Goal: Task Accomplishment & Management: Complete application form

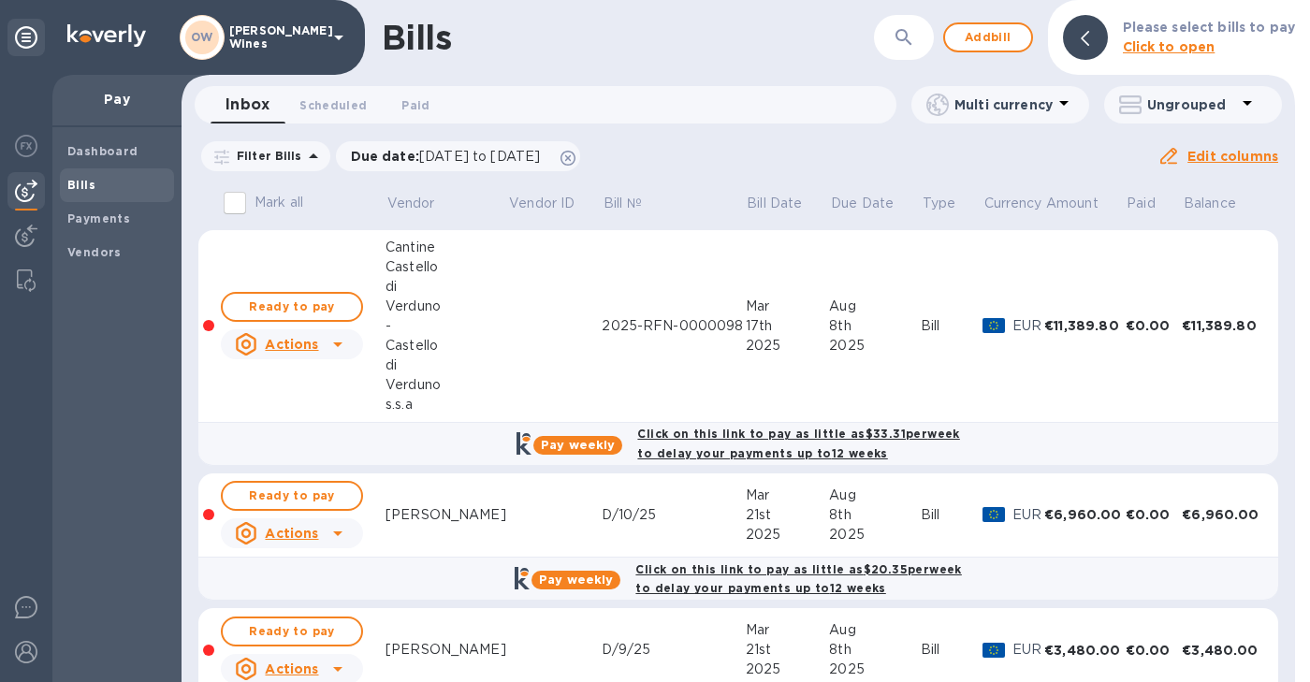
scroll to position [410, 0]
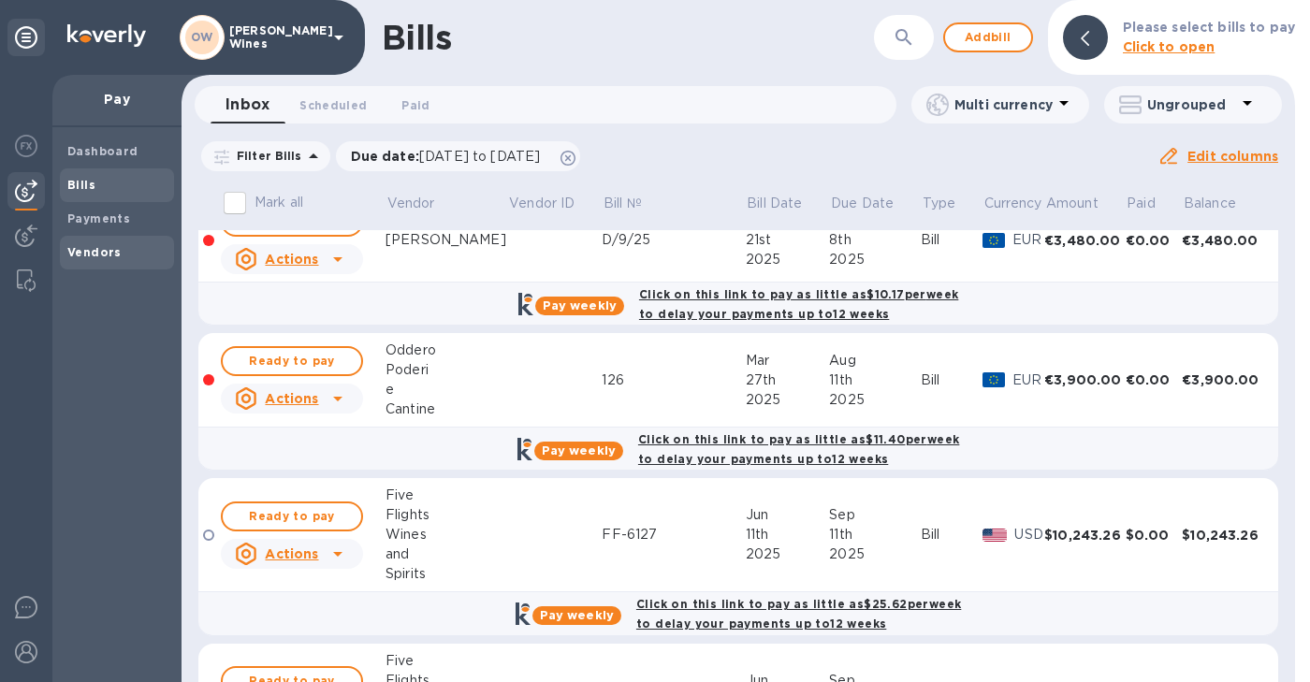
click at [72, 254] on b "Vendors" at bounding box center [94, 252] width 54 height 14
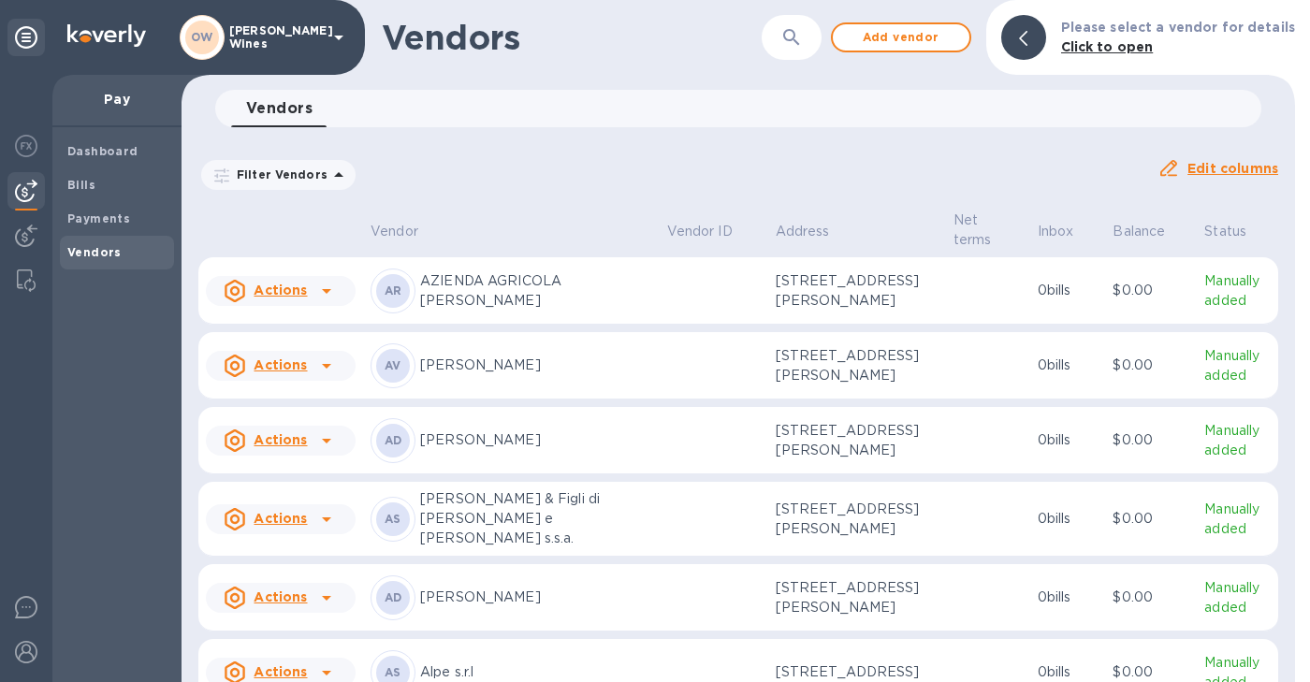
click at [799, 42] on icon "button" at bounding box center [791, 37] width 22 height 22
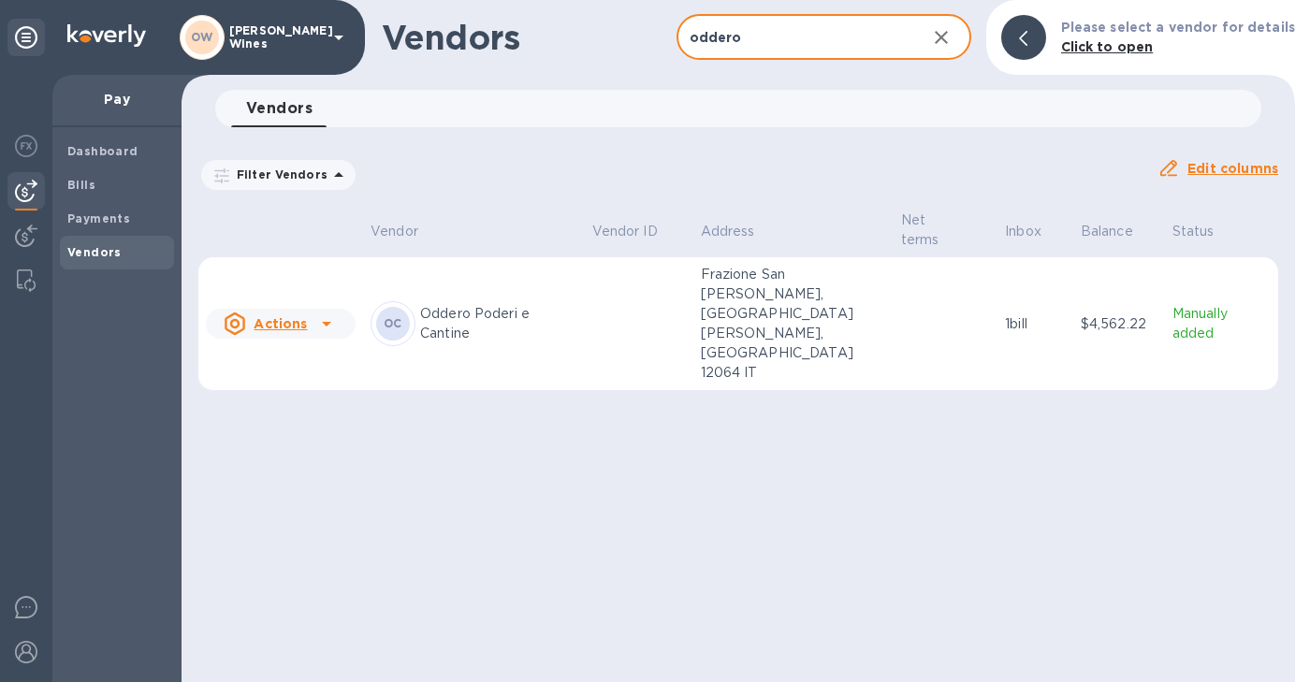
type input "oddero"
click at [465, 304] on p "Oddero Poderi e Cantine" at bounding box center [498, 323] width 157 height 39
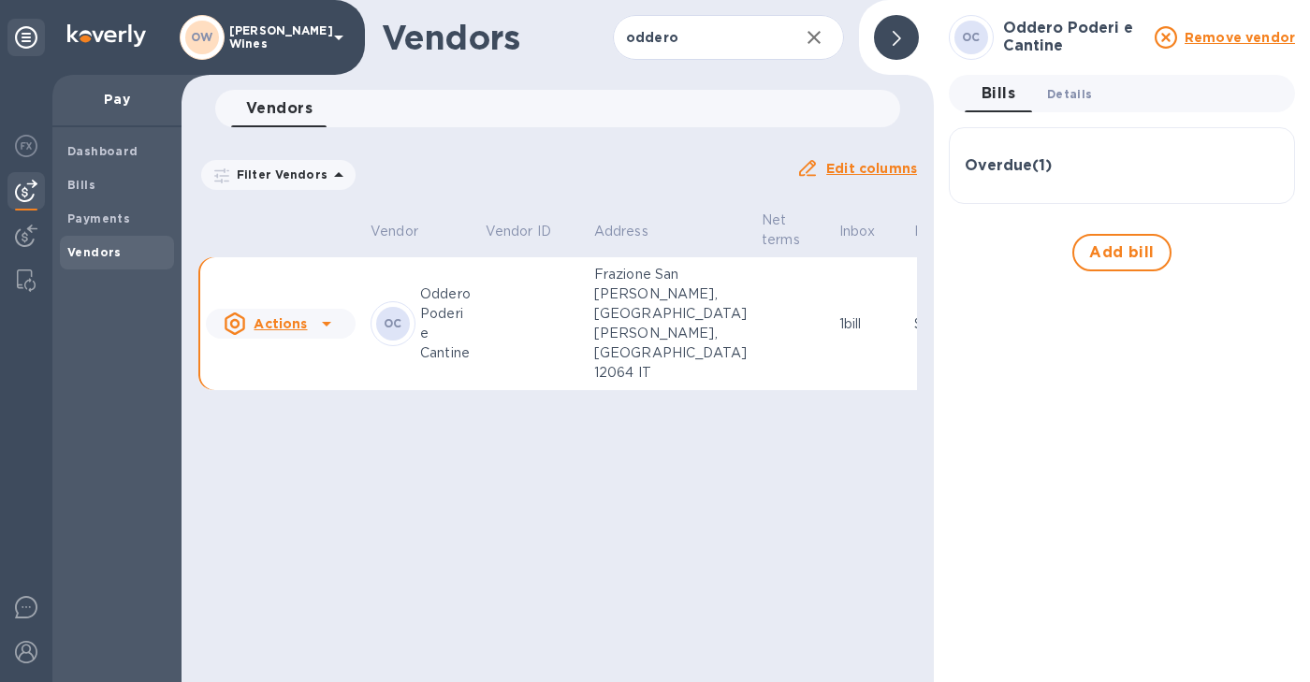
click at [1058, 94] on span "Details 0" at bounding box center [1069, 94] width 45 height 20
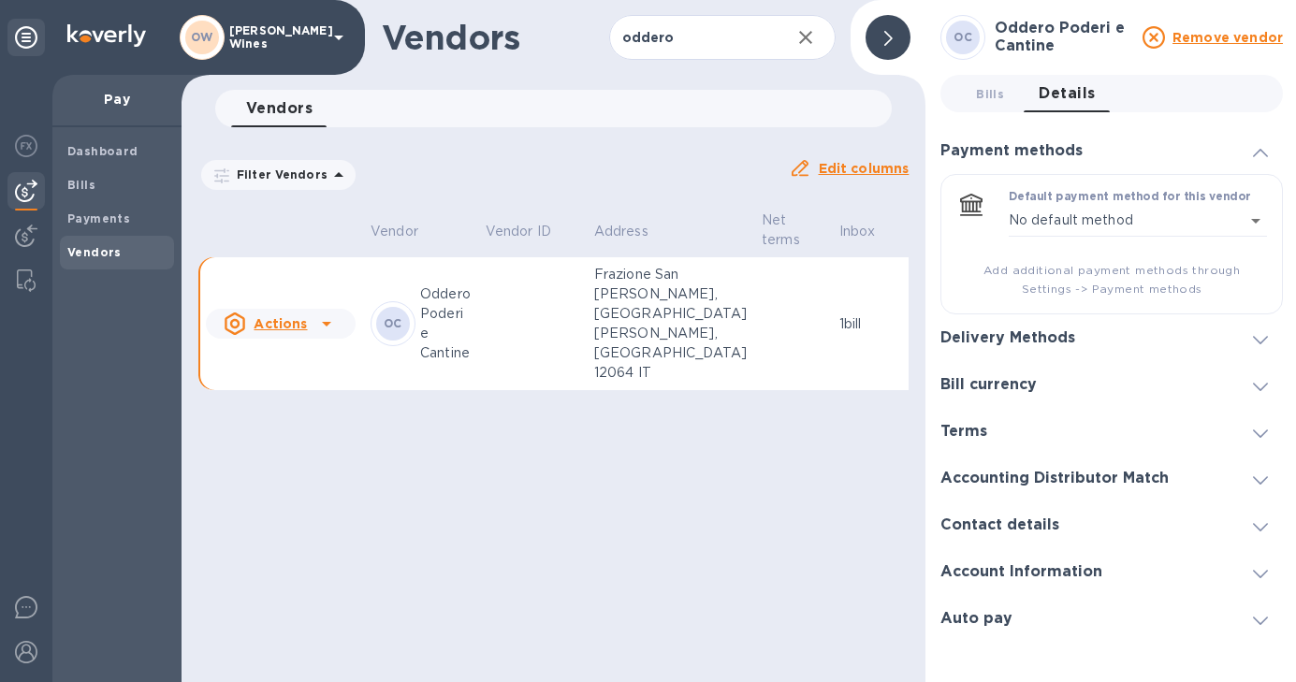
click at [1265, 340] on icon at bounding box center [1260, 340] width 15 height 8
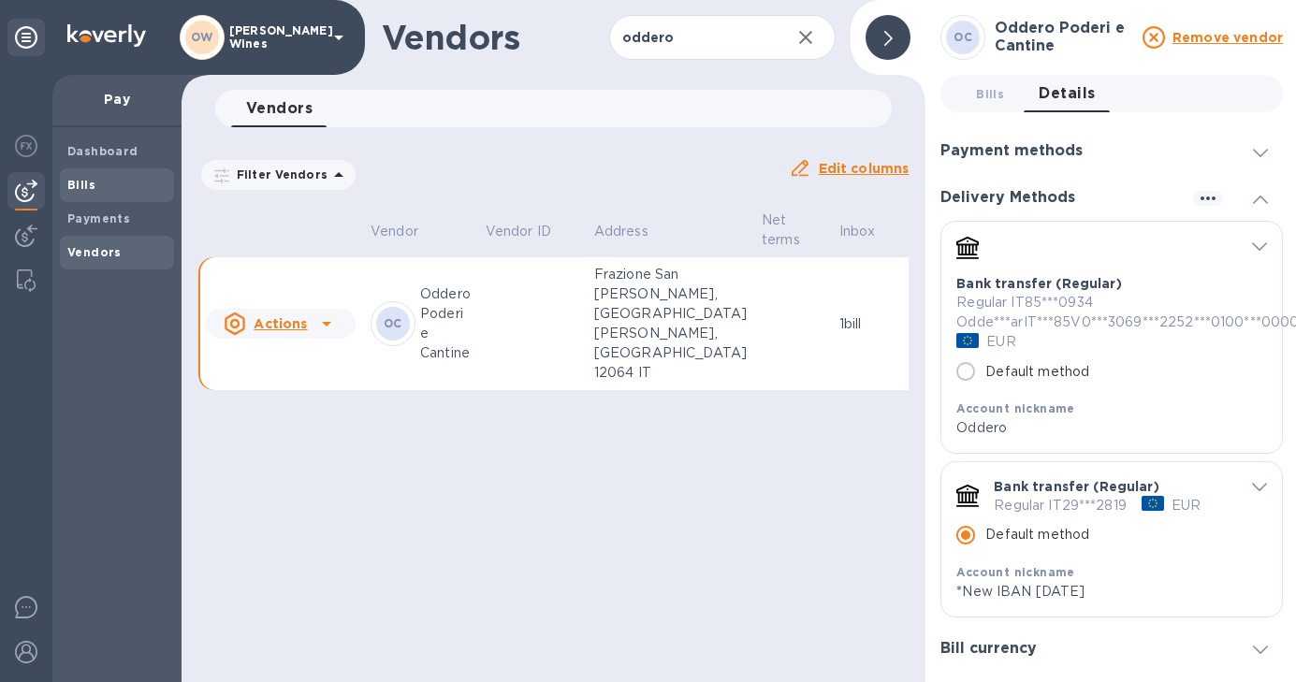
click at [79, 182] on b "Bills" at bounding box center [81, 185] width 28 height 14
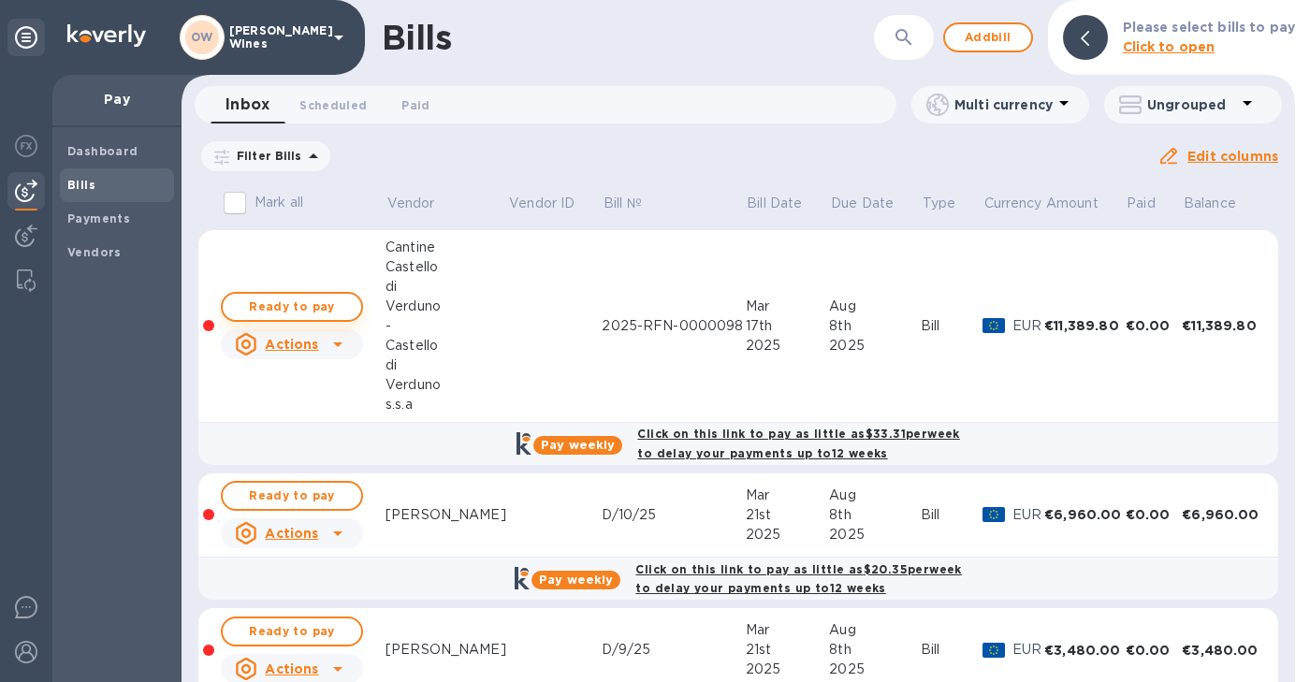
click at [302, 313] on span "Ready to pay" at bounding box center [292, 307] width 109 height 22
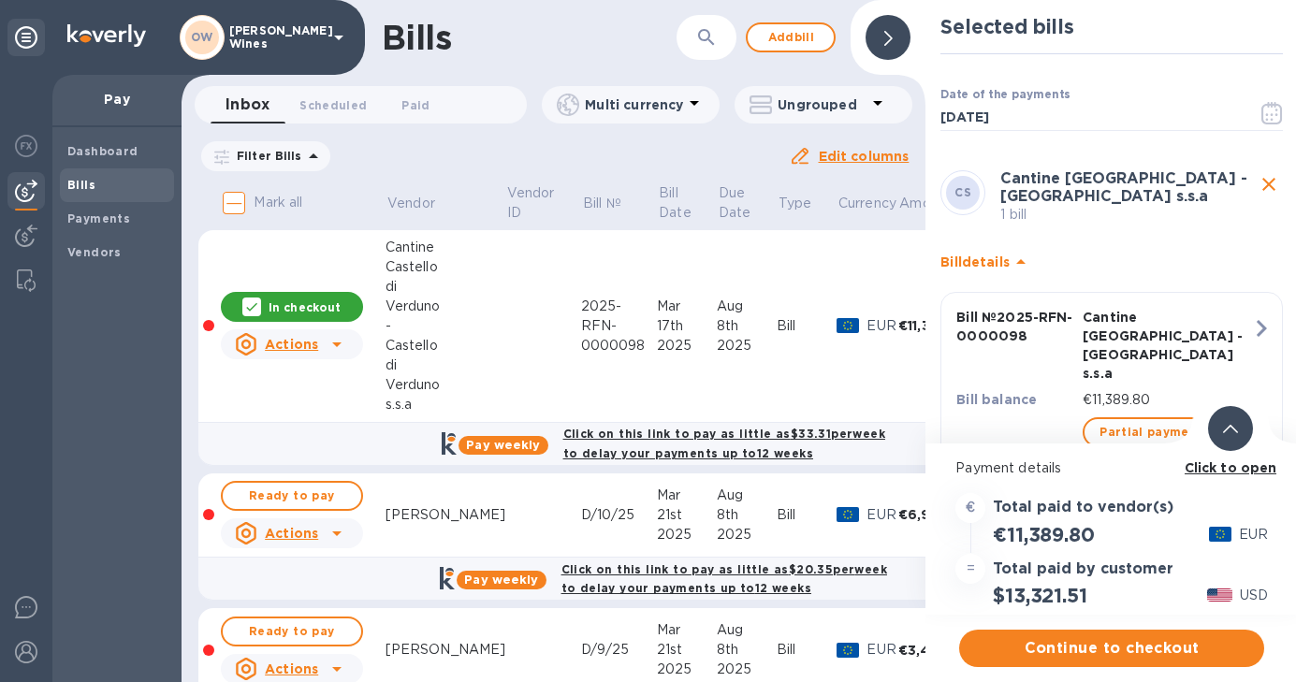
click at [1218, 467] on b "Click to open" at bounding box center [1231, 467] width 93 height 15
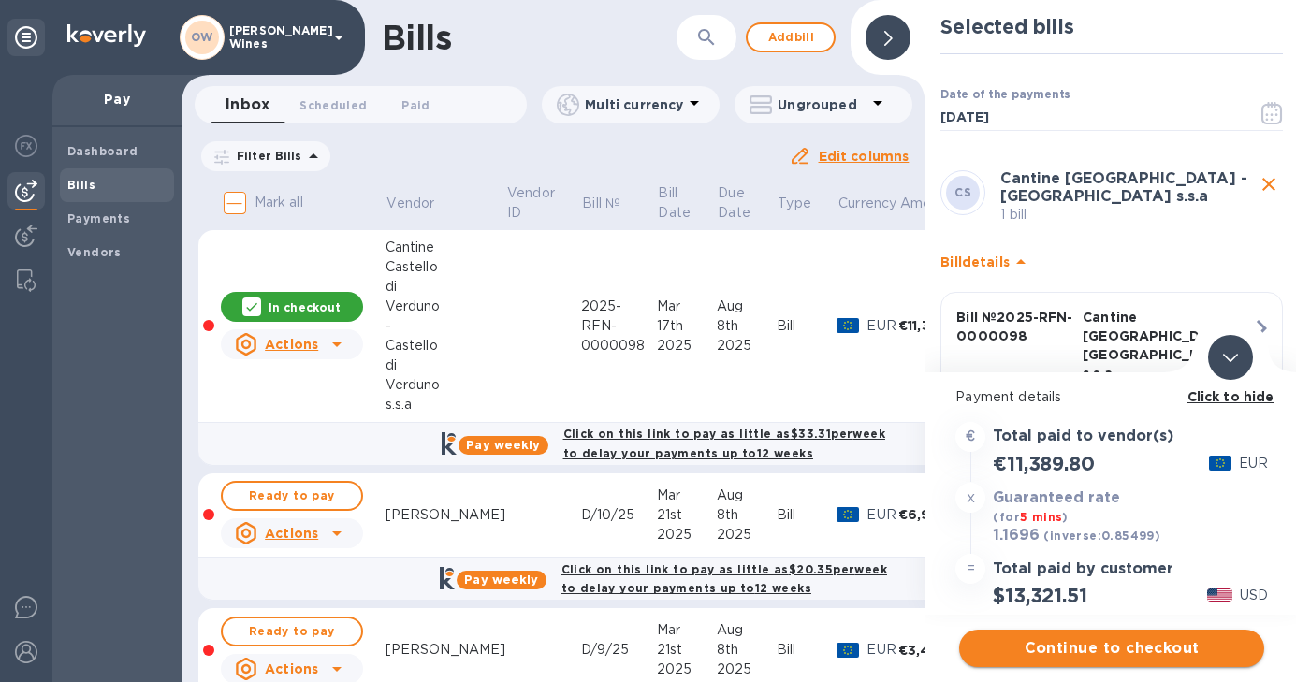
click at [1144, 652] on span "Continue to checkout" at bounding box center [1111, 648] width 275 height 22
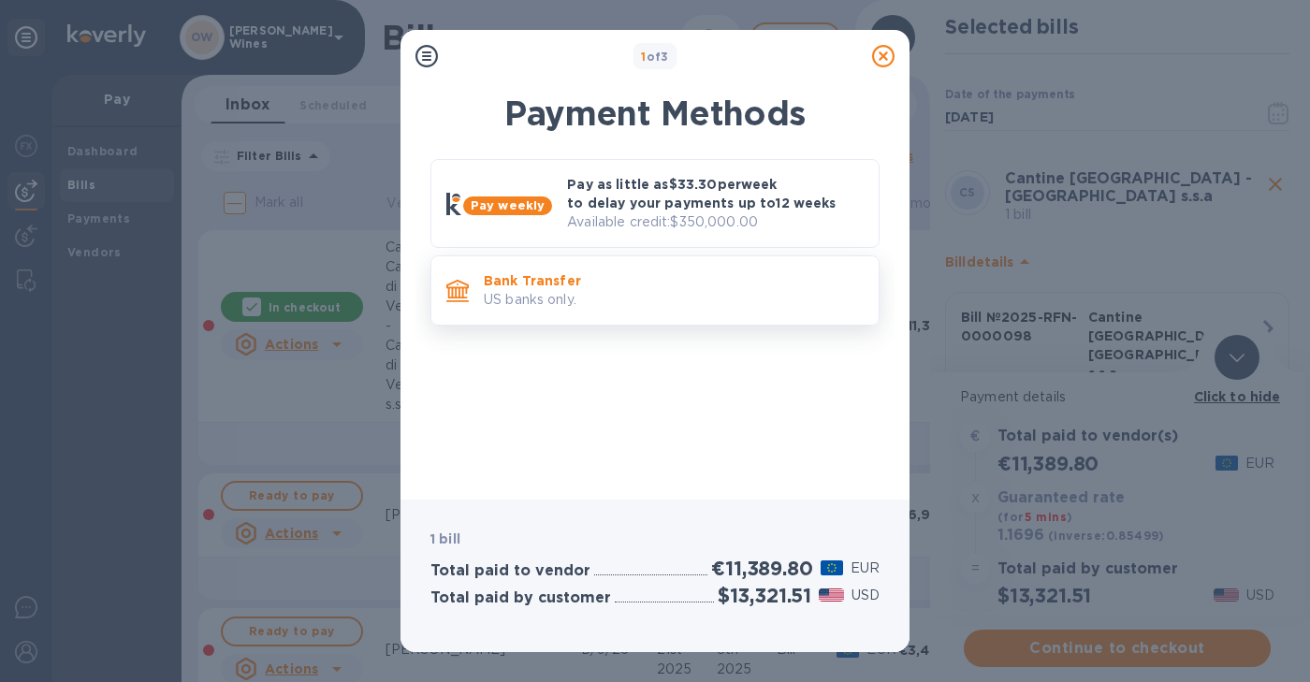
click at [520, 278] on p "Bank Transfer" at bounding box center [674, 280] width 380 height 19
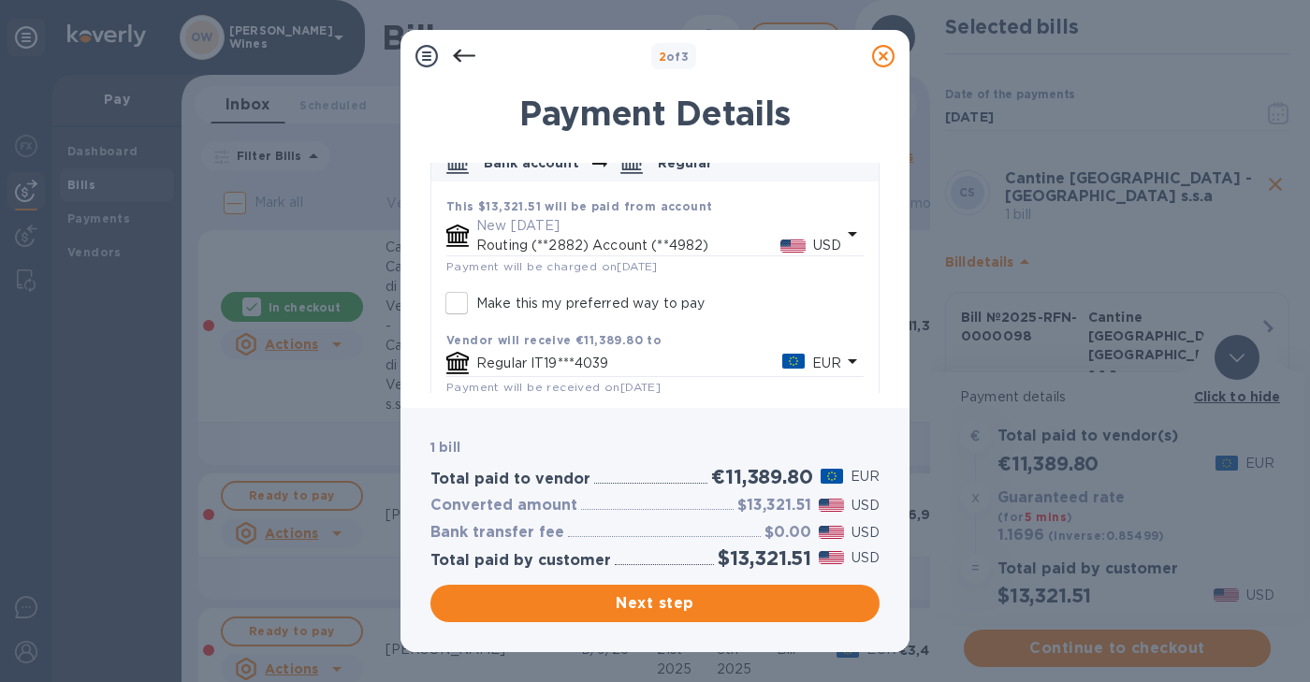
drag, startPoint x: 871, startPoint y: 208, endPoint x: 860, endPoint y: 392, distance: 184.7
click at [860, 392] on div "Payment Details [PERSON_NAME] [PERSON_NAME][GEOGRAPHIC_DATA] - [GEOGRAPHIC_DATA…" at bounding box center [654, 239] width 509 height 337
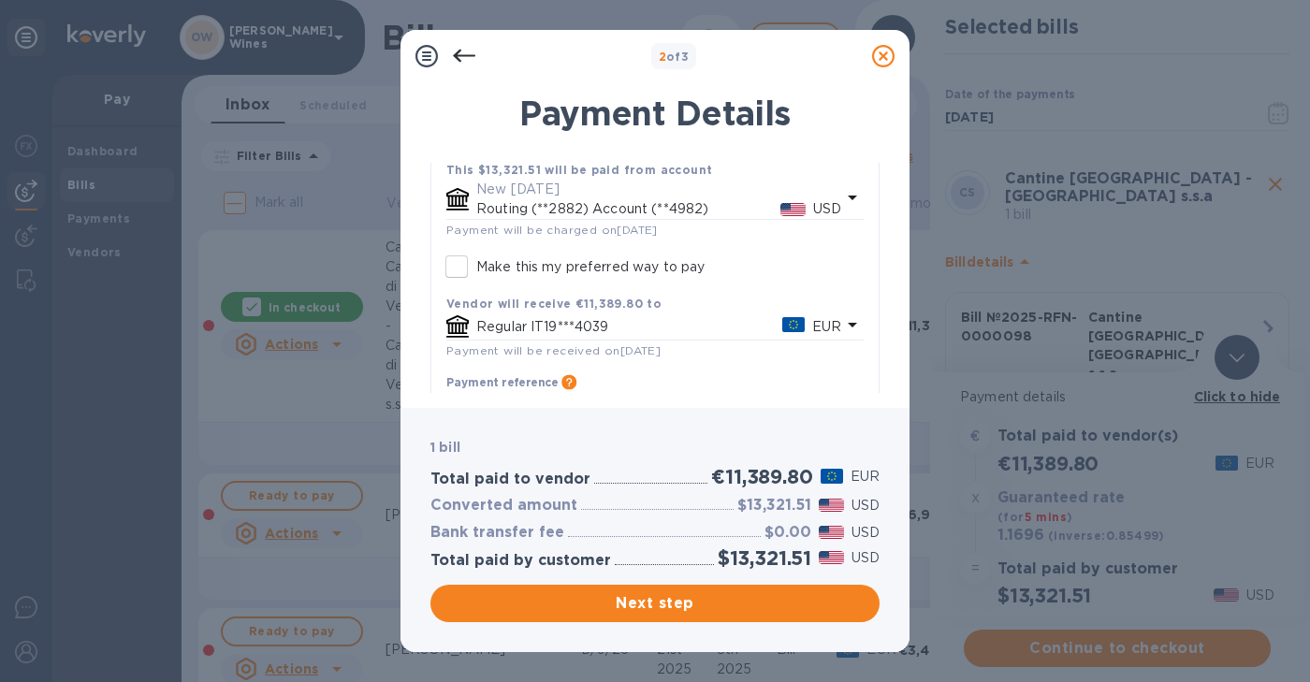
click at [829, 279] on div "This $13,321.51 will be paid from account New [DATE] Routing (**2882) Account (…" at bounding box center [655, 302] width 432 height 298
drag, startPoint x: 871, startPoint y: 274, endPoint x: 871, endPoint y: 364, distance: 89.8
click at [871, 364] on div "[PERSON_NAME] [PERSON_NAME] di [GEOGRAPHIC_DATA] - [GEOGRAPHIC_DATA] s.s.a 1 bi…" at bounding box center [654, 232] width 449 height 451
click at [855, 270] on div "This $13,321.51 will be paid from account New [DATE] Routing (**2882) Account (…" at bounding box center [655, 302] width 432 height 298
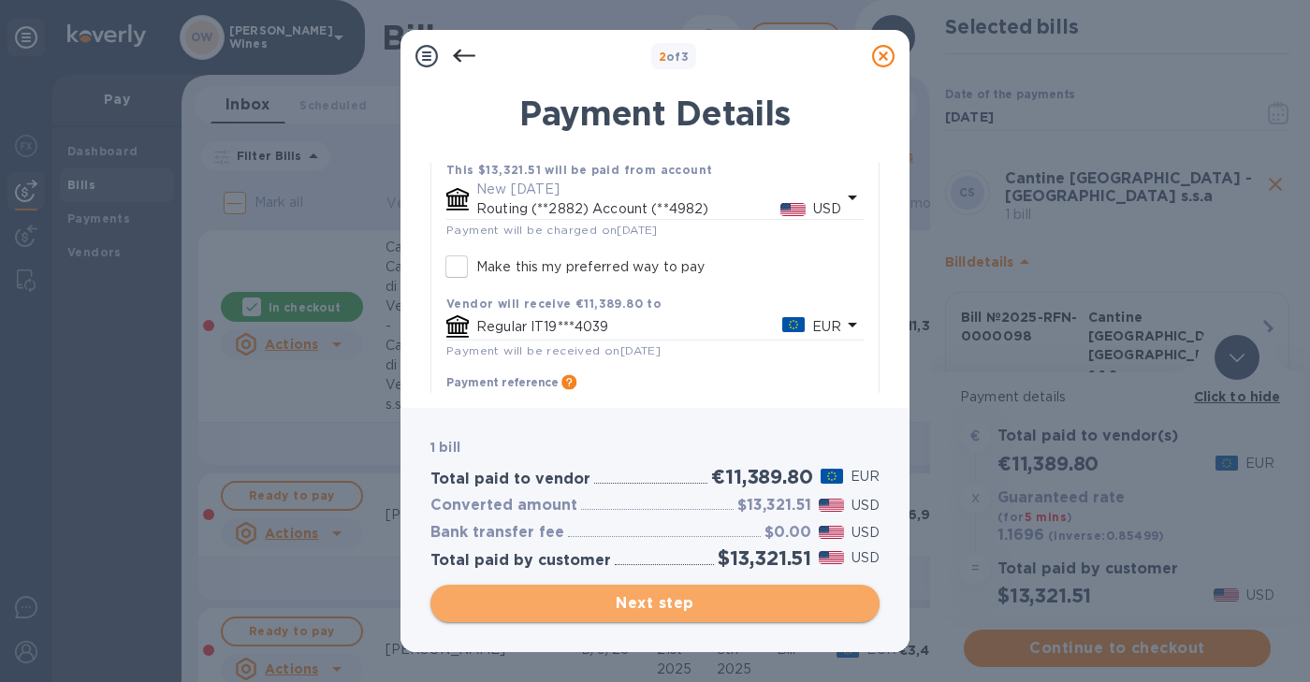
click at [759, 595] on span "Next step" at bounding box center [654, 603] width 419 height 22
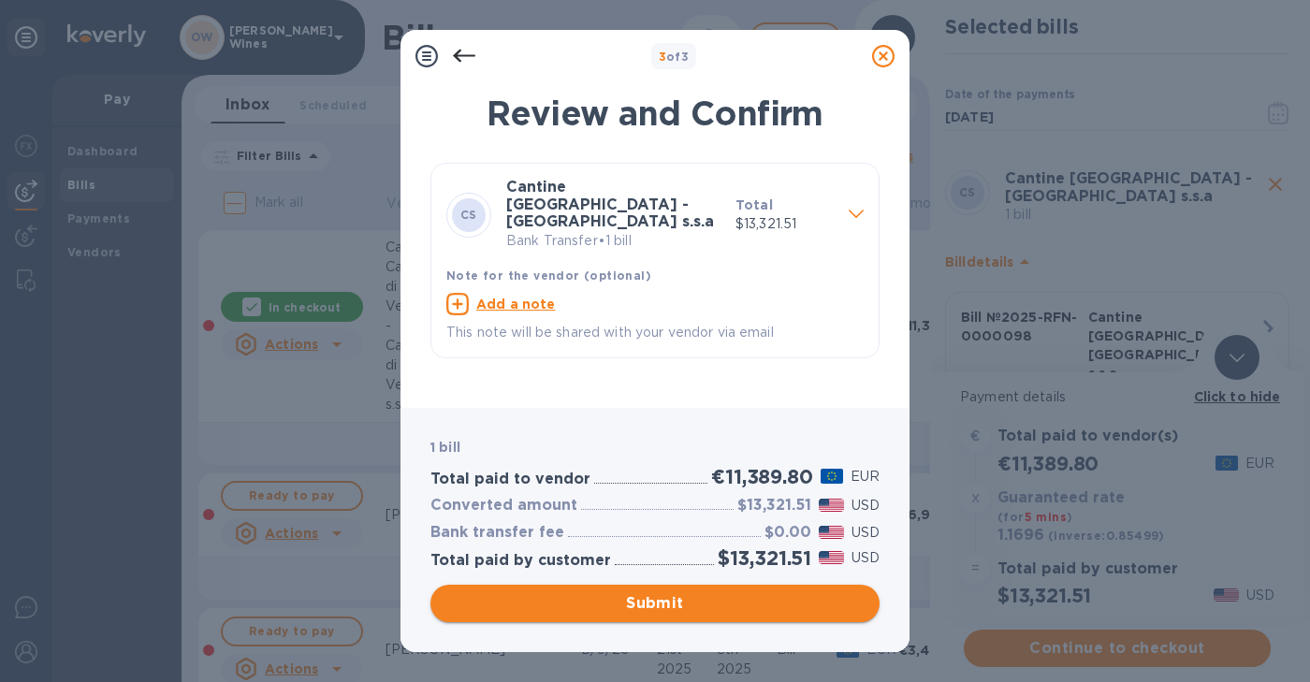
click at [712, 597] on span "Submit" at bounding box center [654, 603] width 419 height 22
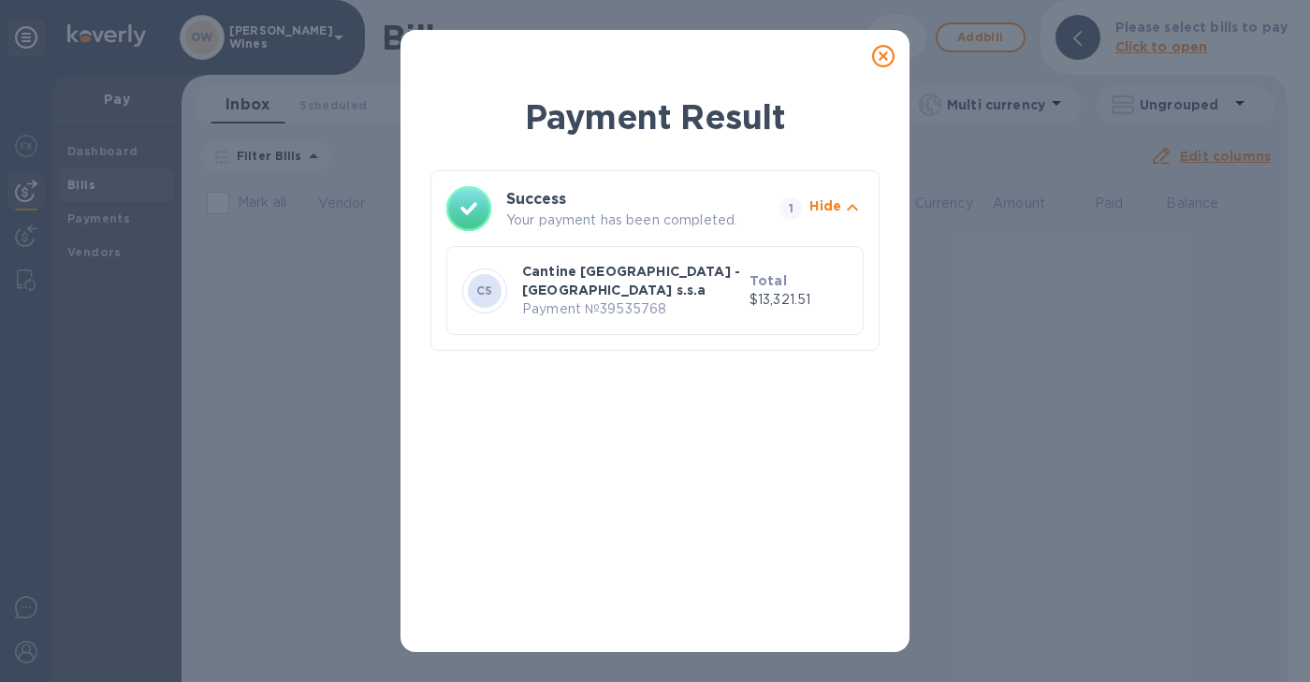
click at [879, 55] on icon at bounding box center [883, 56] width 22 height 22
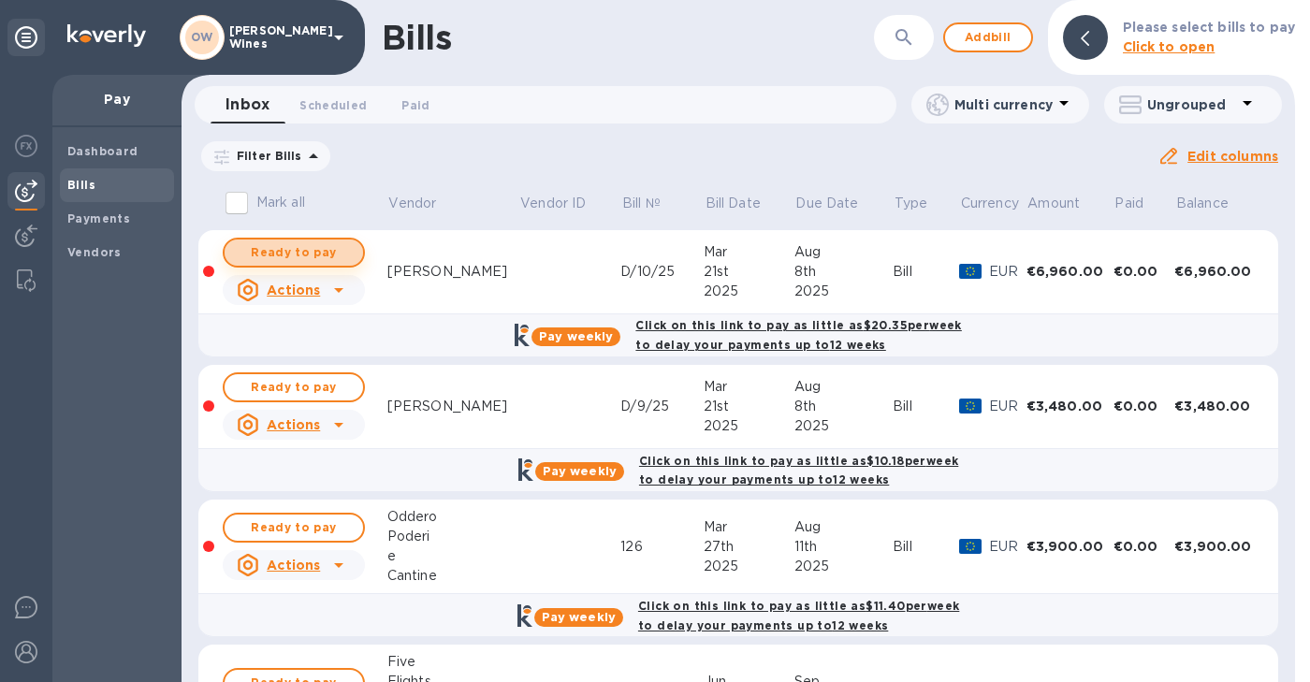
click at [313, 256] on span "Ready to pay" at bounding box center [294, 252] width 109 height 22
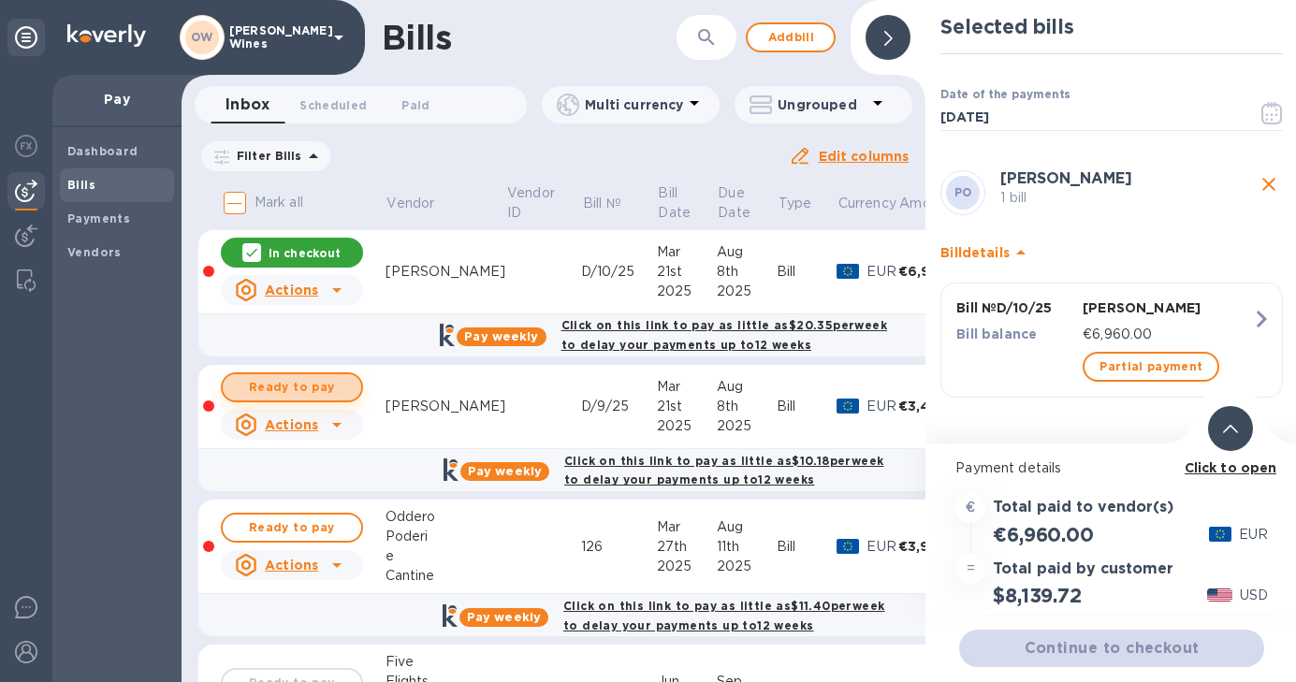
click at [290, 381] on span "Ready to pay" at bounding box center [292, 387] width 109 height 22
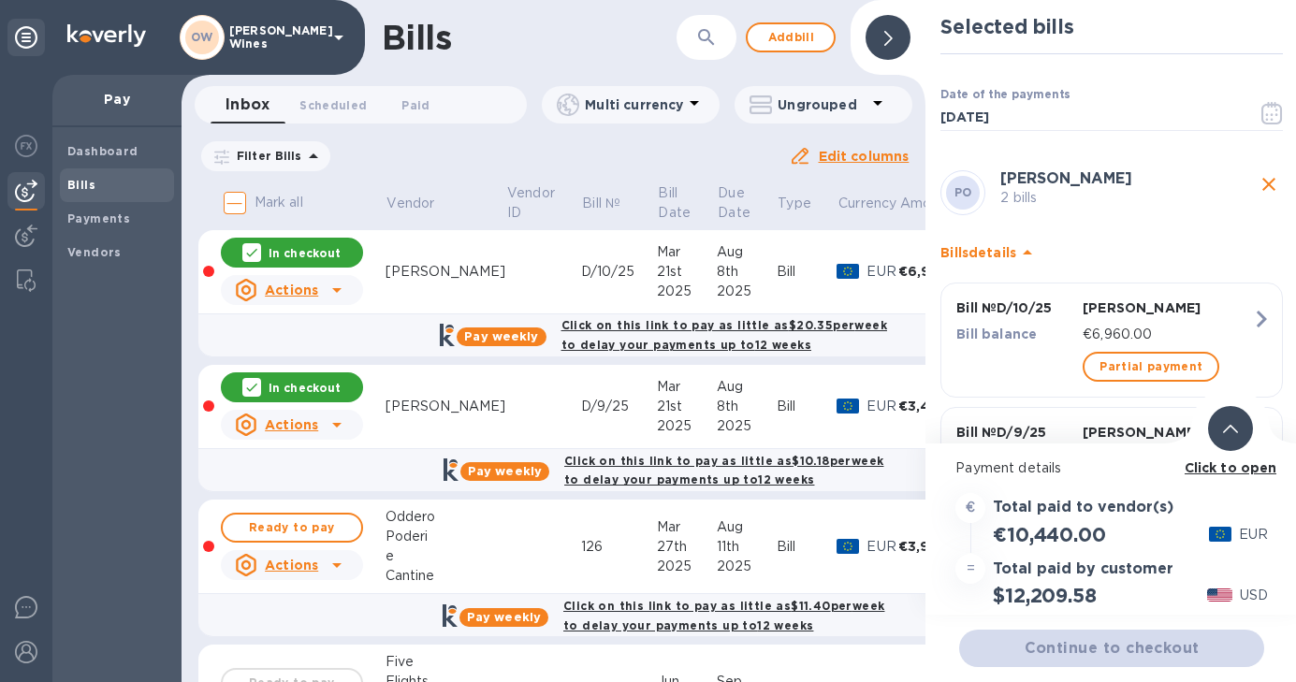
click at [1253, 465] on b "Click to open" at bounding box center [1231, 467] width 93 height 15
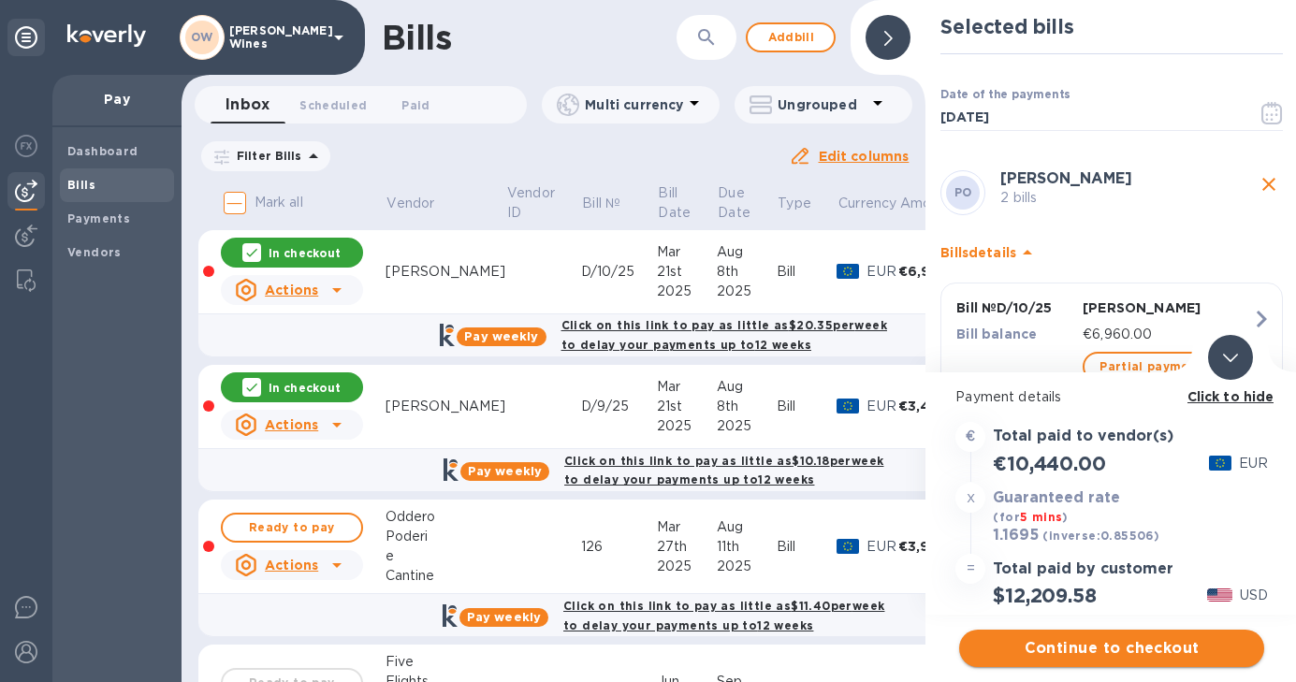
click at [1133, 648] on span "Continue to checkout" at bounding box center [1111, 648] width 275 height 22
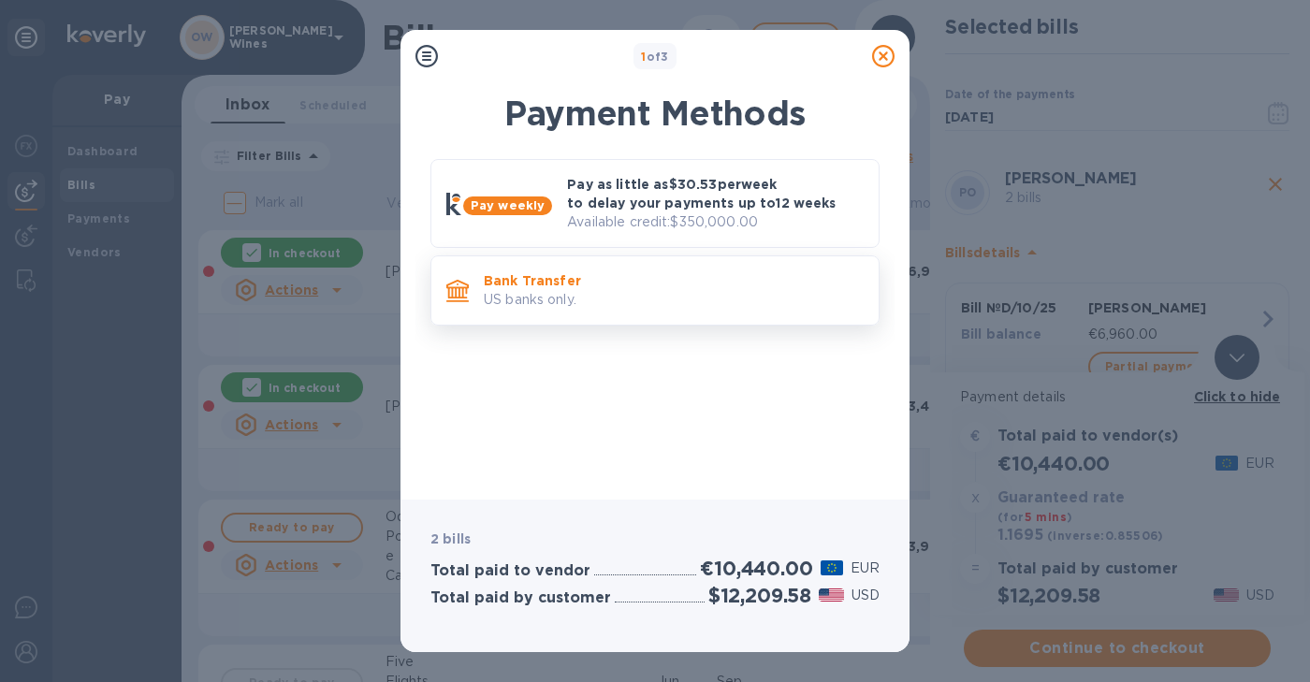
click at [587, 303] on p "US banks only." at bounding box center [674, 300] width 380 height 20
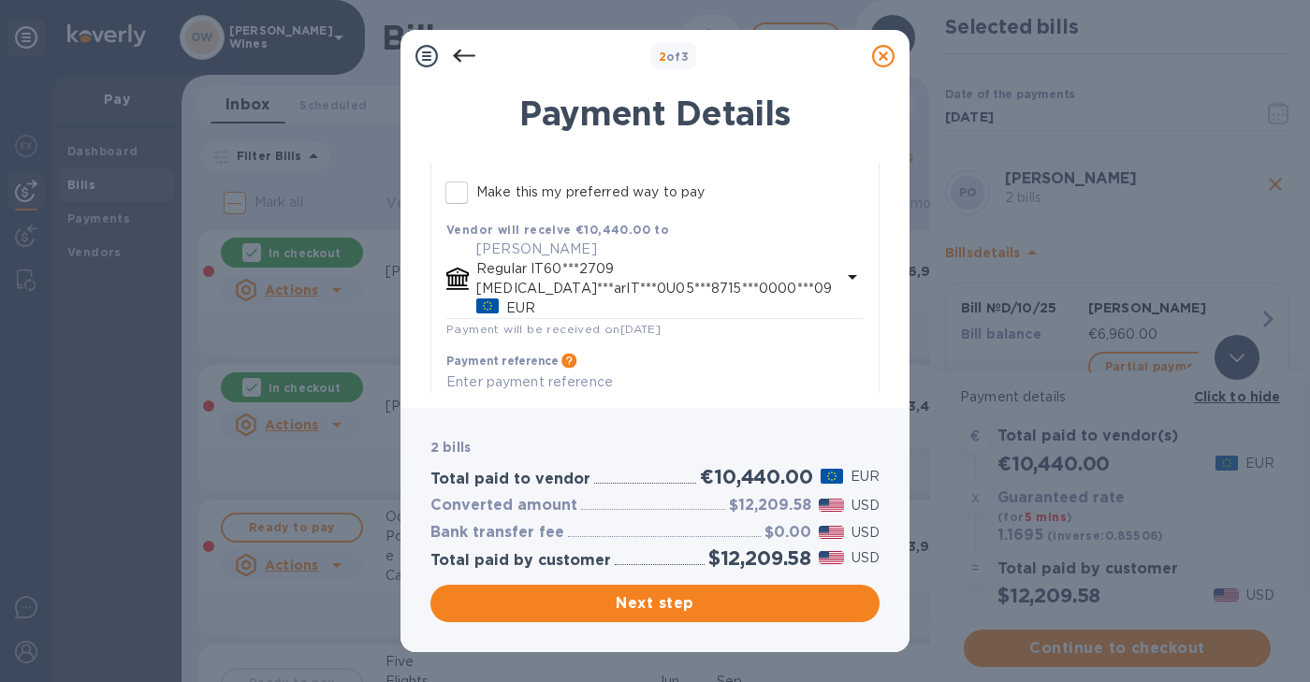
scroll to position [246, 0]
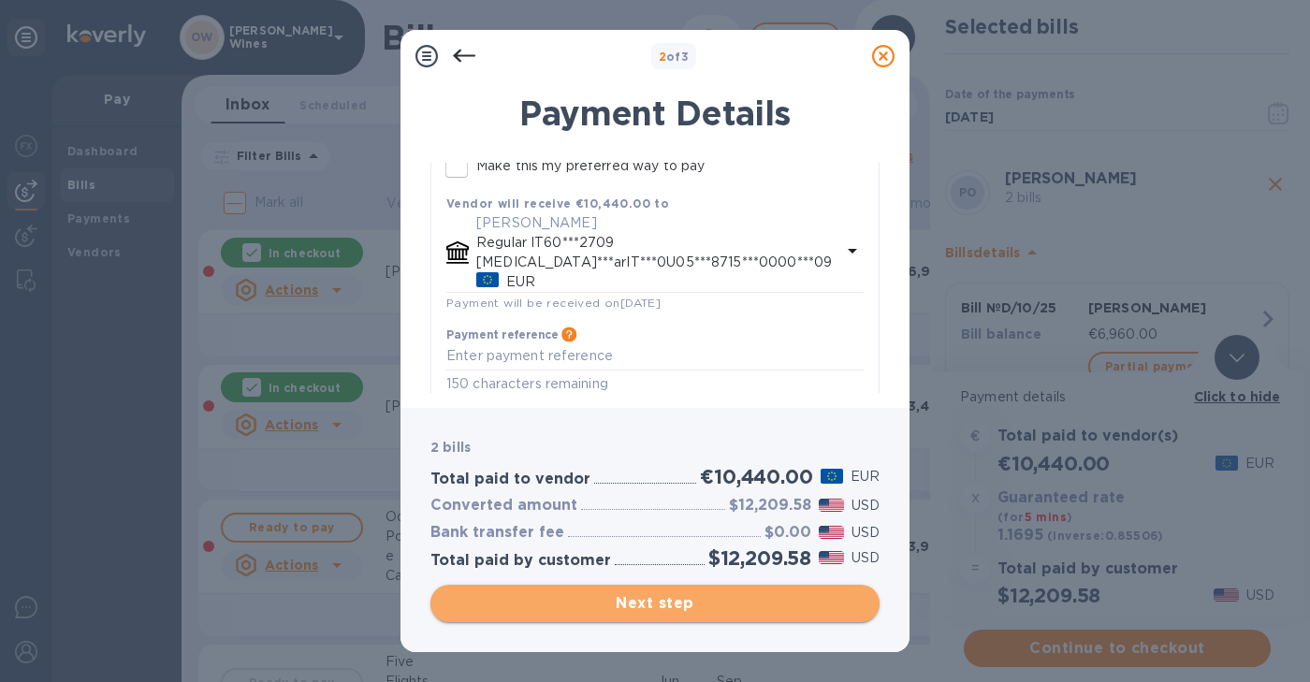
click at [671, 601] on span "Next step" at bounding box center [654, 603] width 419 height 22
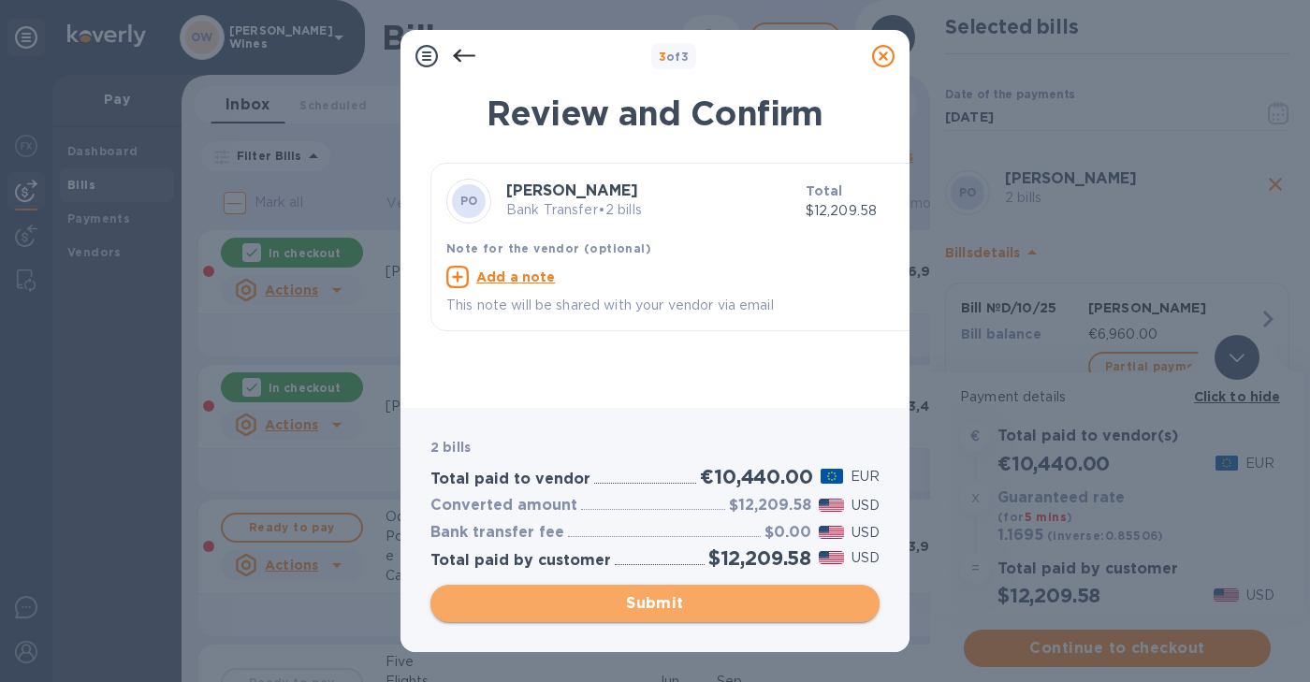
click at [671, 604] on span "Submit" at bounding box center [654, 603] width 419 height 22
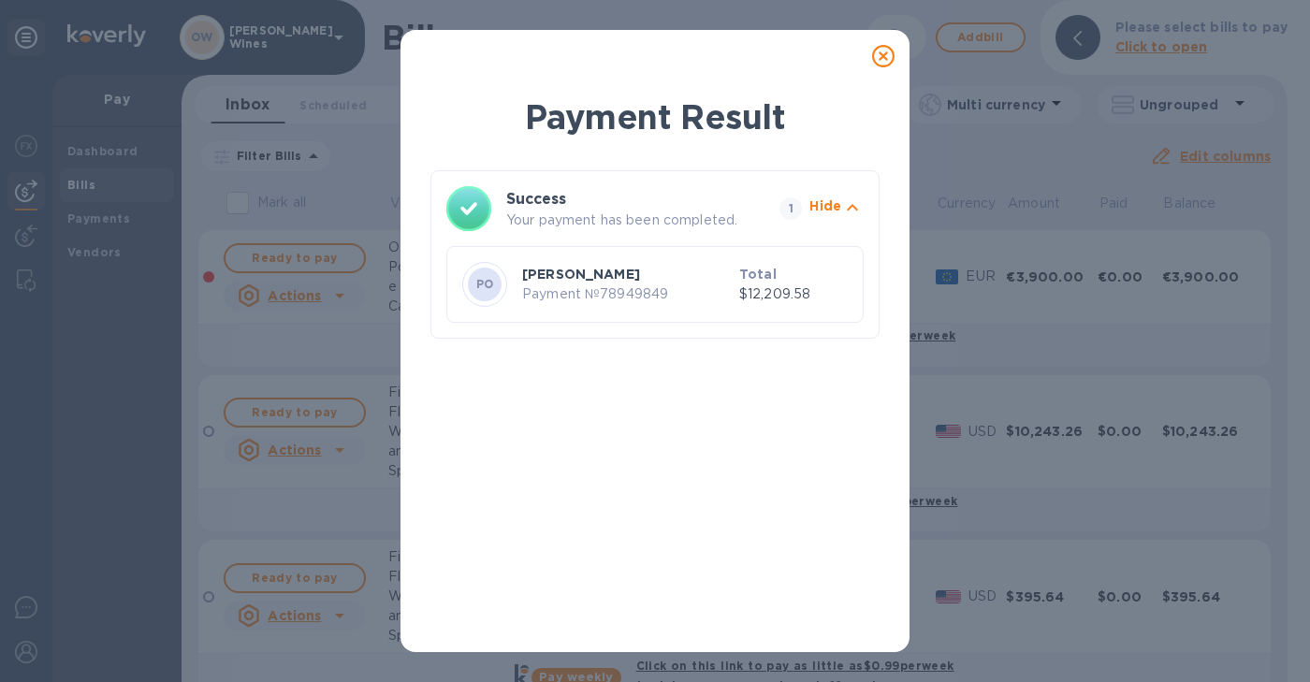
click at [887, 52] on icon at bounding box center [883, 56] width 22 height 22
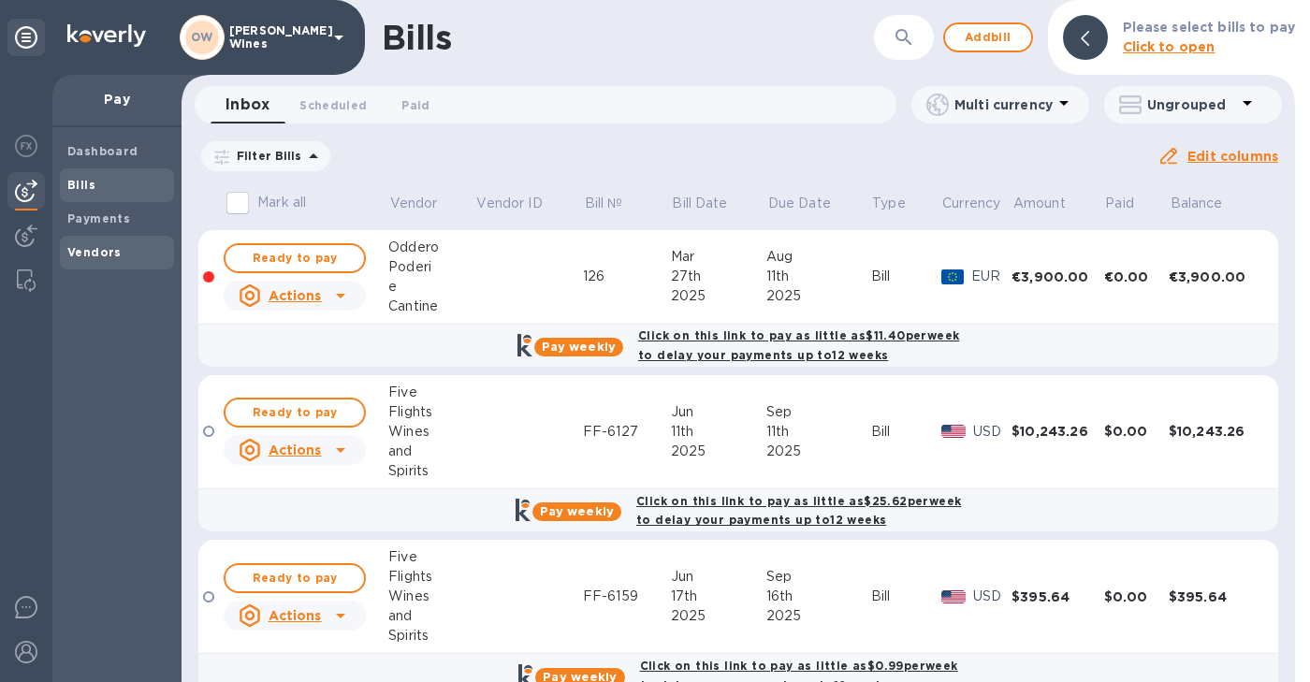
click at [82, 258] on b "Vendors" at bounding box center [94, 252] width 54 height 14
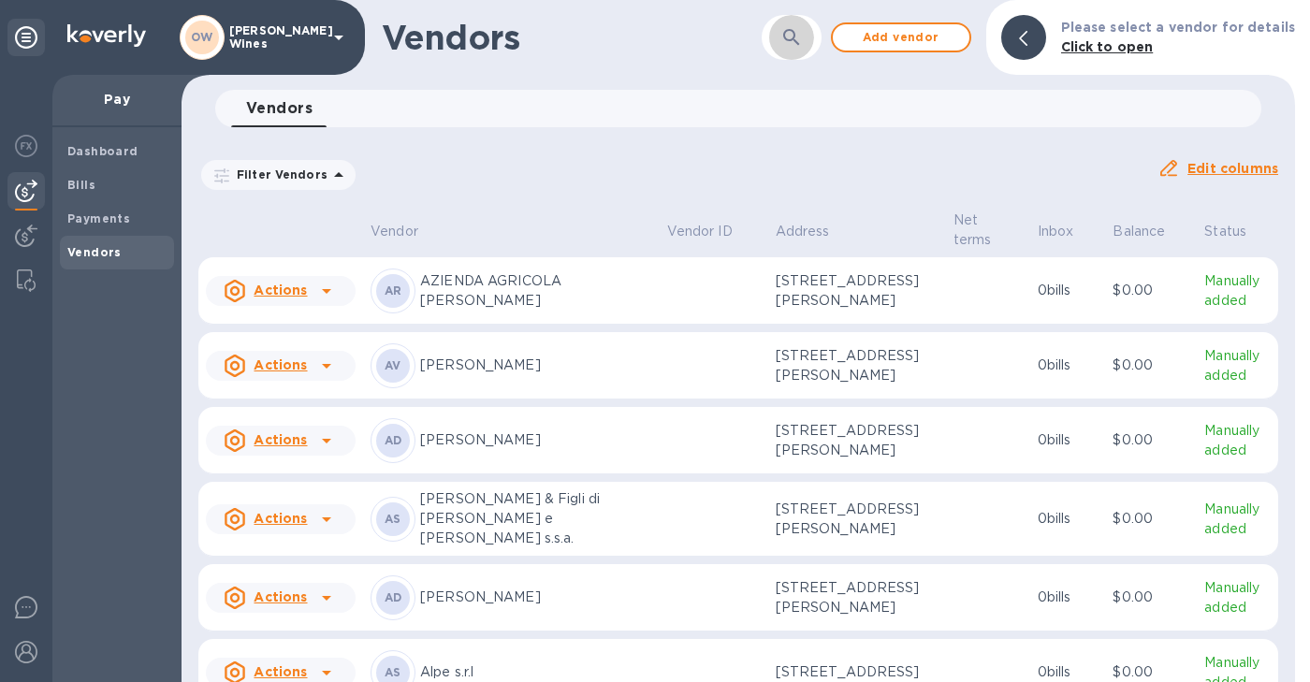
click at [794, 49] on button "button" at bounding box center [791, 37] width 45 height 45
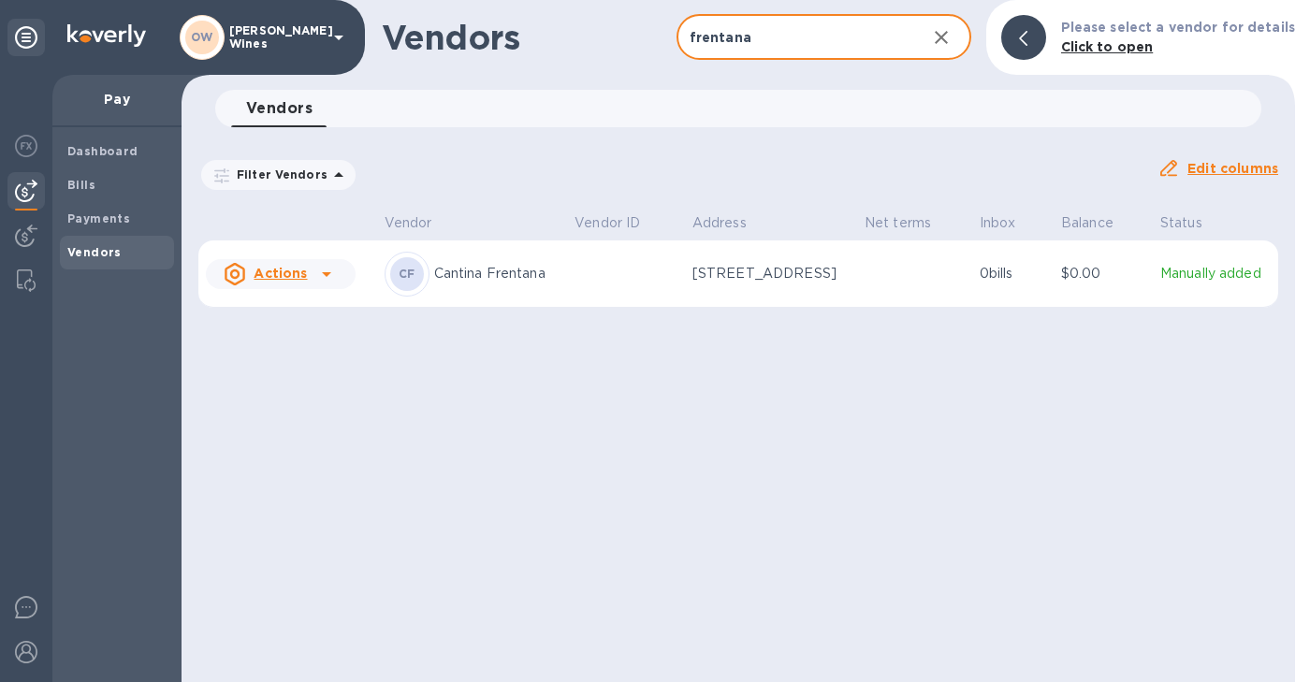
type input "frentana"
click at [326, 276] on icon at bounding box center [326, 274] width 22 height 22
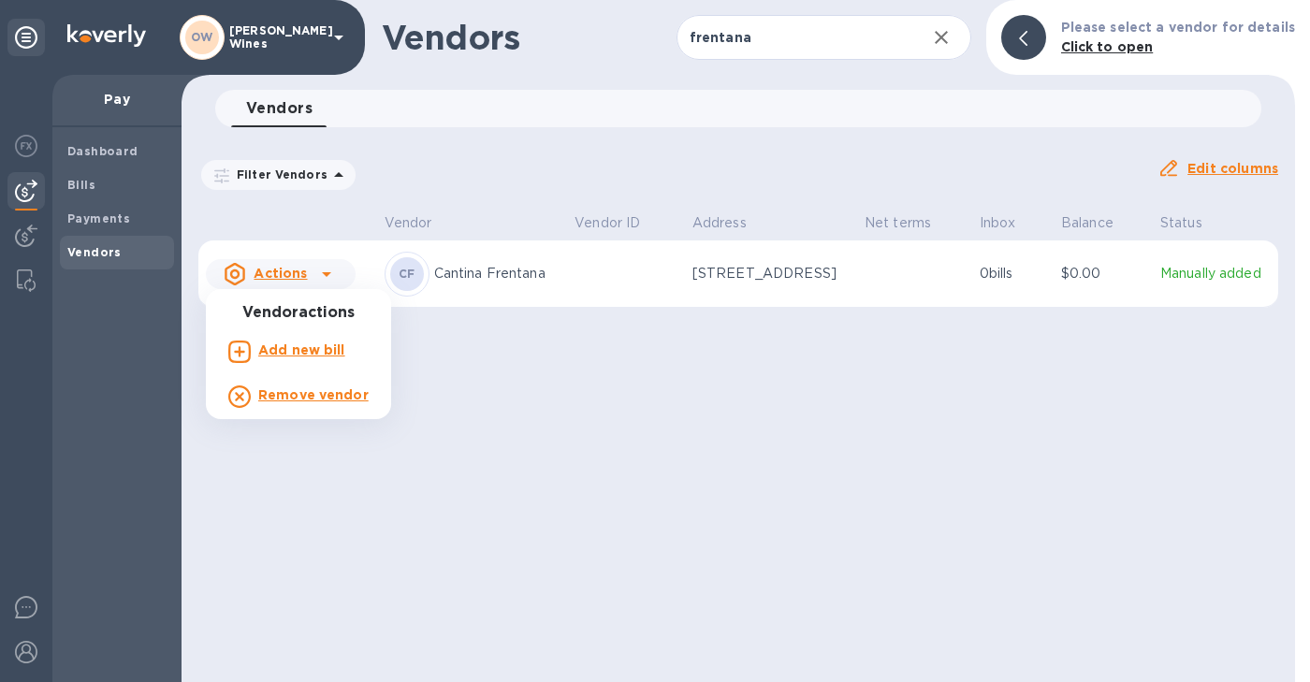
click at [298, 351] on b "Add new bill" at bounding box center [301, 349] width 87 height 15
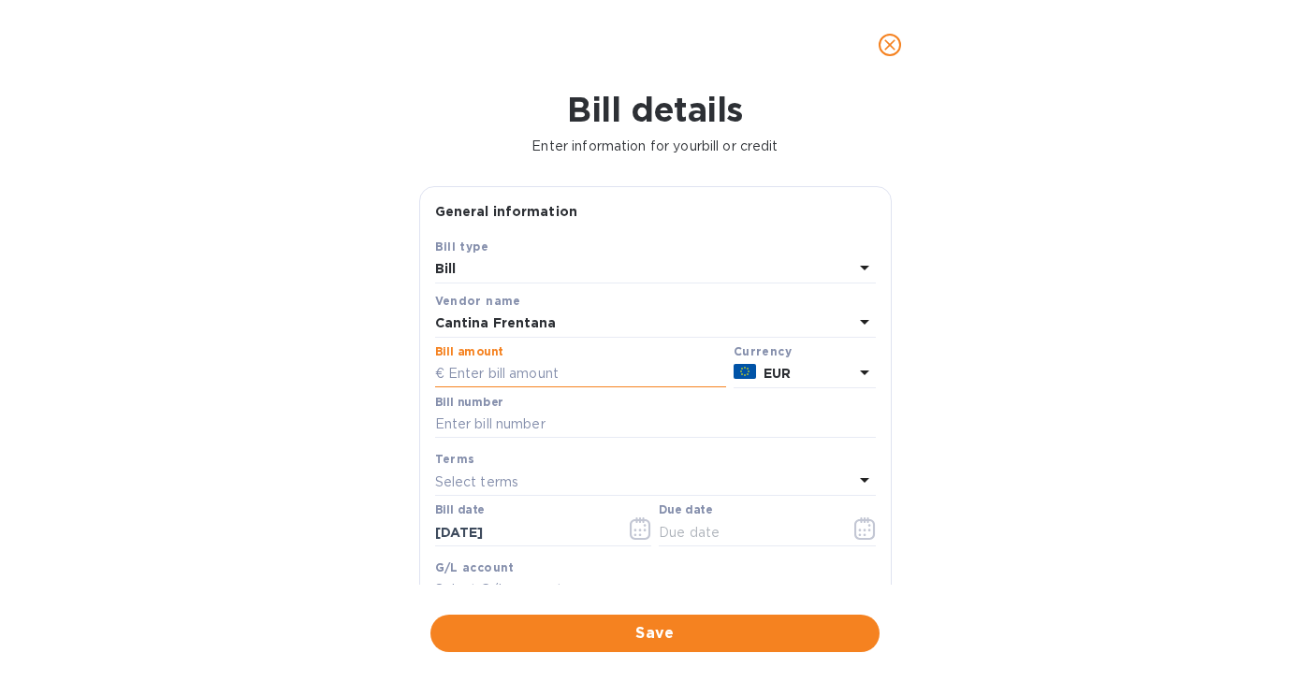
click at [540, 362] on input "text" at bounding box center [580, 374] width 291 height 28
type input "18,786.15"
click at [517, 421] on input "text" at bounding box center [655, 425] width 441 height 28
type input "31/ES"
click at [630, 528] on icon "button" at bounding box center [641, 528] width 22 height 22
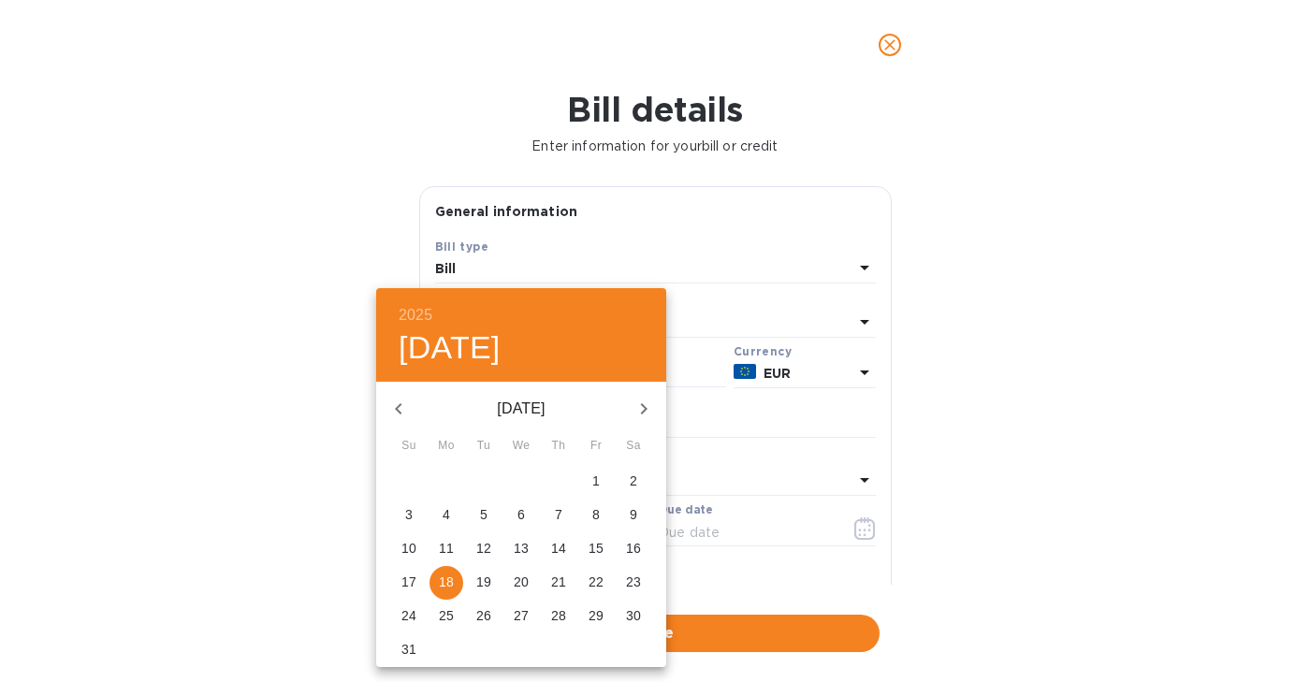
click at [396, 405] on icon "button" at bounding box center [398, 409] width 22 height 22
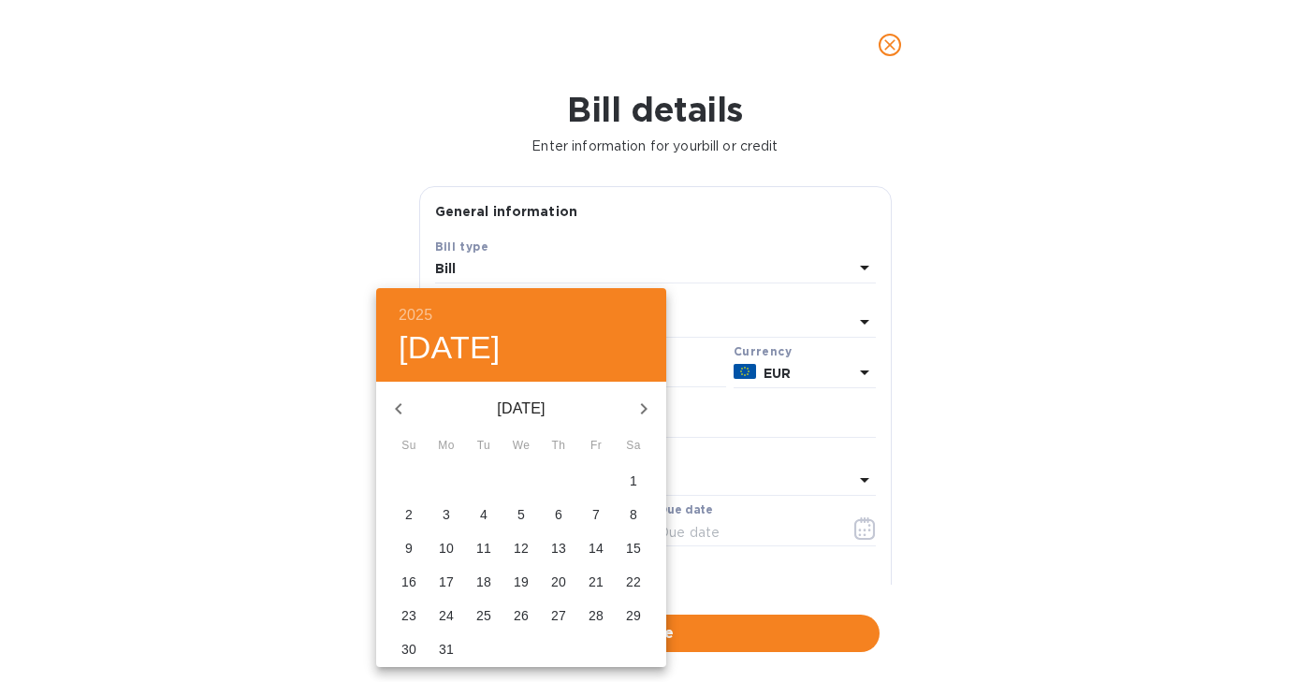
click at [595, 614] on p "28" at bounding box center [596, 615] width 15 height 19
type input "[DATE]"
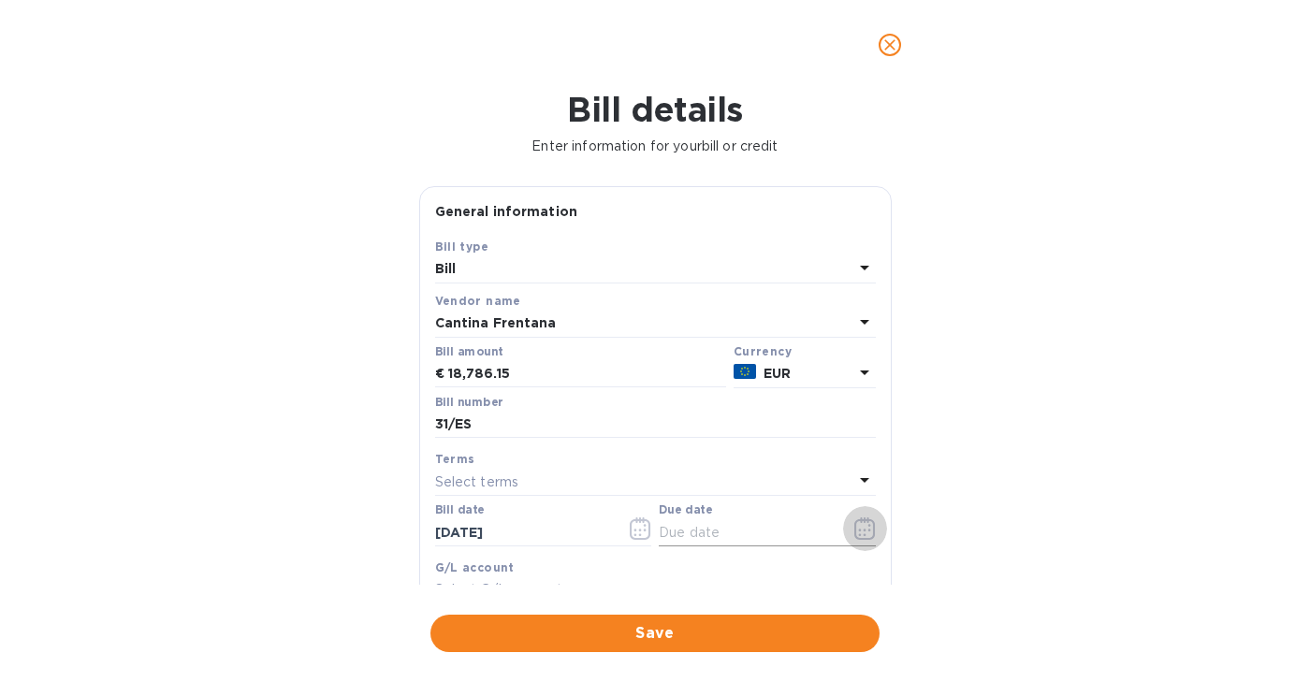
click at [863, 535] on icon "button" at bounding box center [865, 528] width 22 height 22
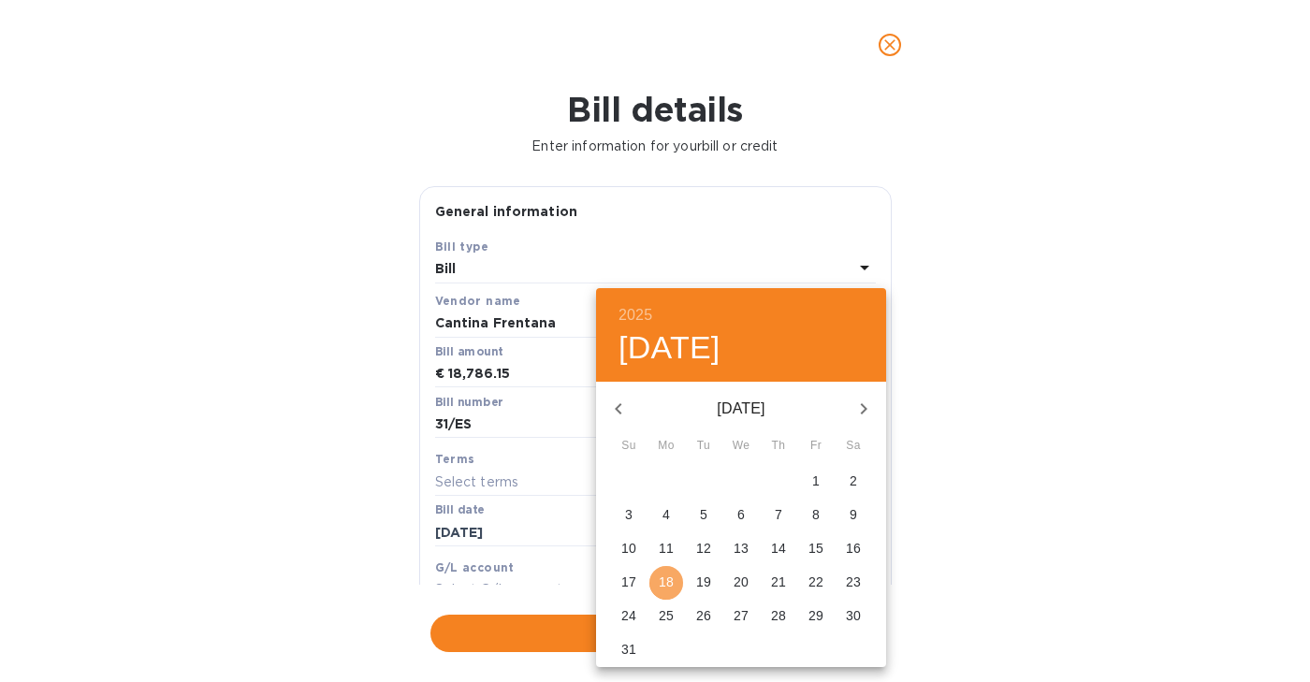
click at [667, 580] on p "18" at bounding box center [666, 582] width 15 height 19
type input "[DATE]"
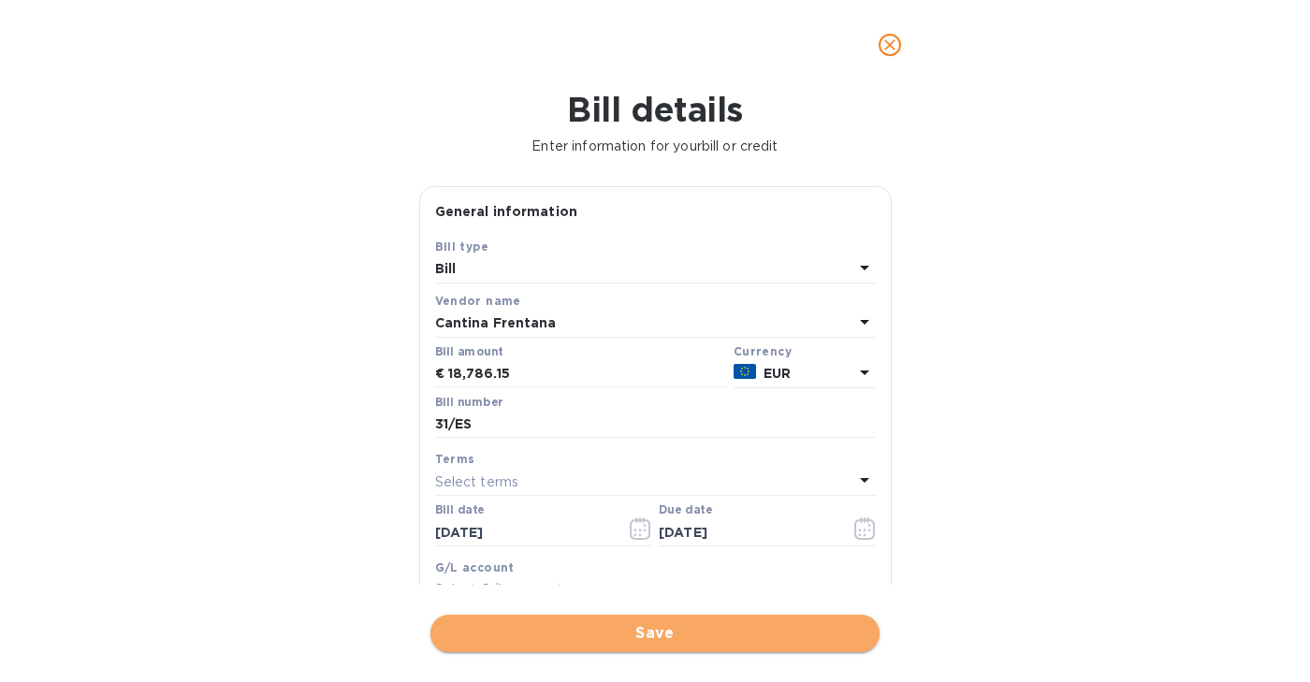
click at [603, 632] on span "Save" at bounding box center [654, 633] width 419 height 22
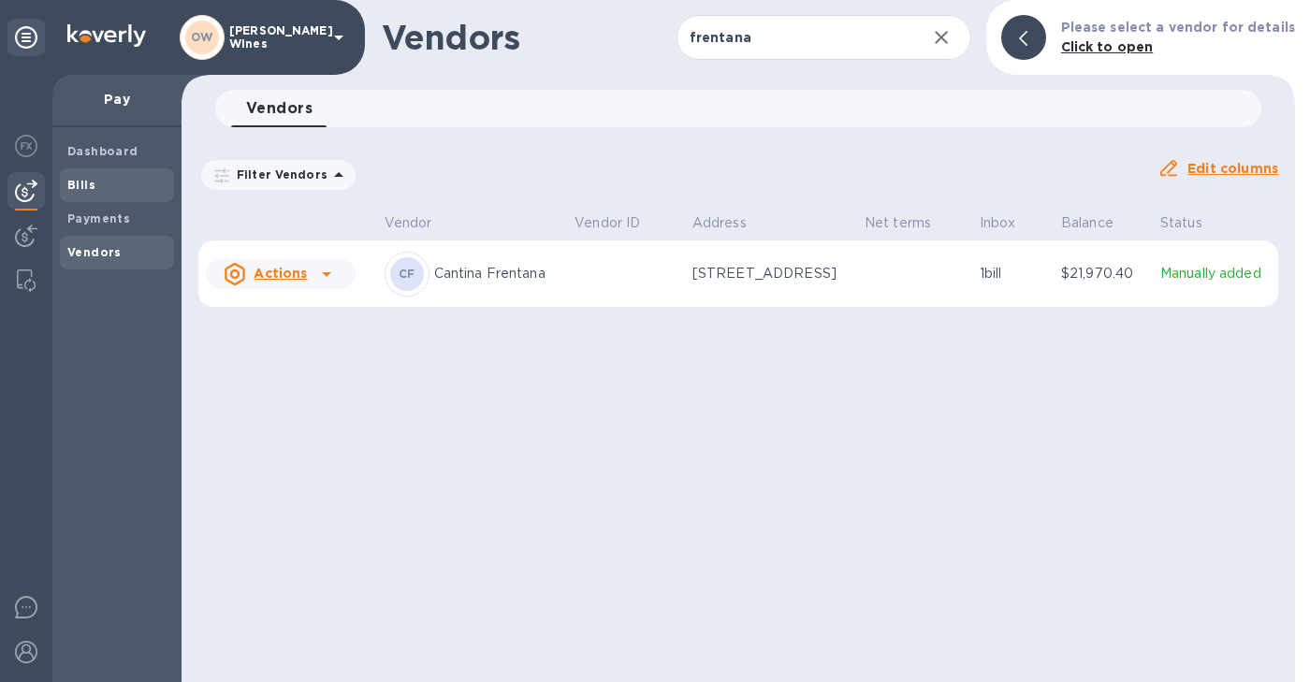
click at [114, 180] on span "Bills" at bounding box center [116, 185] width 99 height 19
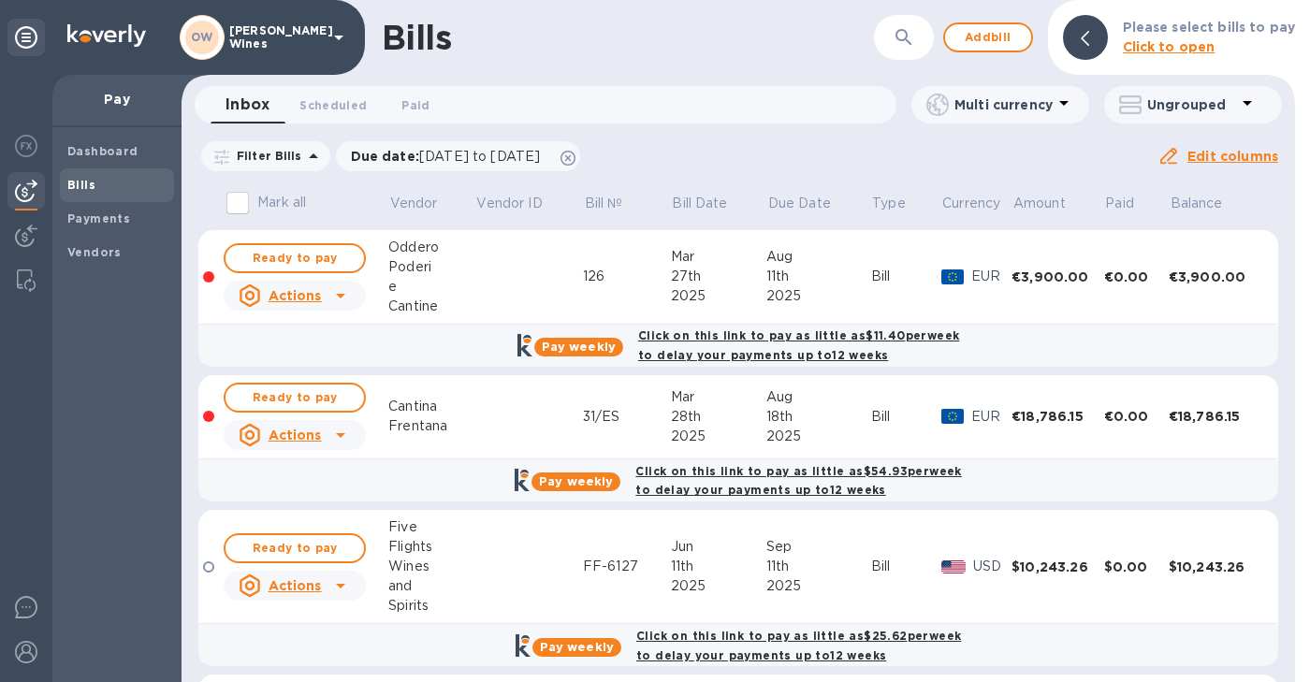
click at [343, 298] on icon at bounding box center [340, 295] width 22 height 22
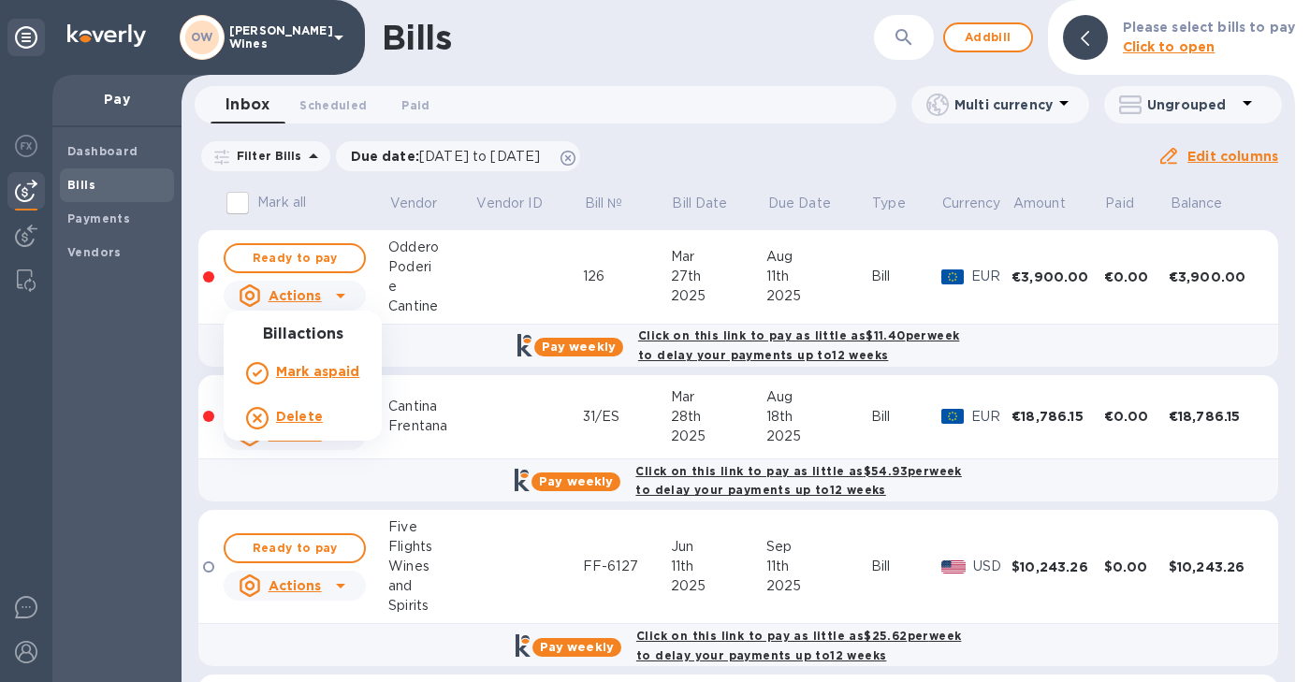
click at [294, 417] on b "Delete" at bounding box center [299, 416] width 47 height 15
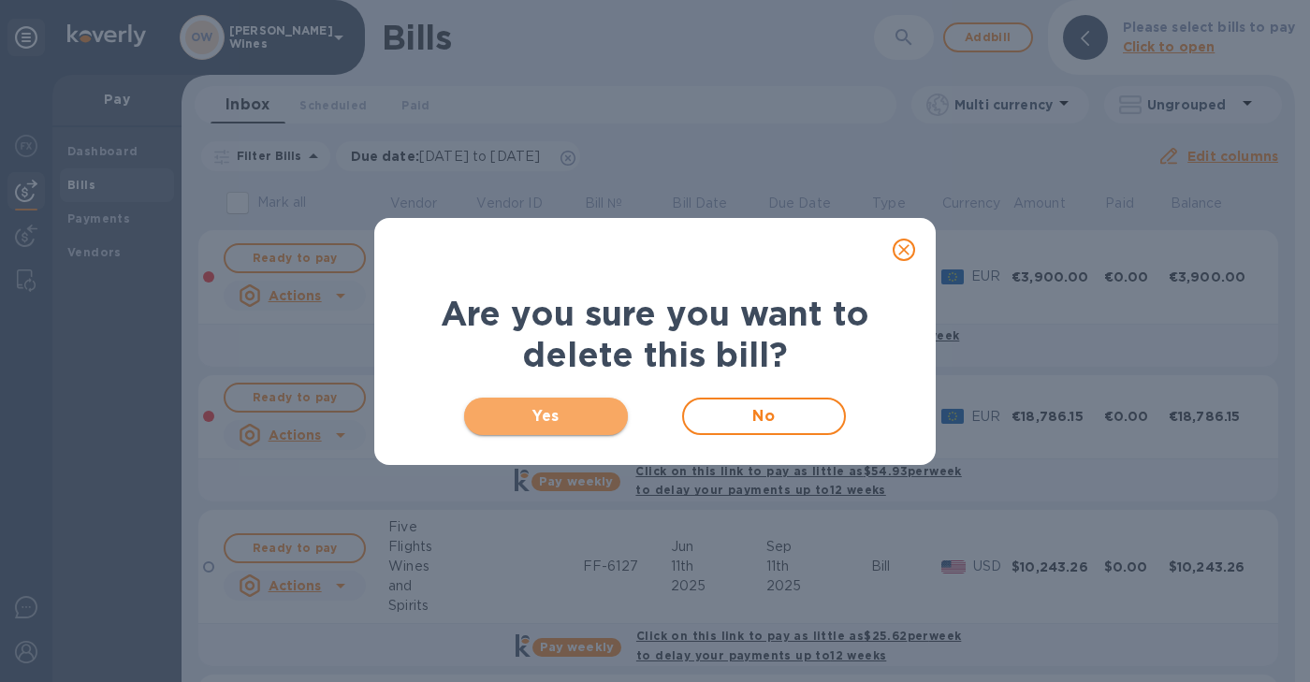
click at [585, 419] on span "Yes" at bounding box center [546, 416] width 134 height 22
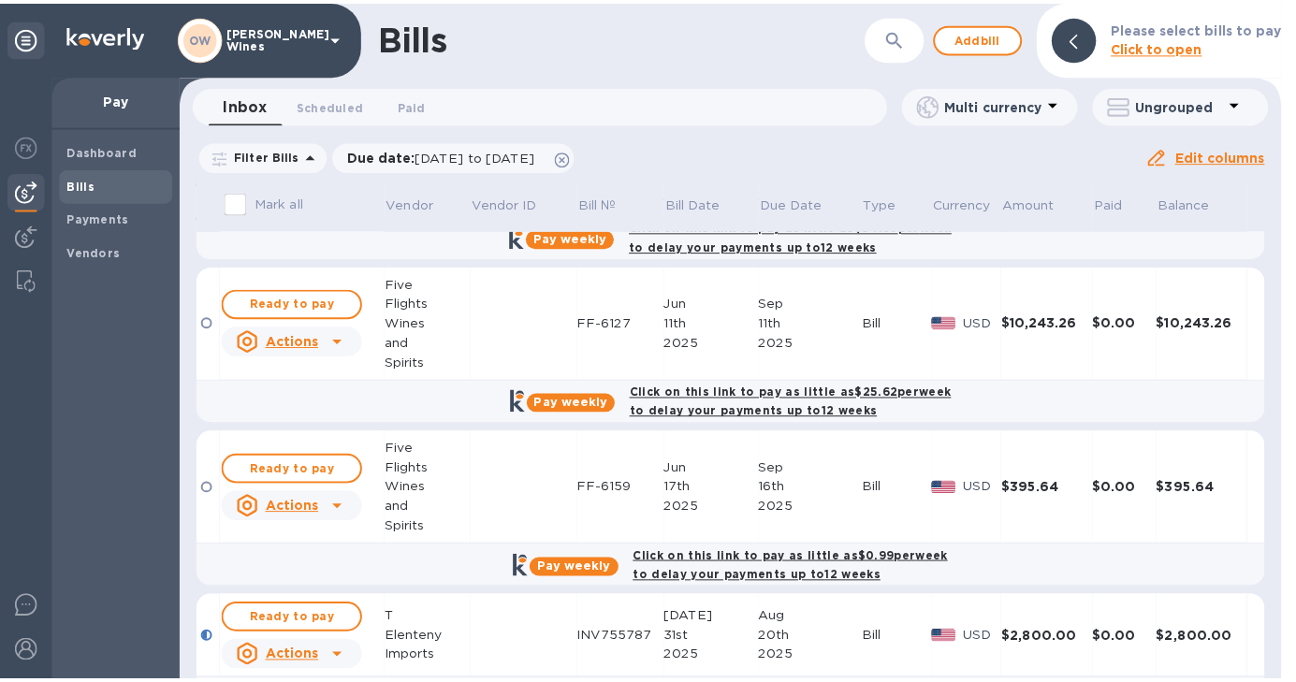
scroll to position [100, 0]
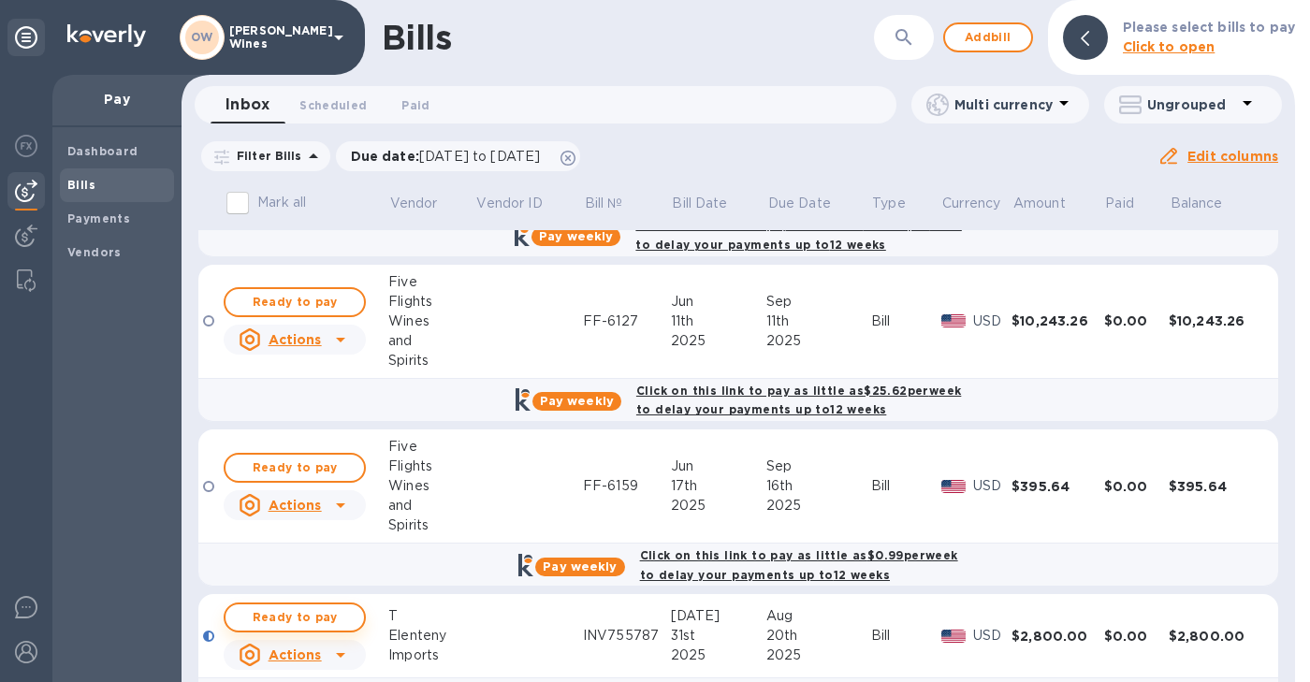
click at [318, 618] on span "Ready to pay" at bounding box center [294, 617] width 109 height 22
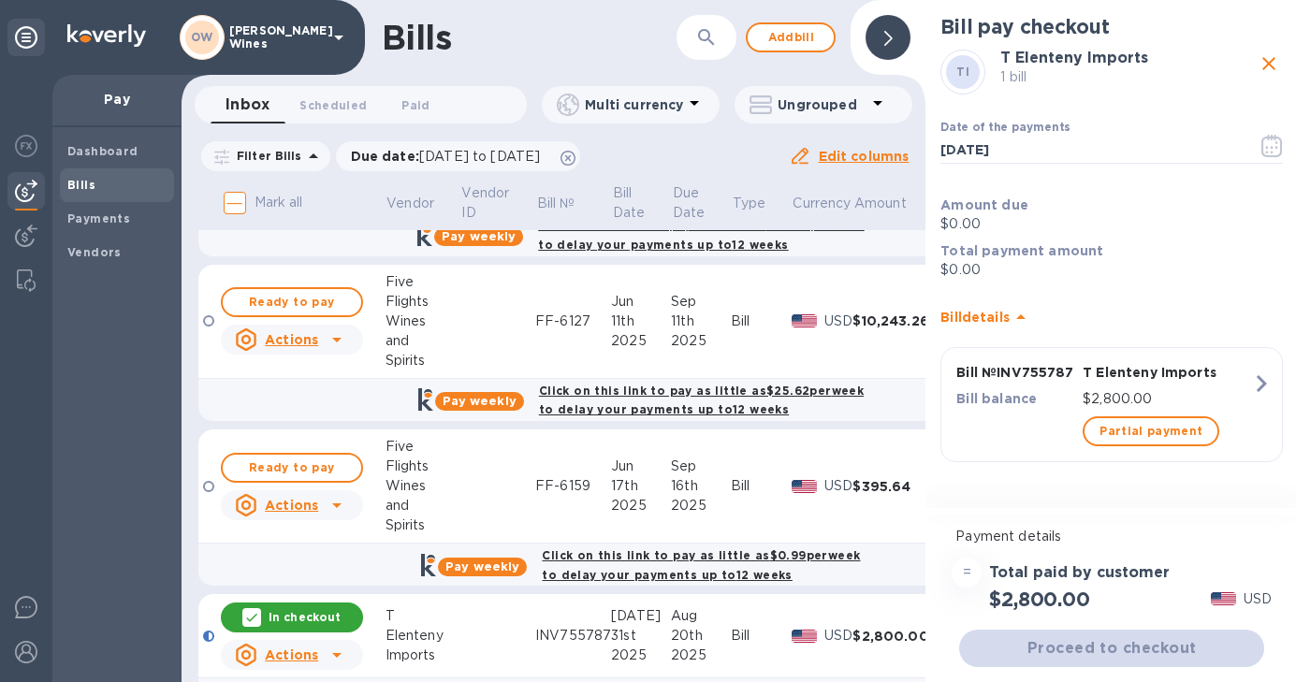
scroll to position [14, 0]
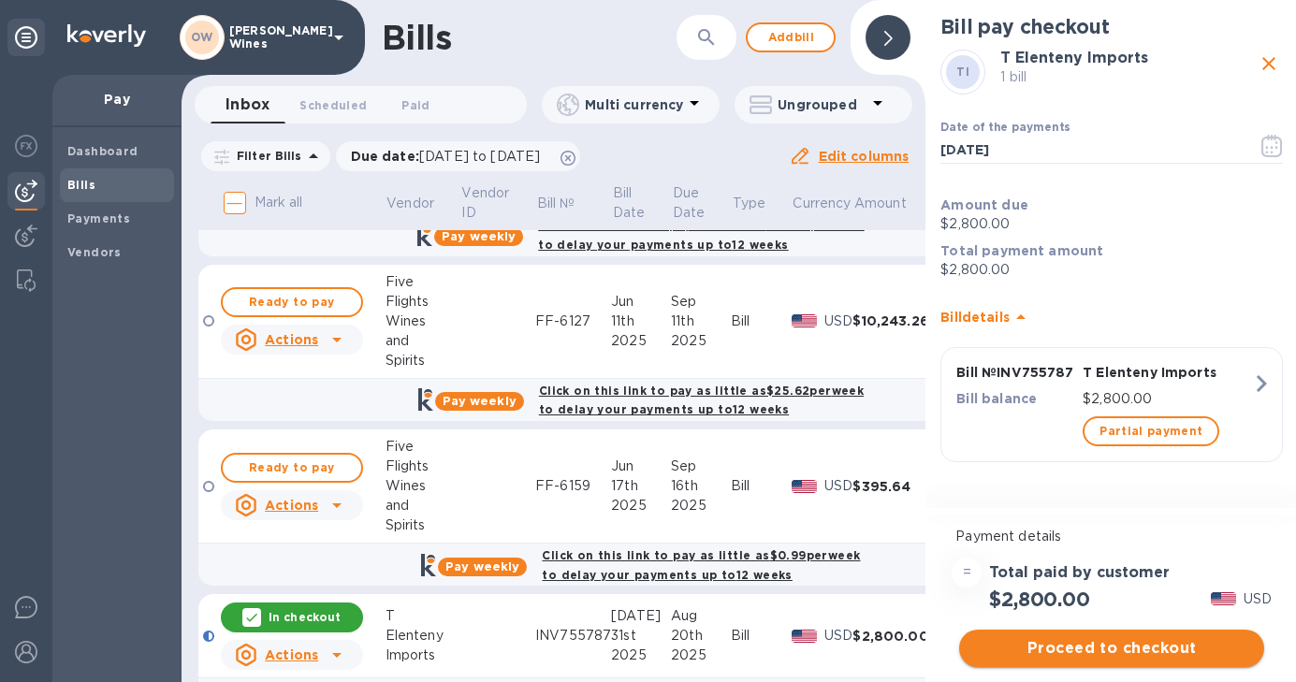
click at [1140, 637] on span "Proceed to checkout" at bounding box center [1111, 648] width 275 height 22
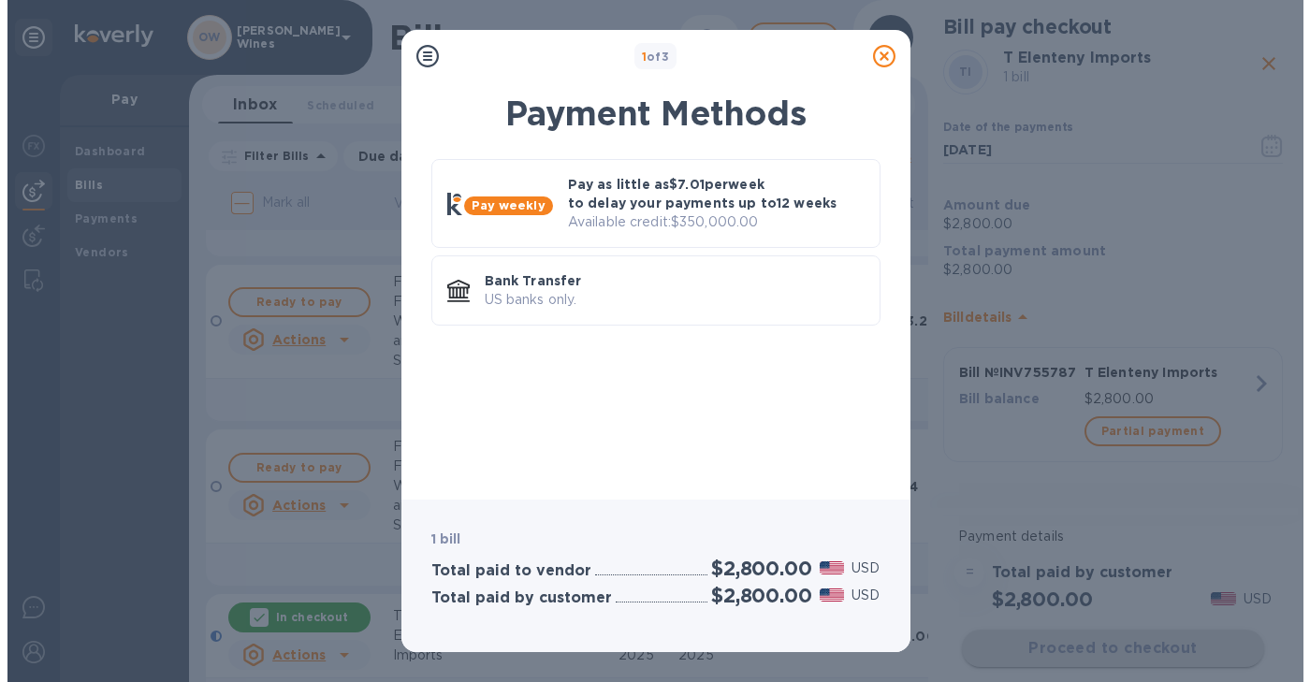
scroll to position [0, 0]
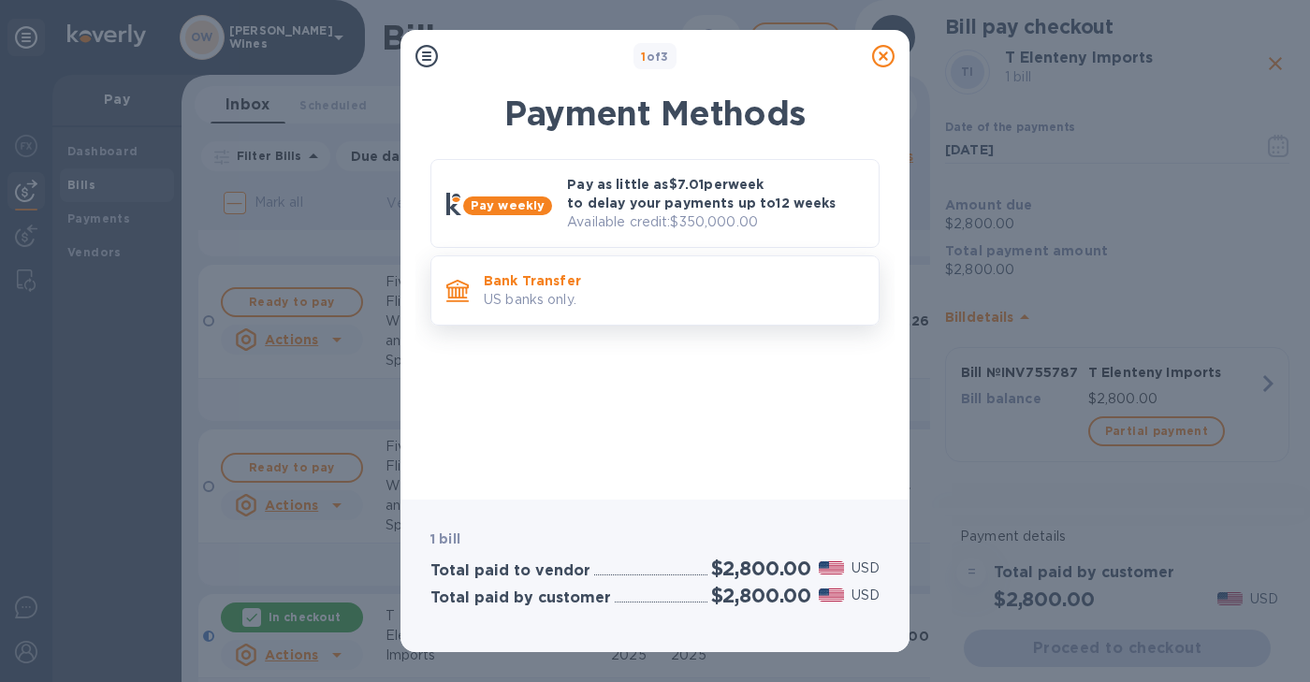
click at [622, 285] on p "Bank Transfer" at bounding box center [674, 280] width 380 height 19
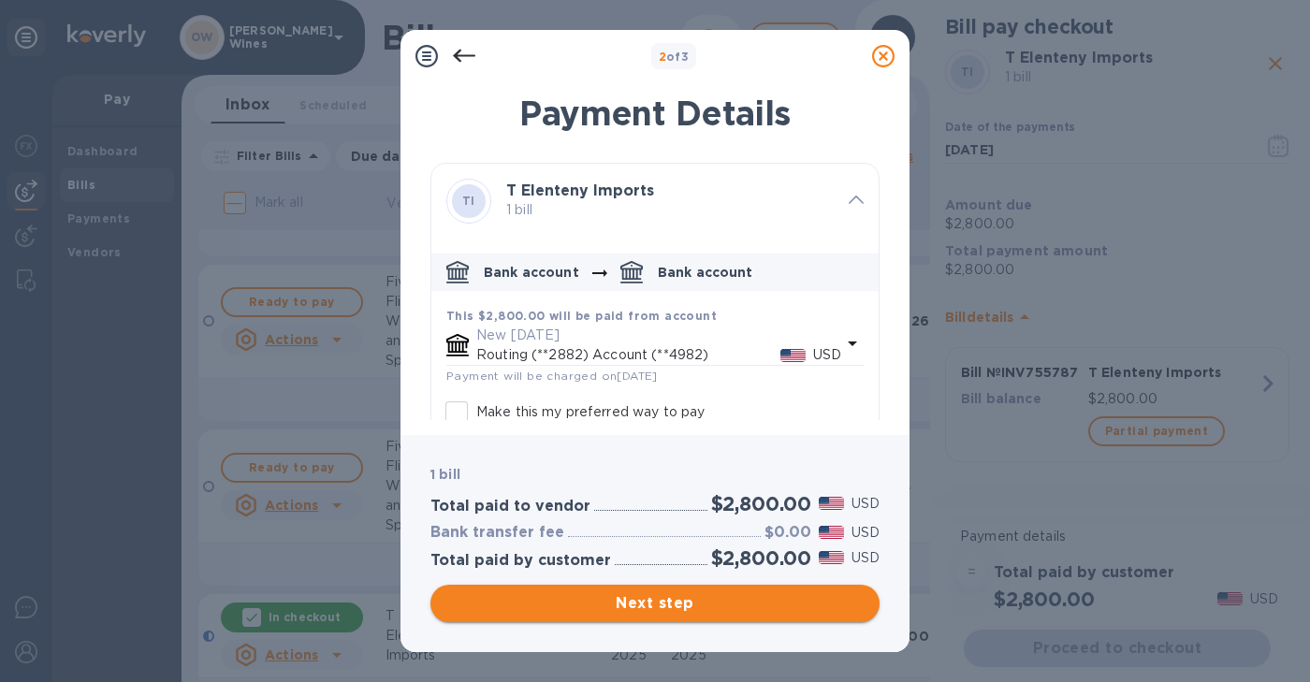
click at [678, 601] on span "Next step" at bounding box center [654, 603] width 419 height 22
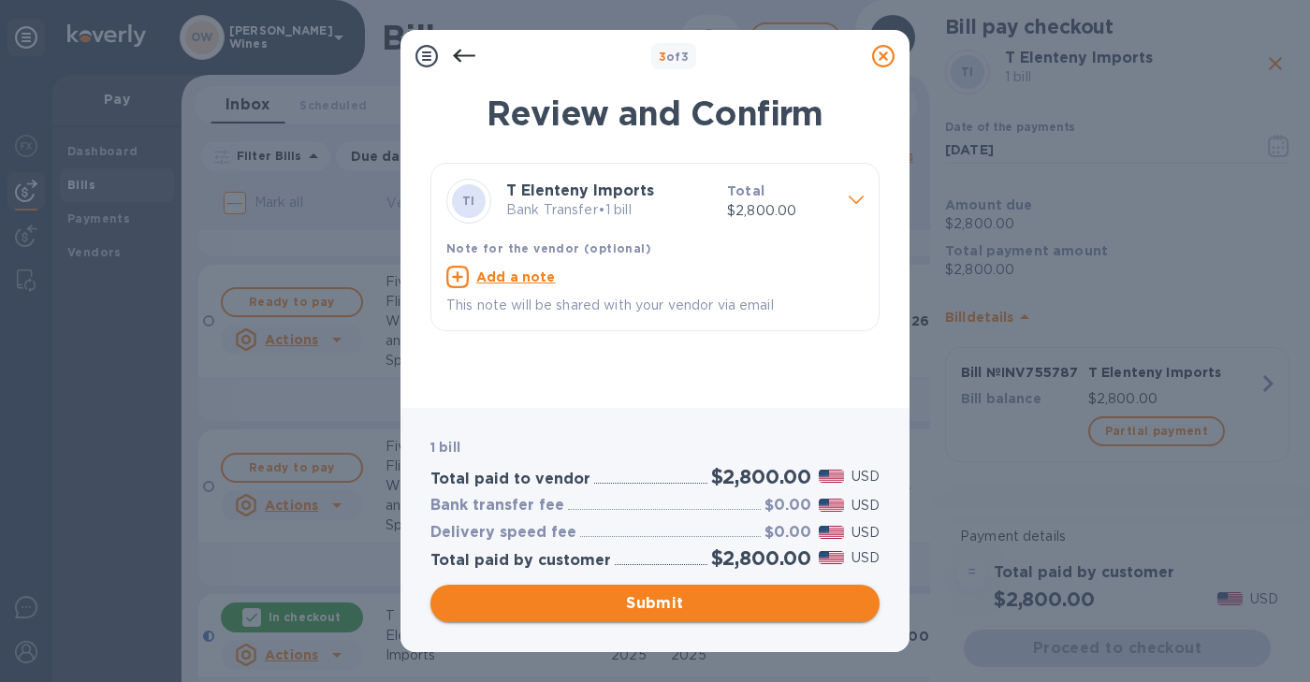
click at [677, 603] on span "Submit" at bounding box center [654, 603] width 419 height 22
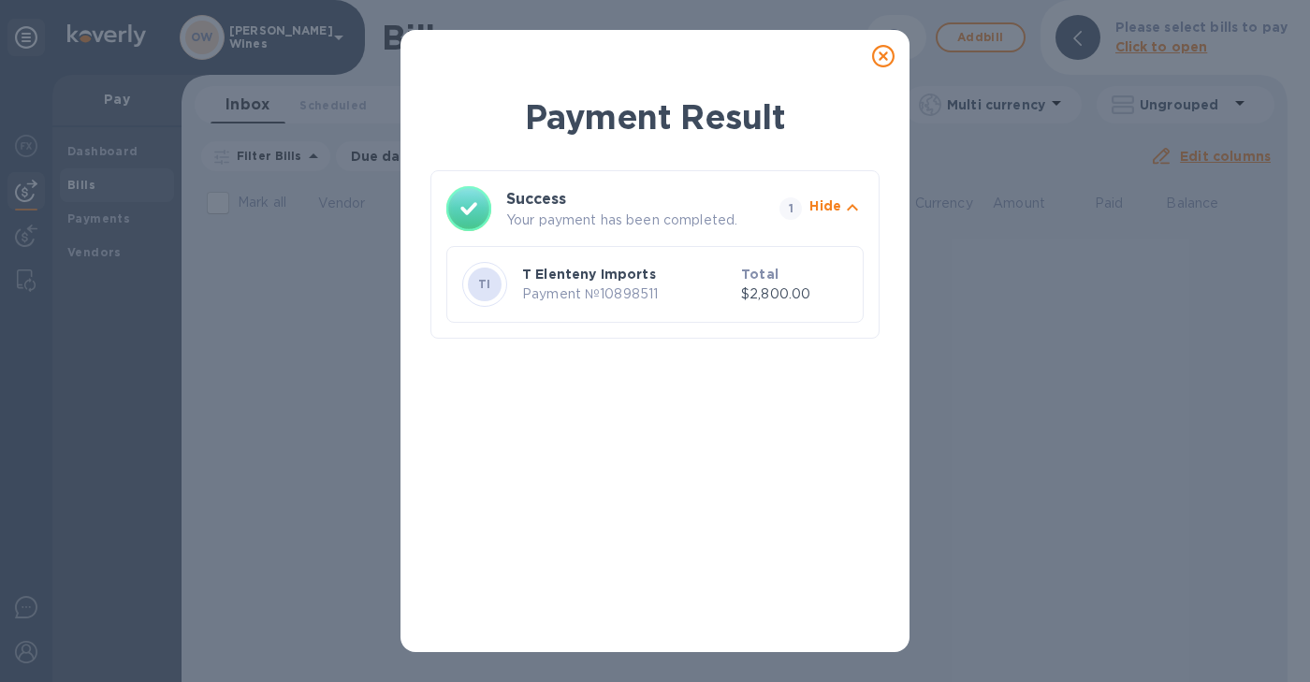
click at [881, 57] on icon at bounding box center [883, 56] width 22 height 22
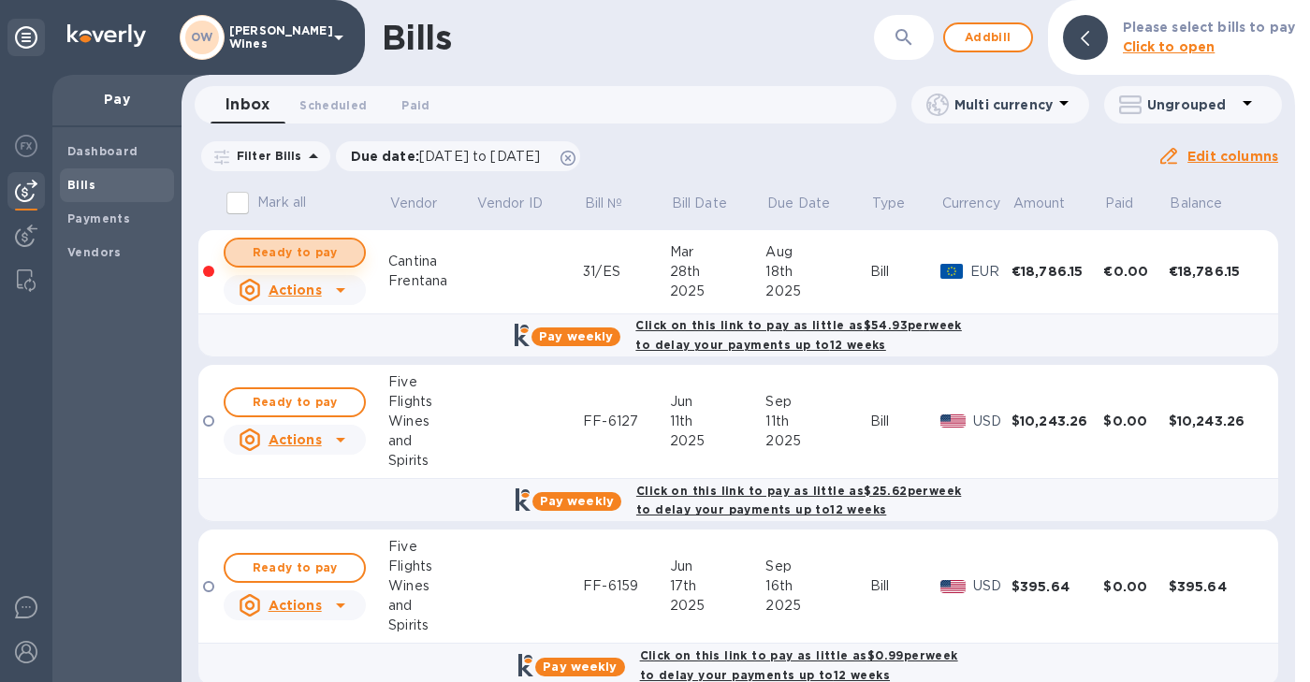
click at [319, 250] on span "Ready to pay" at bounding box center [294, 252] width 109 height 22
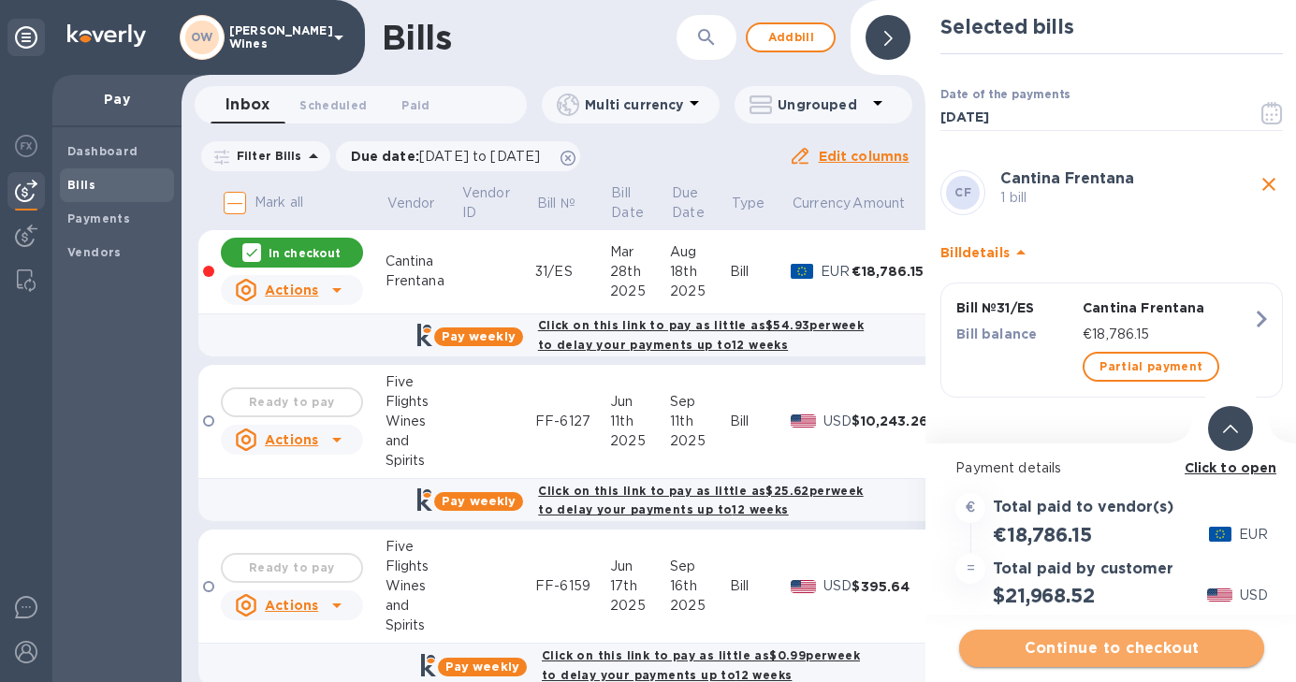
click at [1106, 649] on span "Continue to checkout" at bounding box center [1111, 648] width 275 height 22
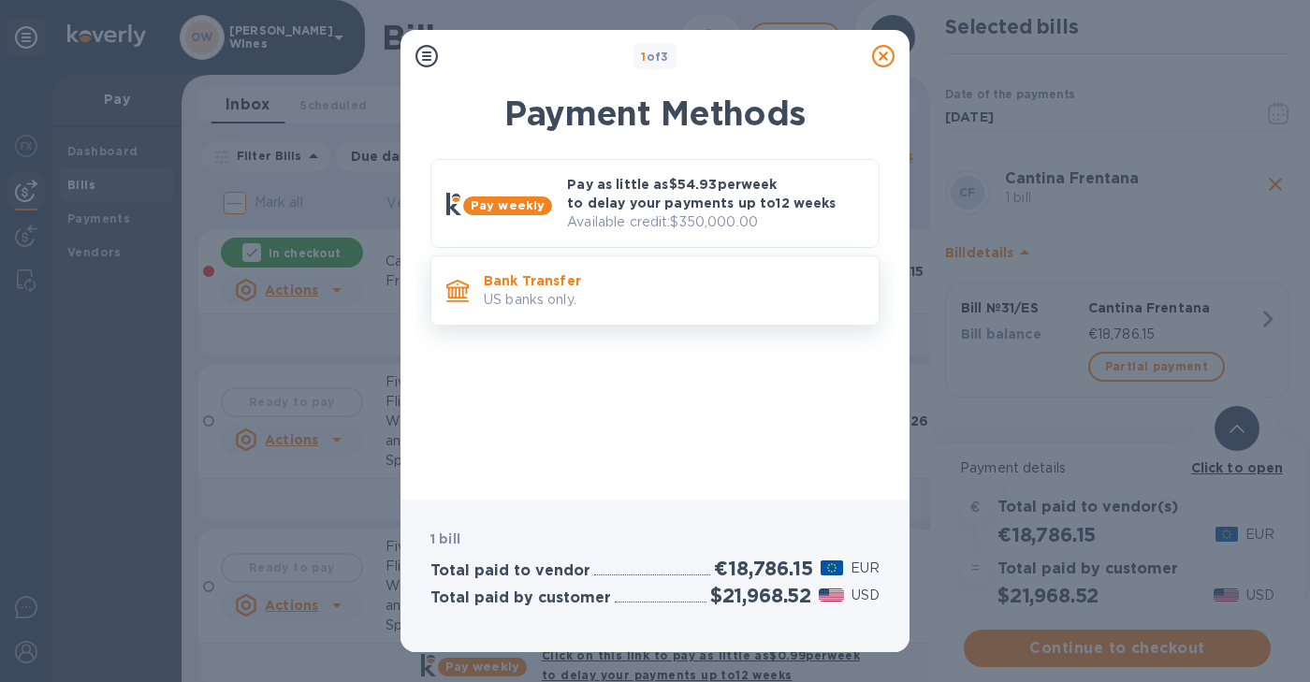
click at [670, 289] on p "Bank Transfer" at bounding box center [674, 280] width 380 height 19
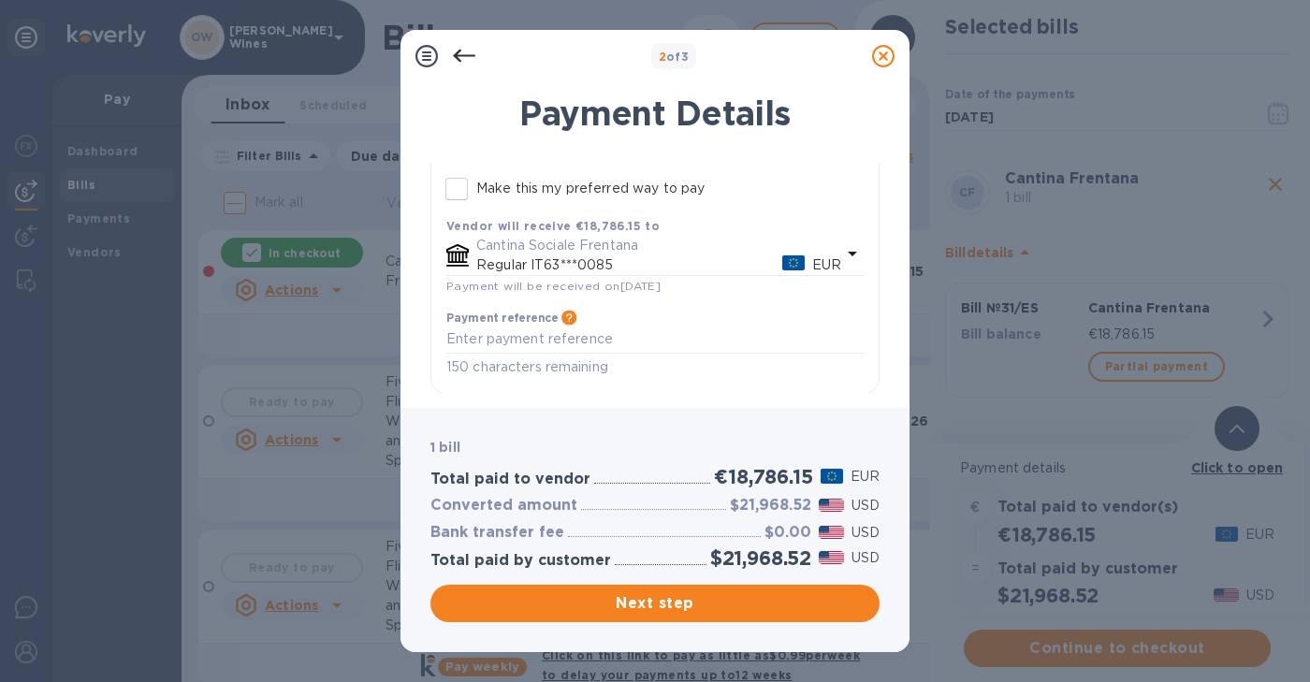
scroll to position [226, 0]
click at [883, 51] on icon at bounding box center [883, 56] width 22 height 22
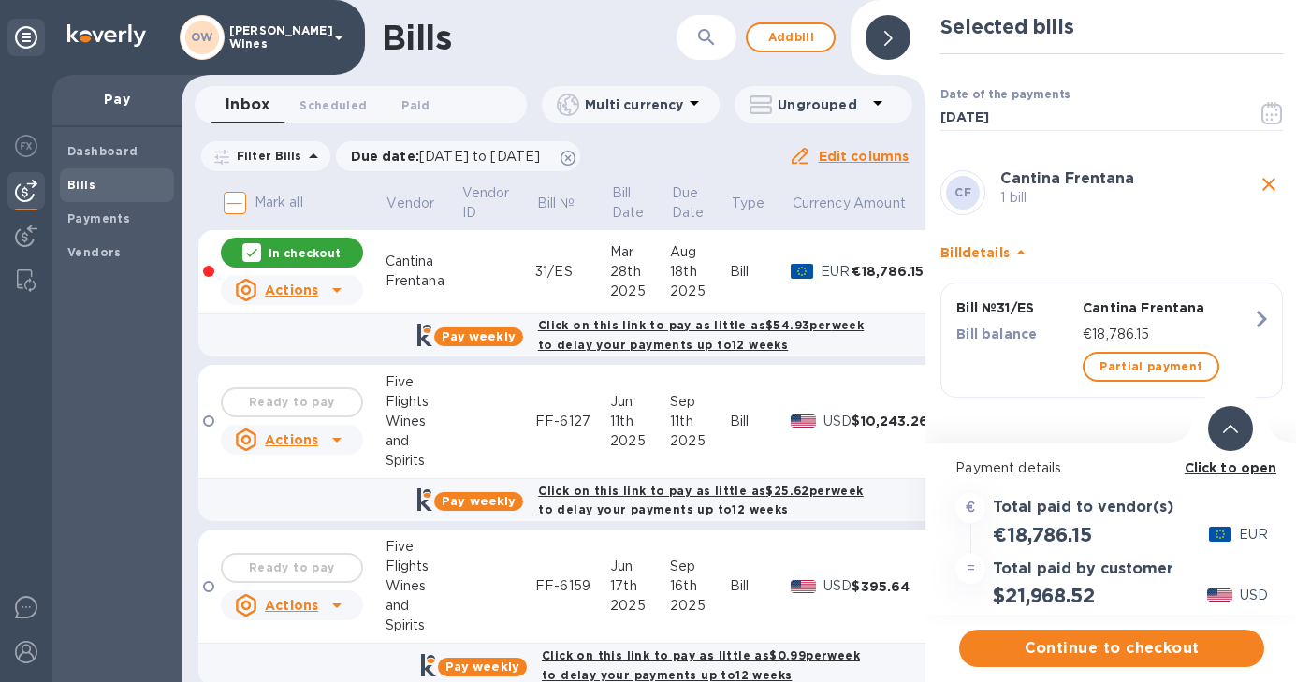
click at [1223, 470] on b "Click to open" at bounding box center [1231, 467] width 93 height 15
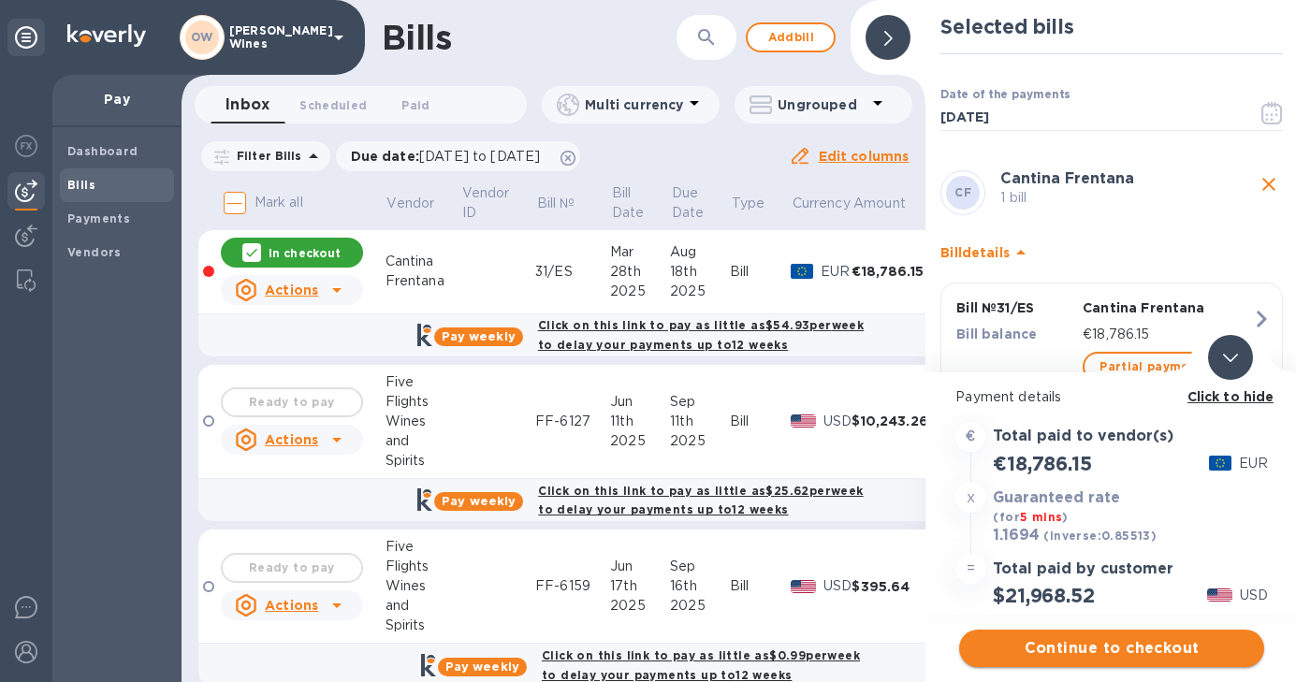
click at [1085, 644] on span "Continue to checkout" at bounding box center [1111, 648] width 275 height 22
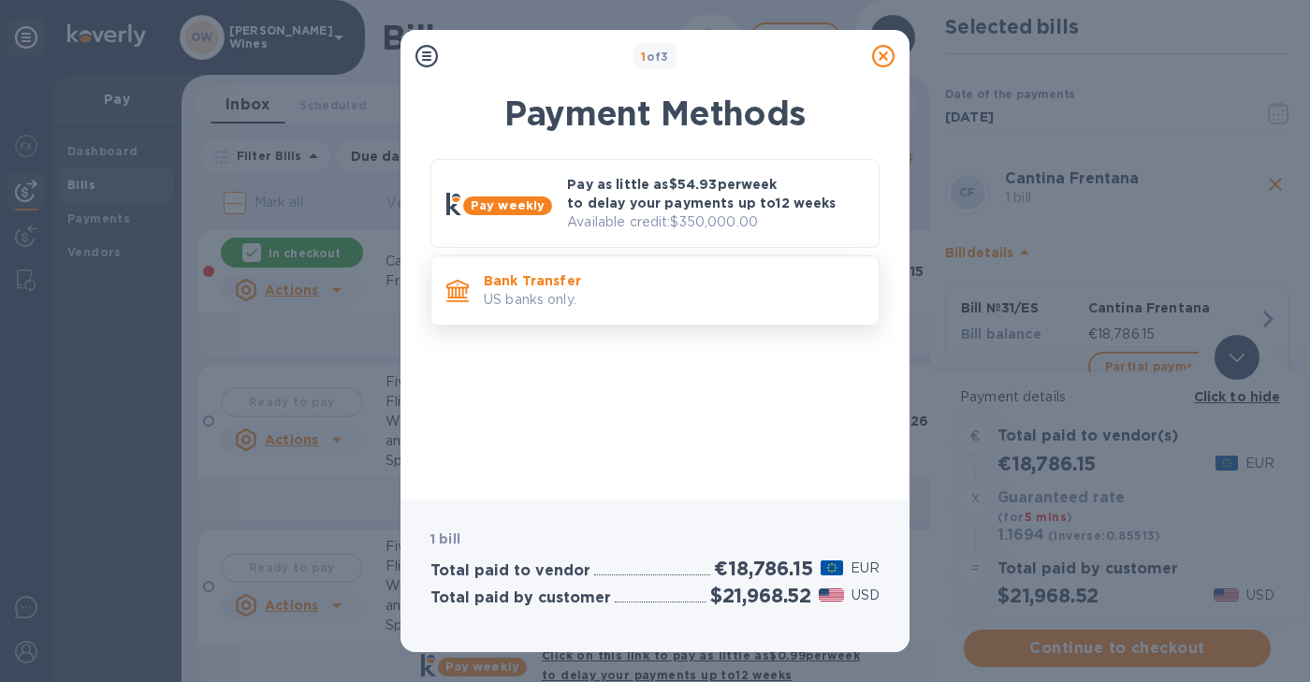
click at [552, 289] on p "Bank Transfer" at bounding box center [674, 280] width 380 height 19
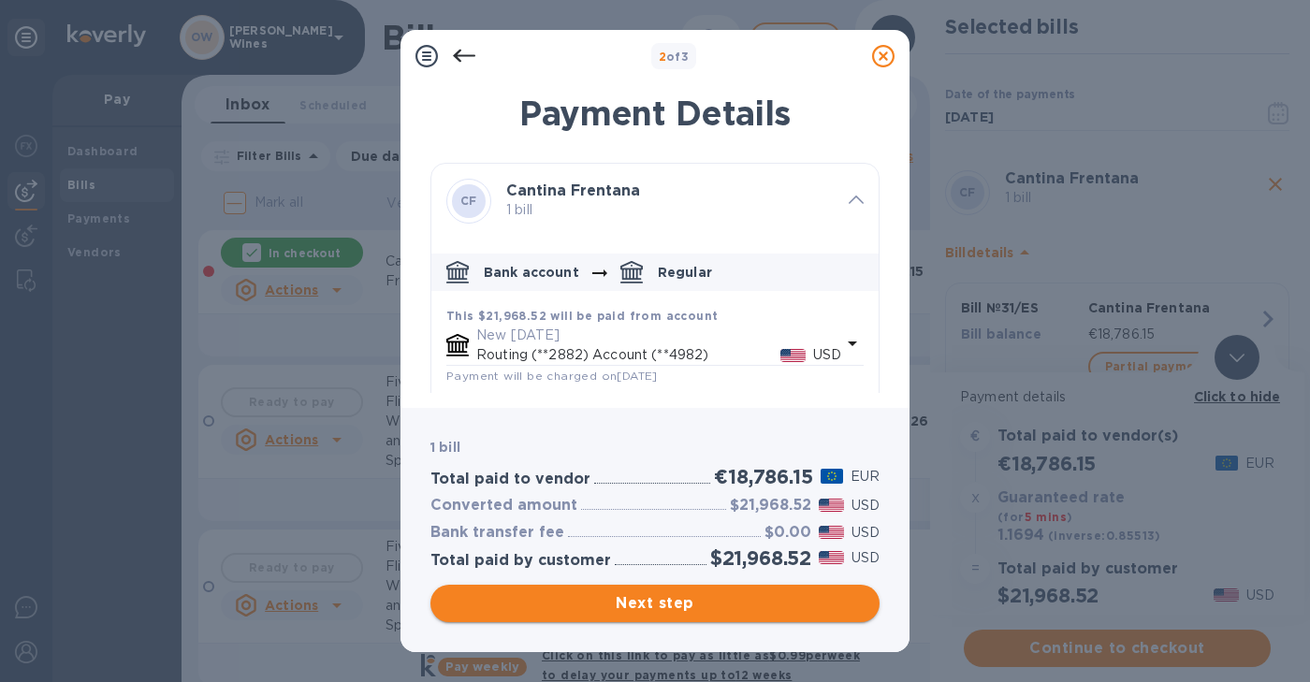
click at [593, 602] on span "Next step" at bounding box center [654, 603] width 419 height 22
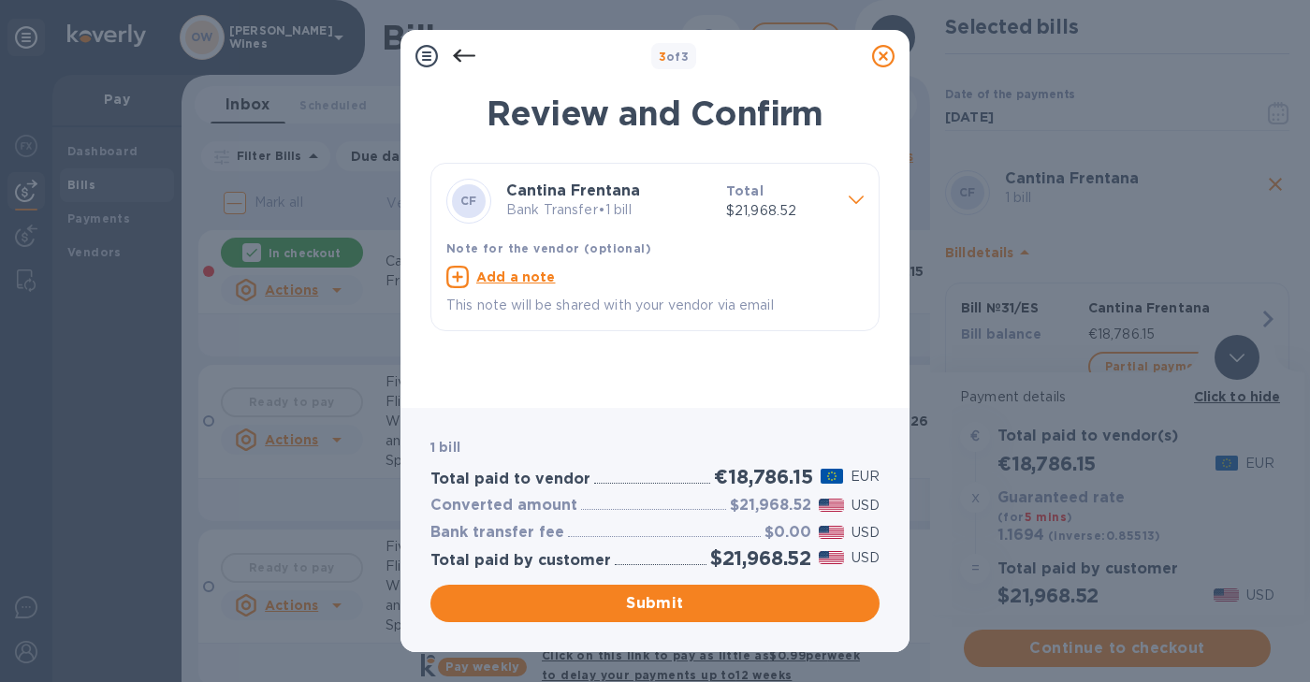
click at [884, 54] on icon at bounding box center [883, 56] width 22 height 22
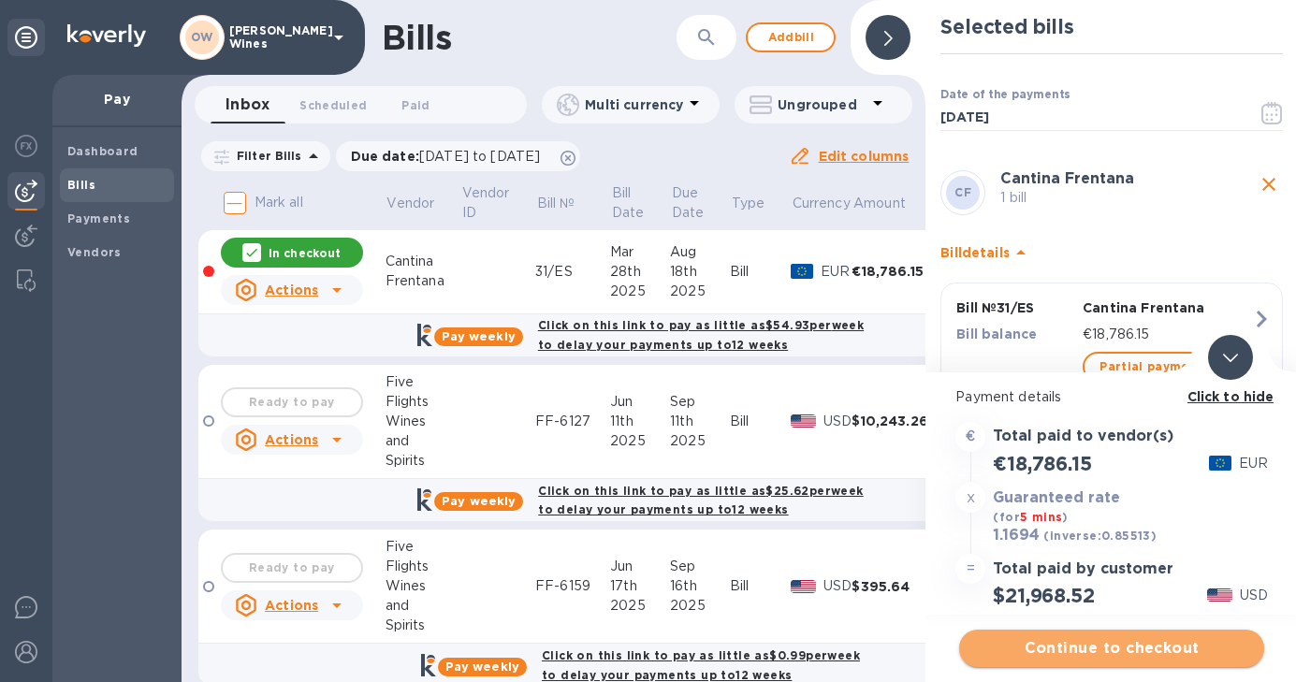
click at [1070, 645] on span "Continue to checkout" at bounding box center [1111, 648] width 275 height 22
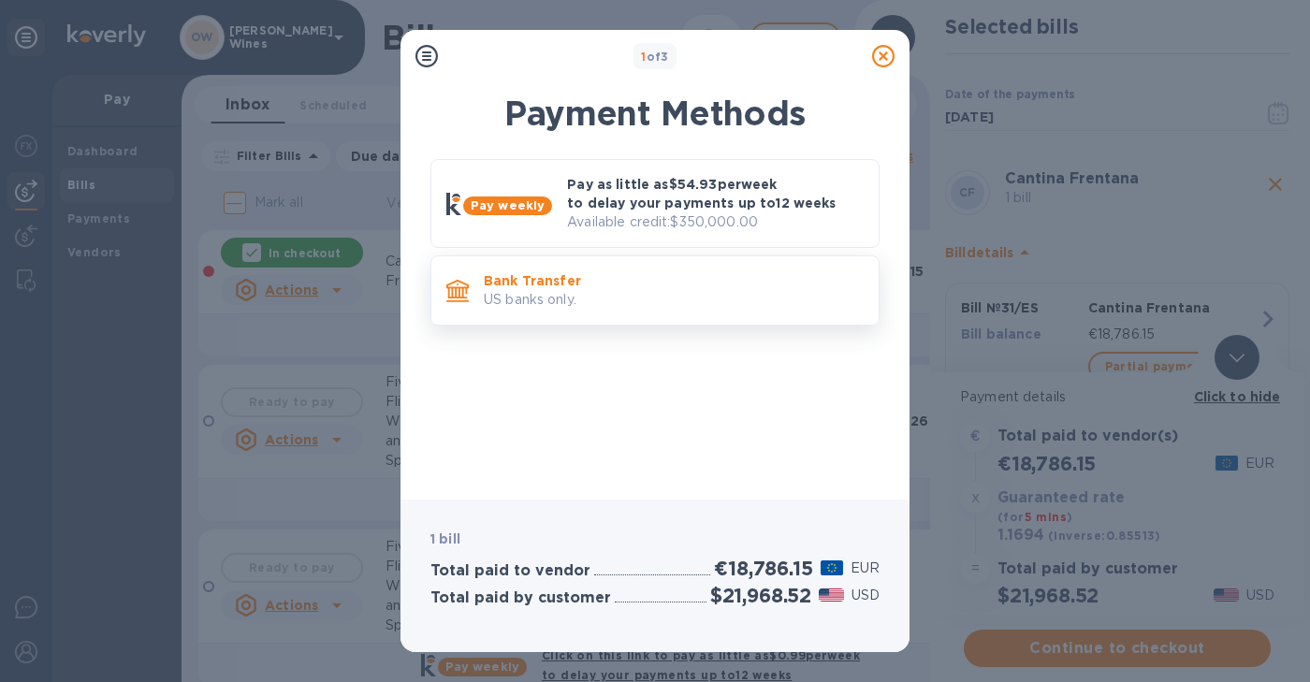
click at [644, 306] on p "US banks only." at bounding box center [674, 300] width 380 height 20
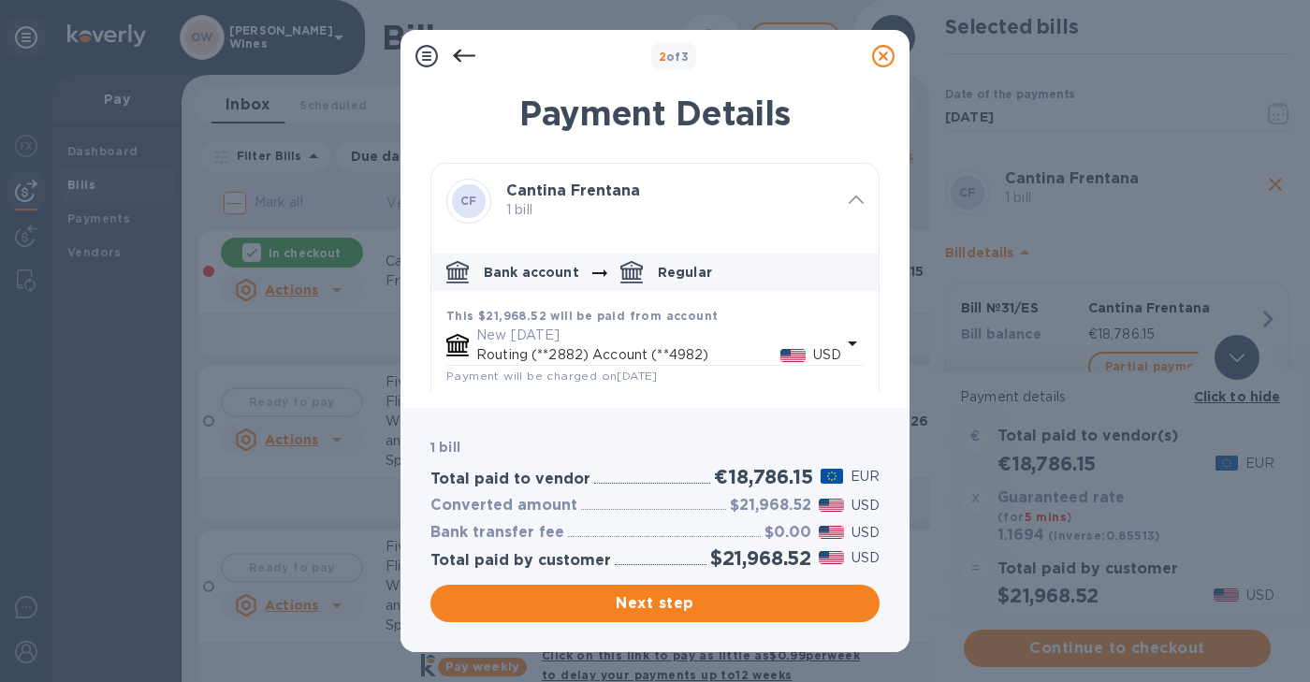
drag, startPoint x: 870, startPoint y: 234, endPoint x: 863, endPoint y: 348, distance: 114.4
click at [863, 348] on div "CF Cantina Frentana 1 bill Bank account Regular This $21,968.52 will be paid fr…" at bounding box center [654, 390] width 449 height 455
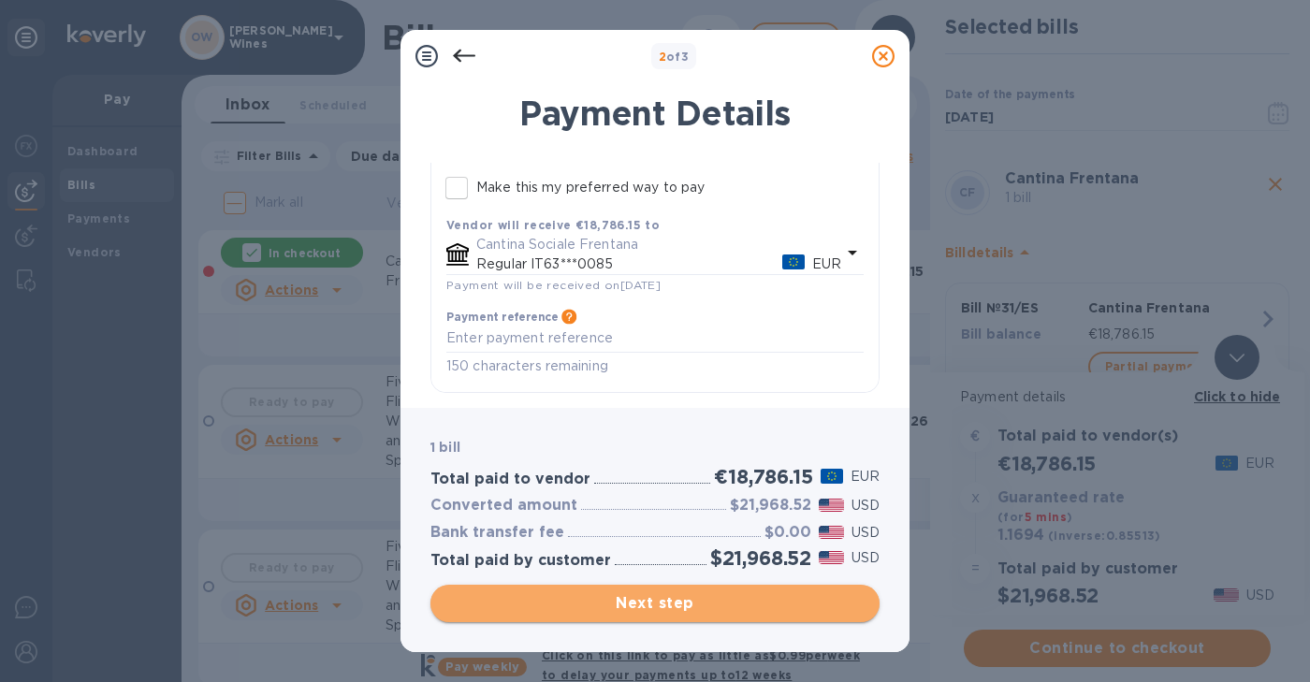
click at [689, 612] on span "Next step" at bounding box center [654, 603] width 419 height 22
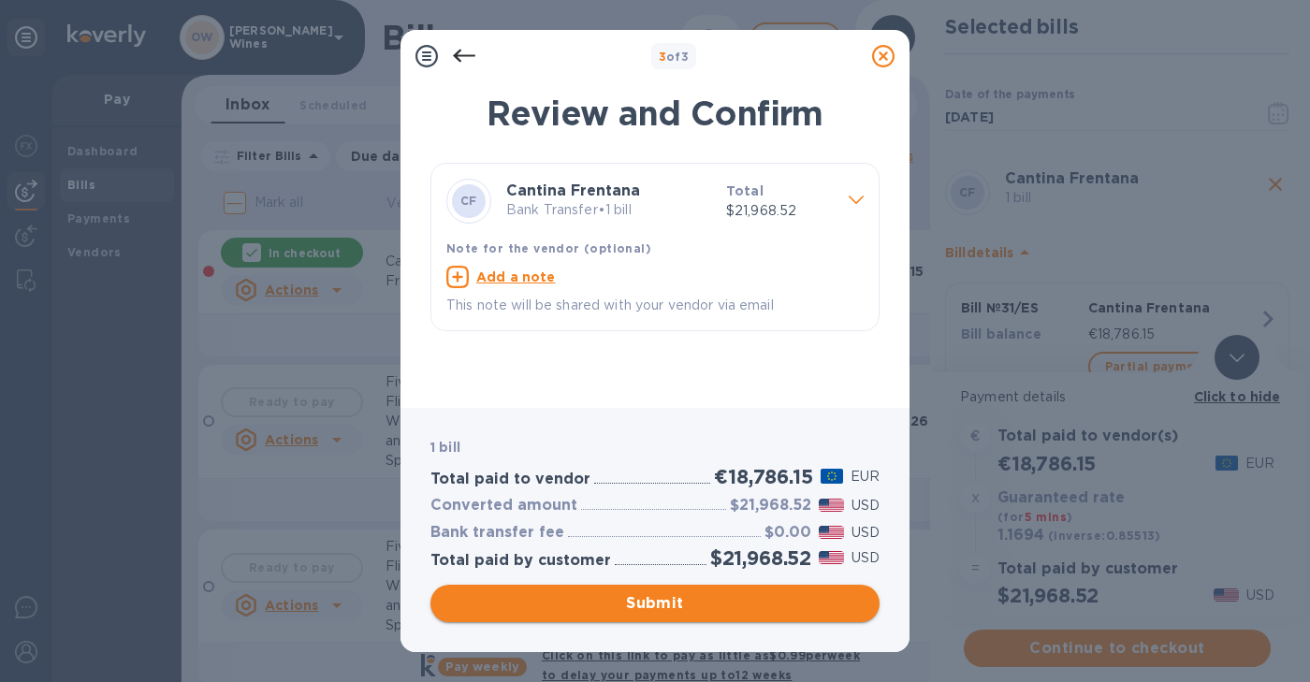
click at [662, 604] on span "Submit" at bounding box center [654, 603] width 419 height 22
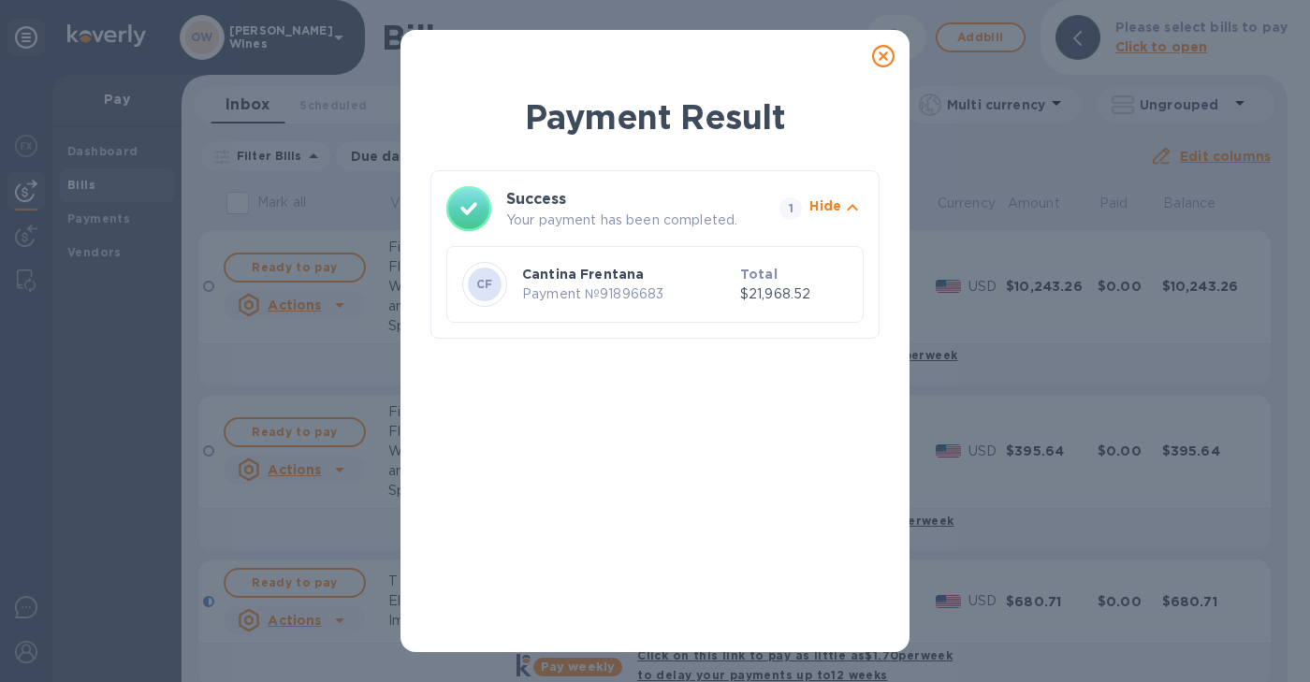
click at [885, 56] on icon at bounding box center [883, 56] width 22 height 22
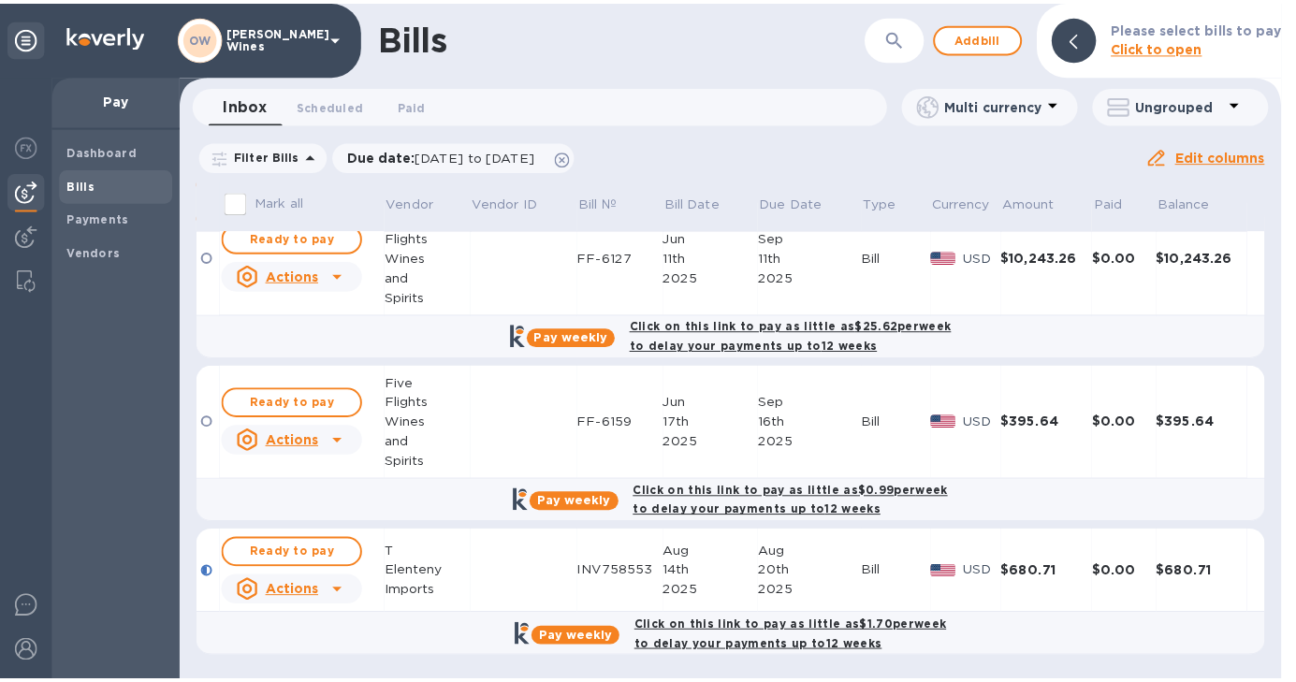
scroll to position [0, 0]
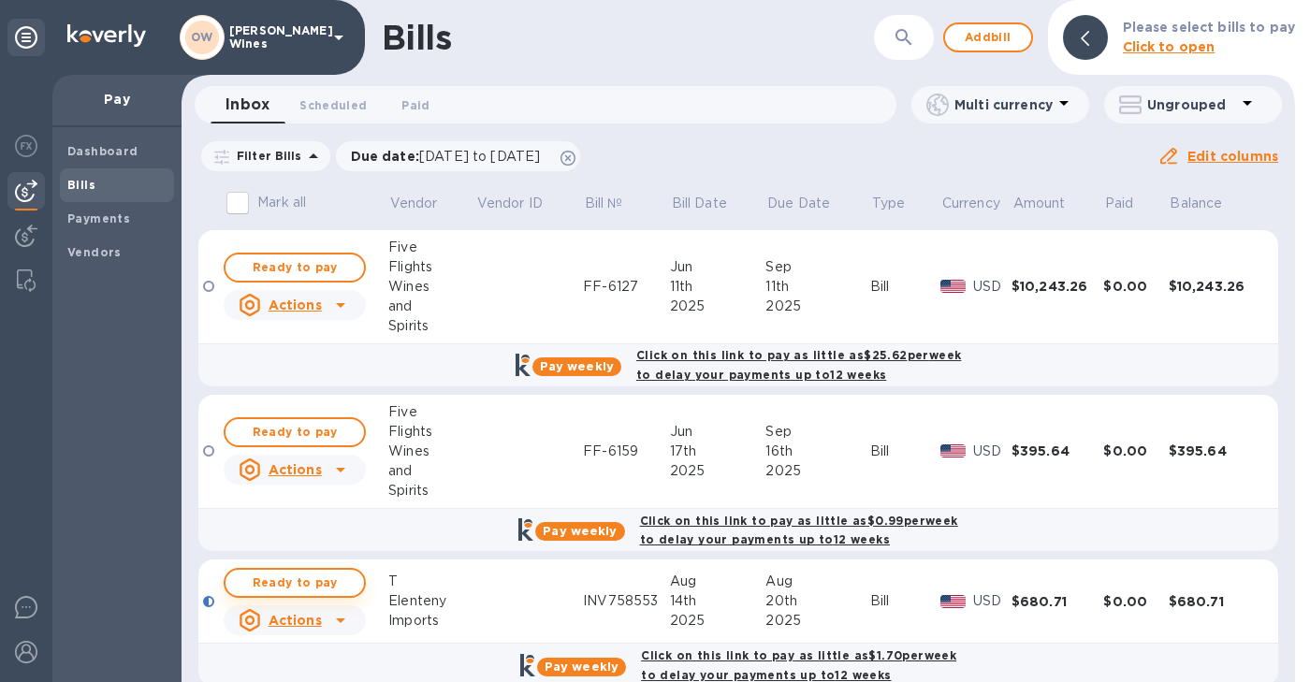
click at [327, 589] on span "Ready to pay" at bounding box center [294, 583] width 109 height 22
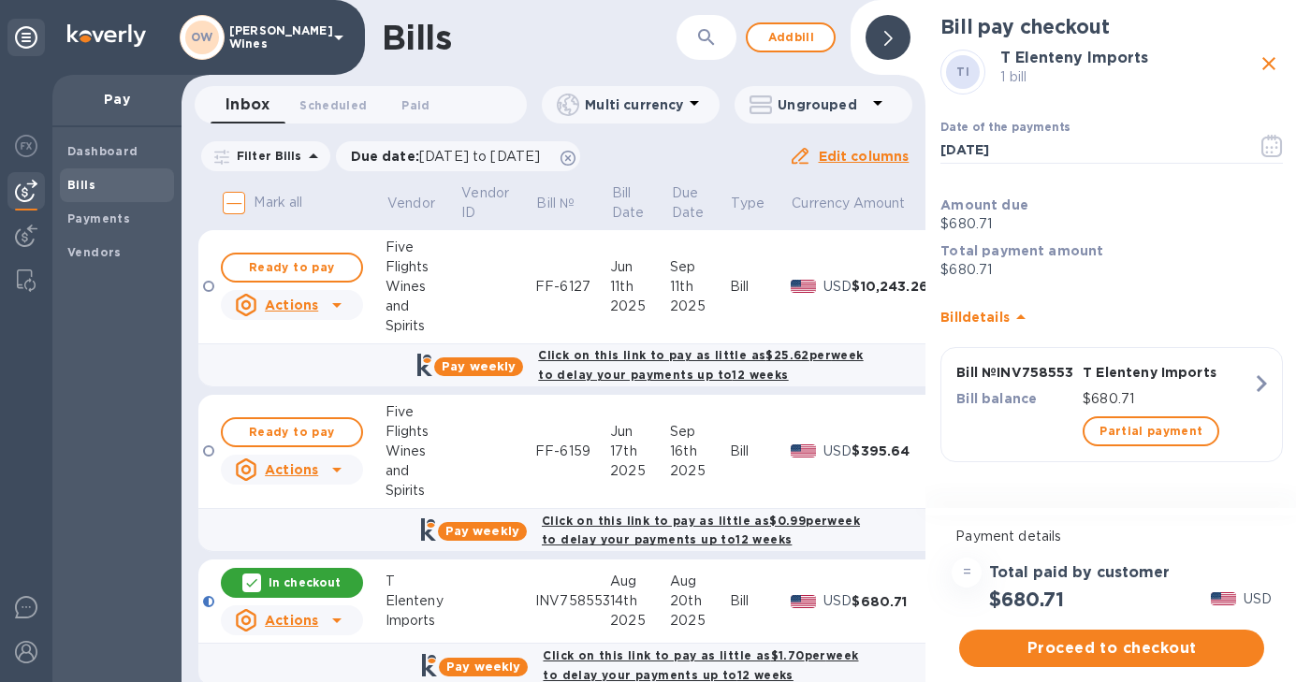
scroll to position [14, 0]
click at [1124, 638] on span "Proceed to checkout" at bounding box center [1111, 648] width 275 height 22
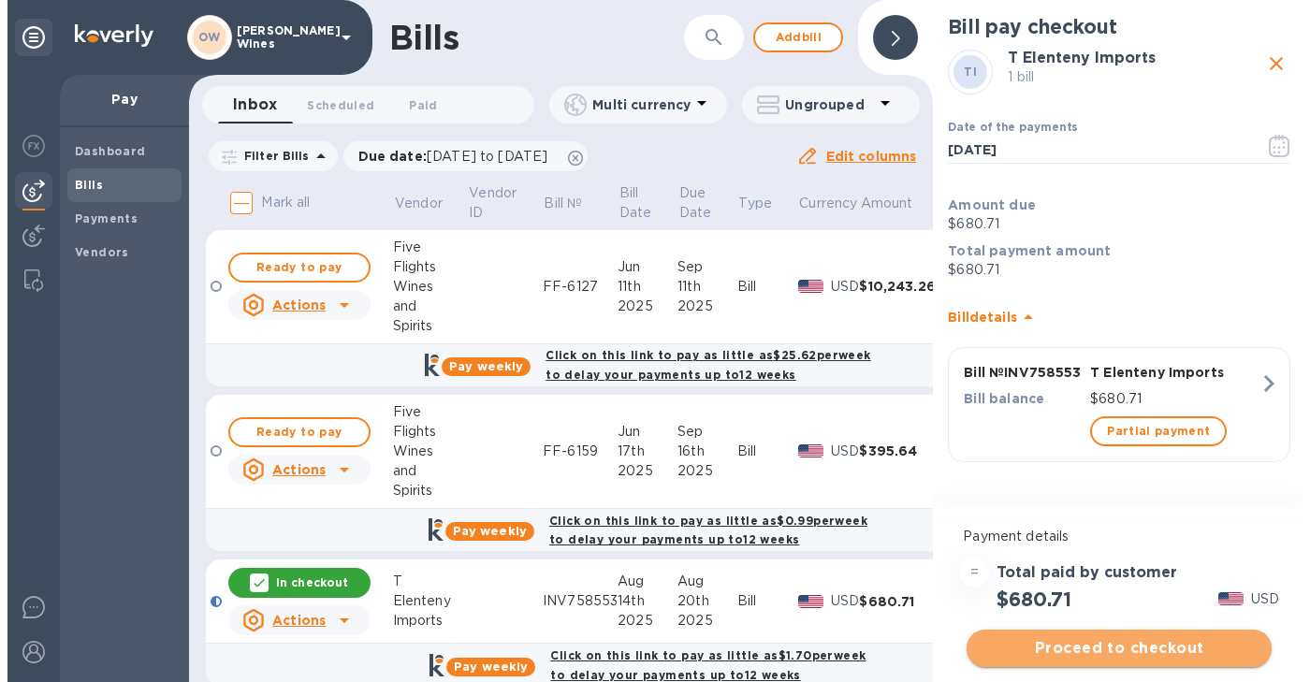
scroll to position [0, 0]
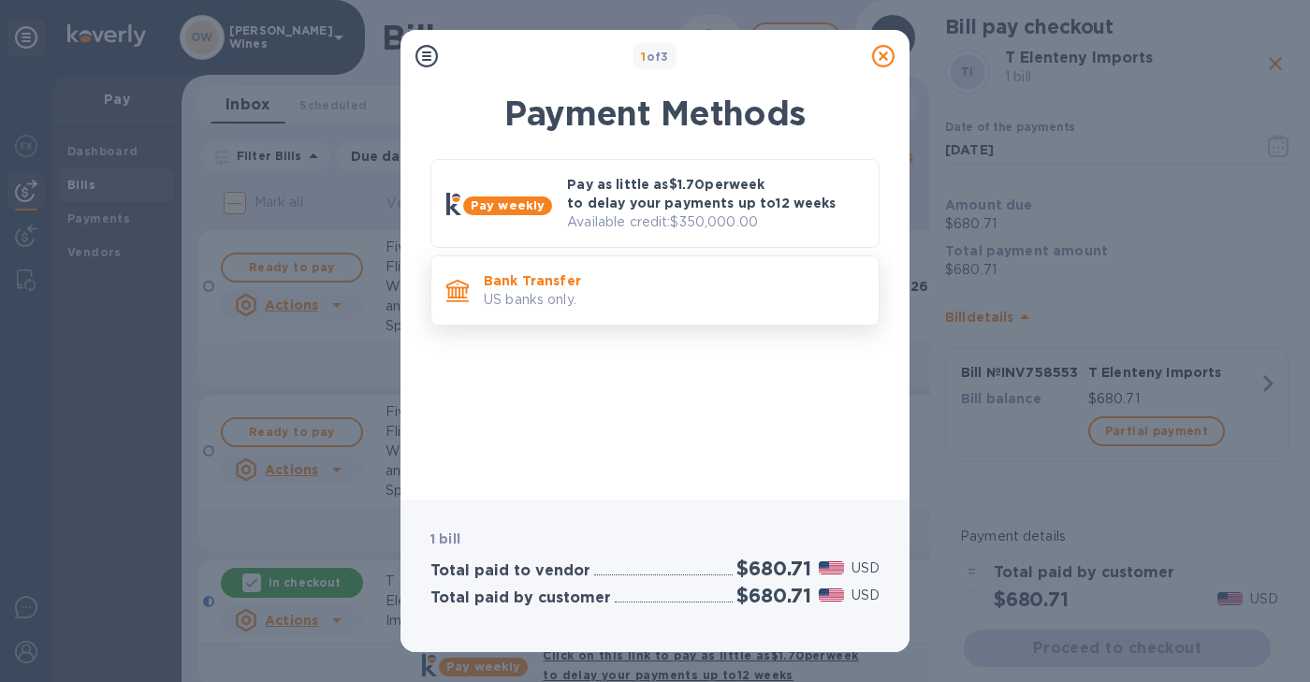
click at [550, 283] on p "Bank Transfer" at bounding box center [674, 280] width 380 height 19
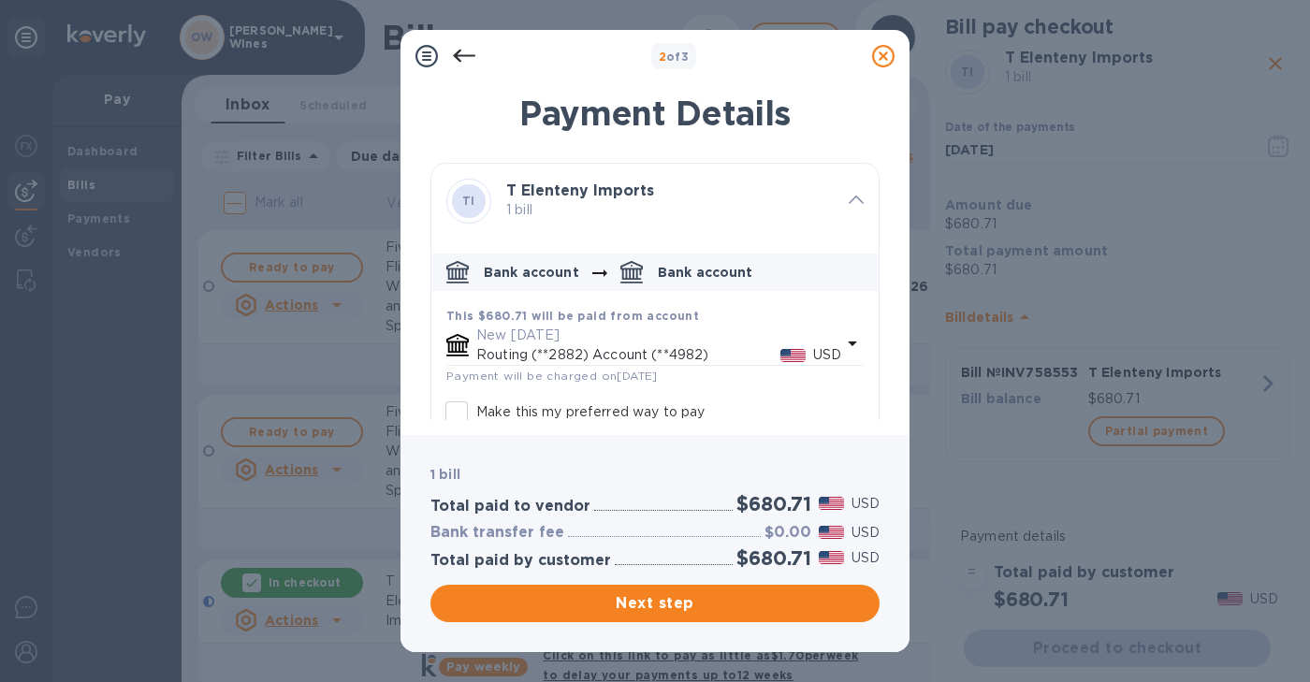
scroll to position [104, 0]
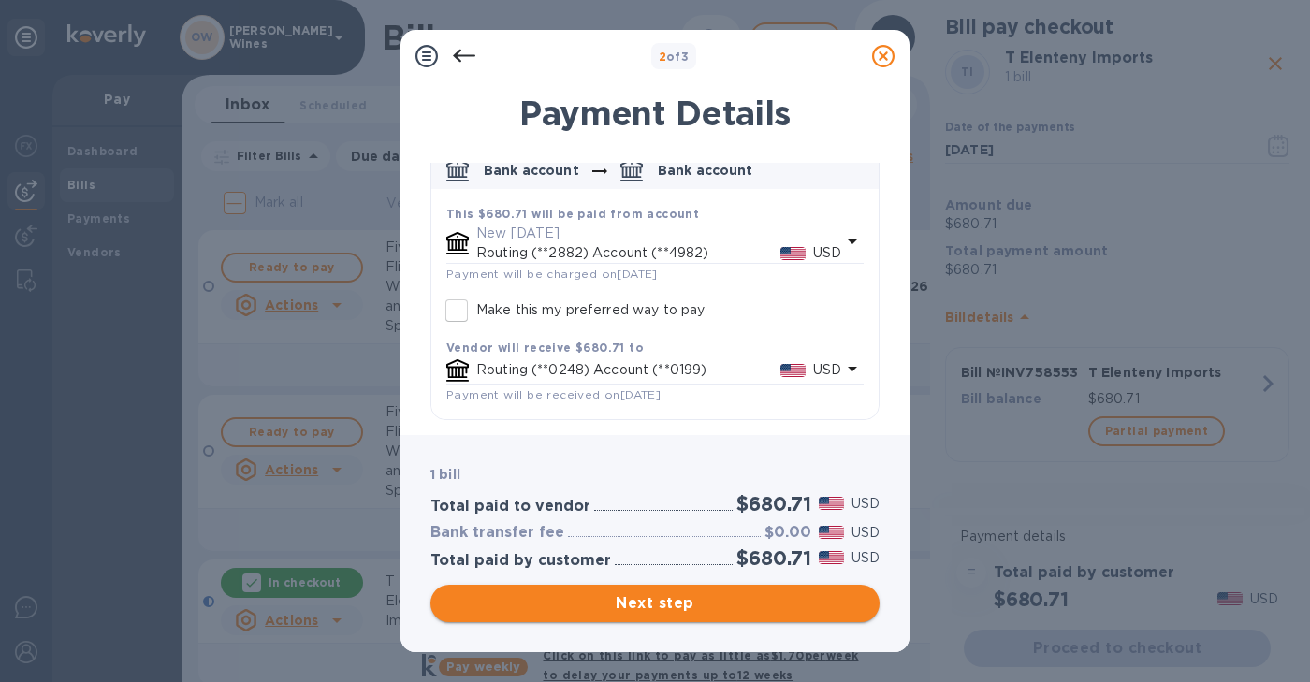
click at [728, 604] on span "Next step" at bounding box center [654, 603] width 419 height 22
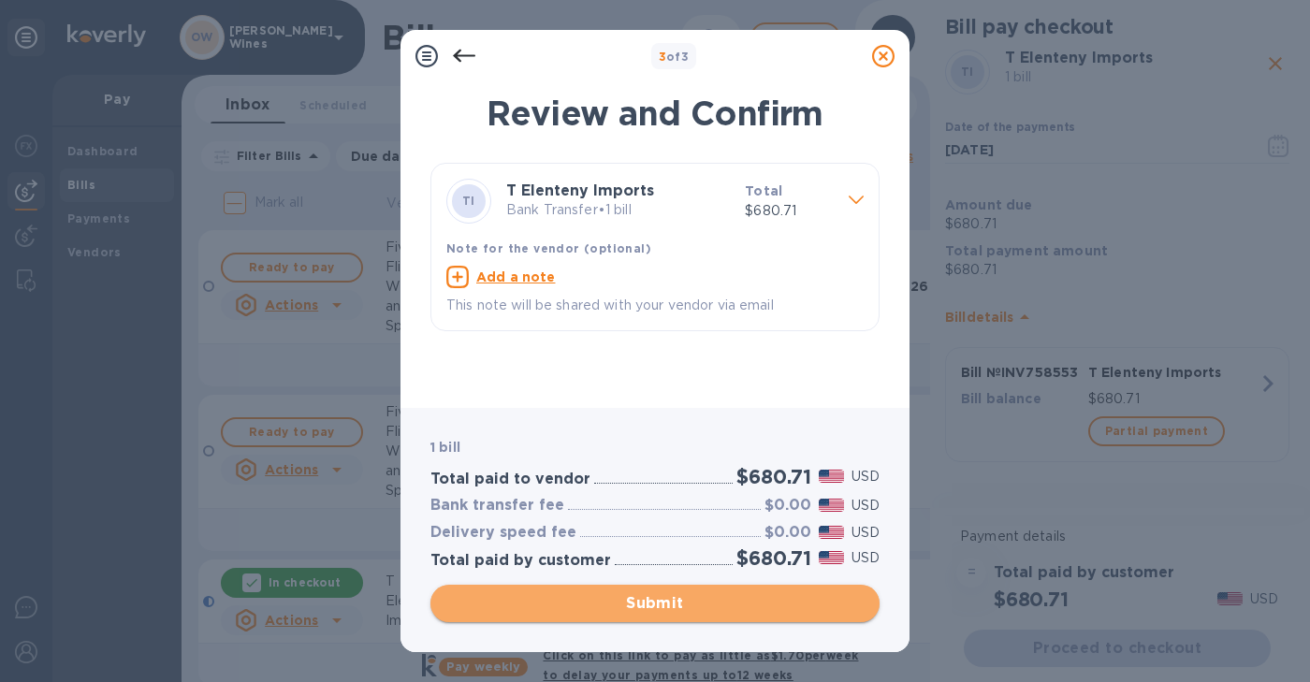
click at [725, 604] on span "Submit" at bounding box center [654, 603] width 419 height 22
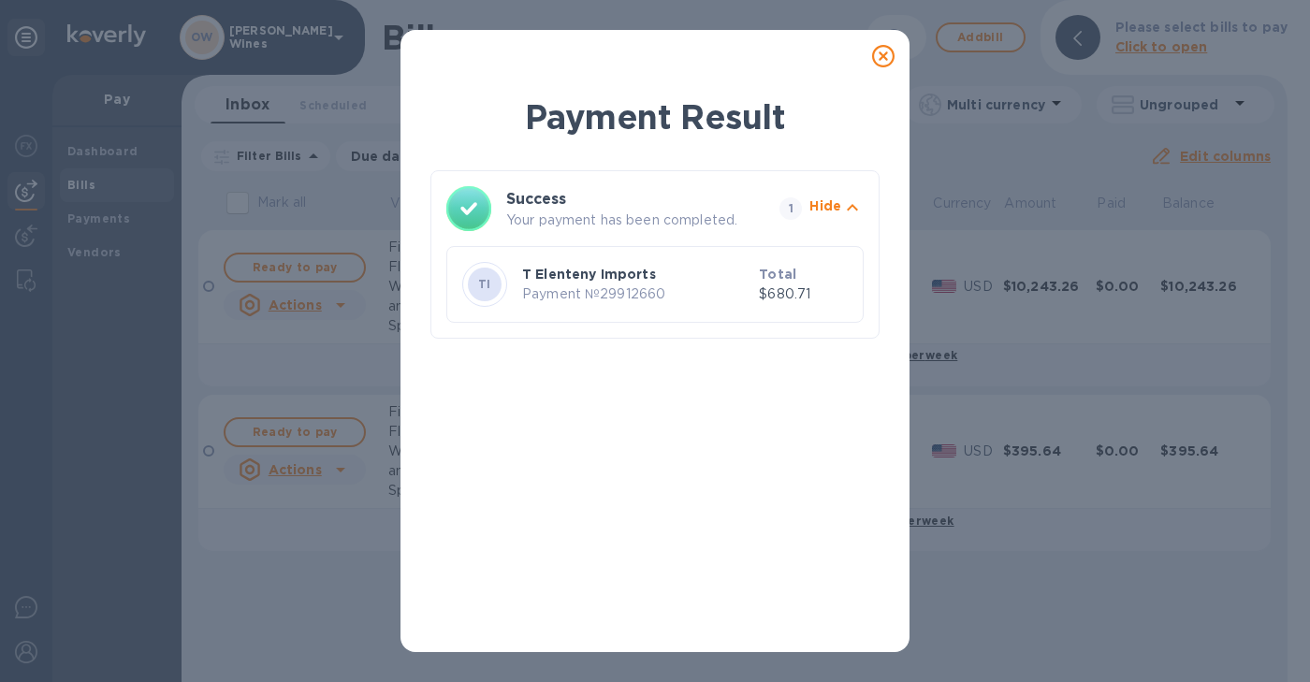
click at [886, 49] on icon at bounding box center [883, 56] width 22 height 22
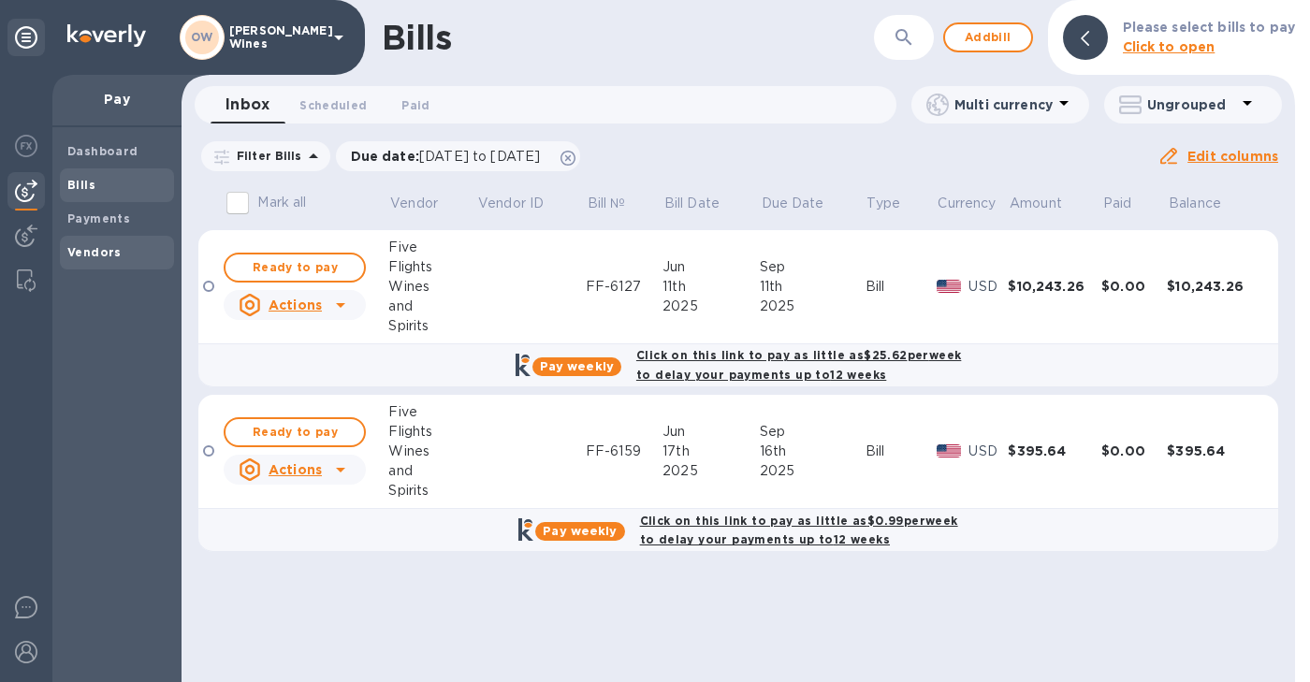
click at [93, 257] on b "Vendors" at bounding box center [94, 252] width 54 height 14
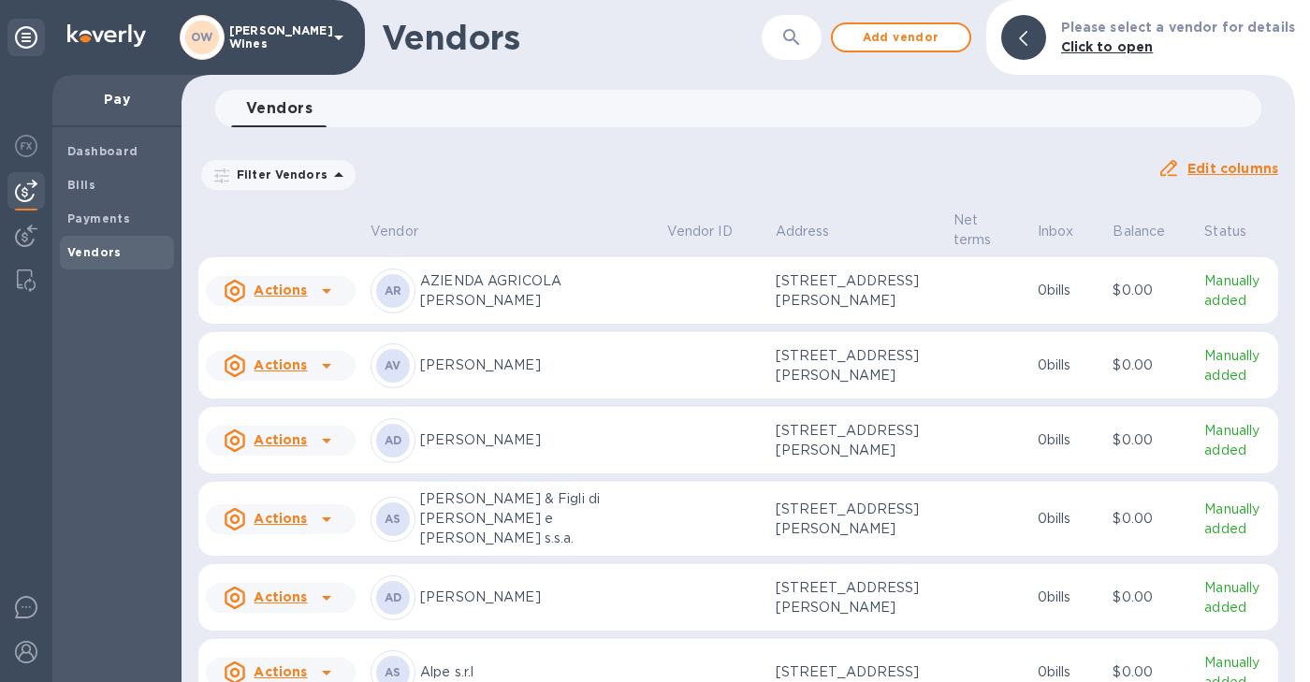
click at [802, 51] on button "button" at bounding box center [791, 37] width 45 height 45
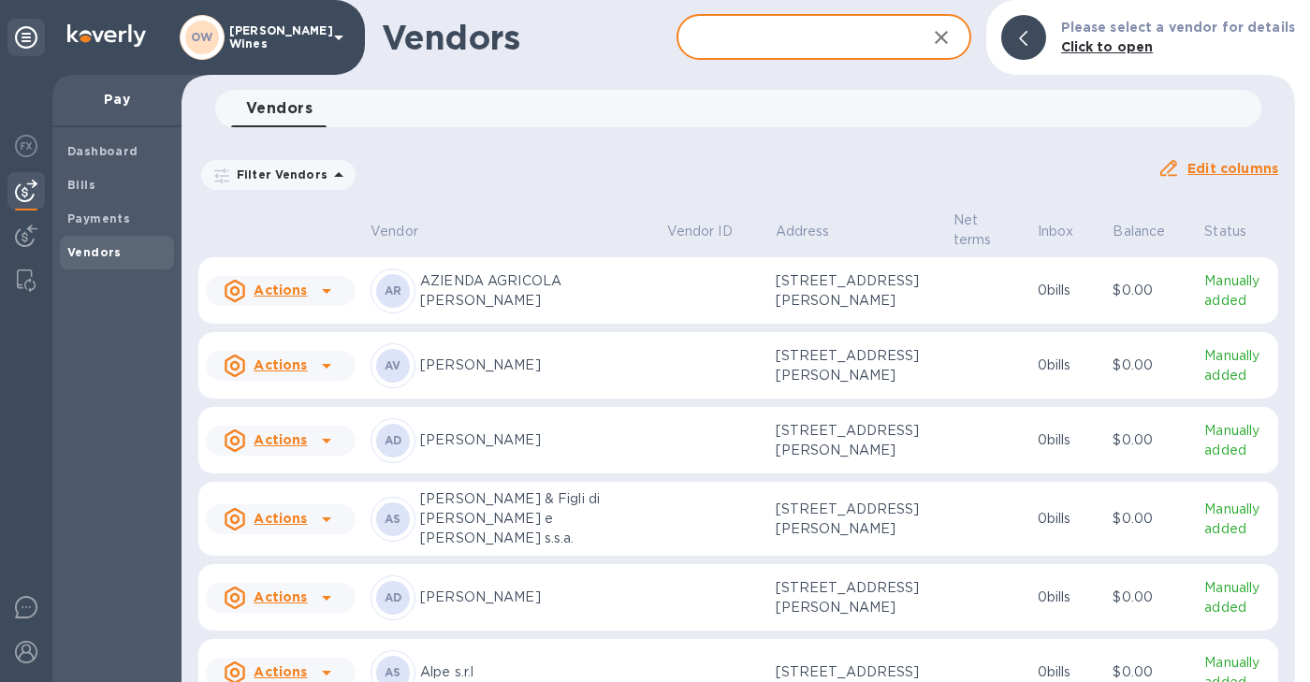
type input "P"
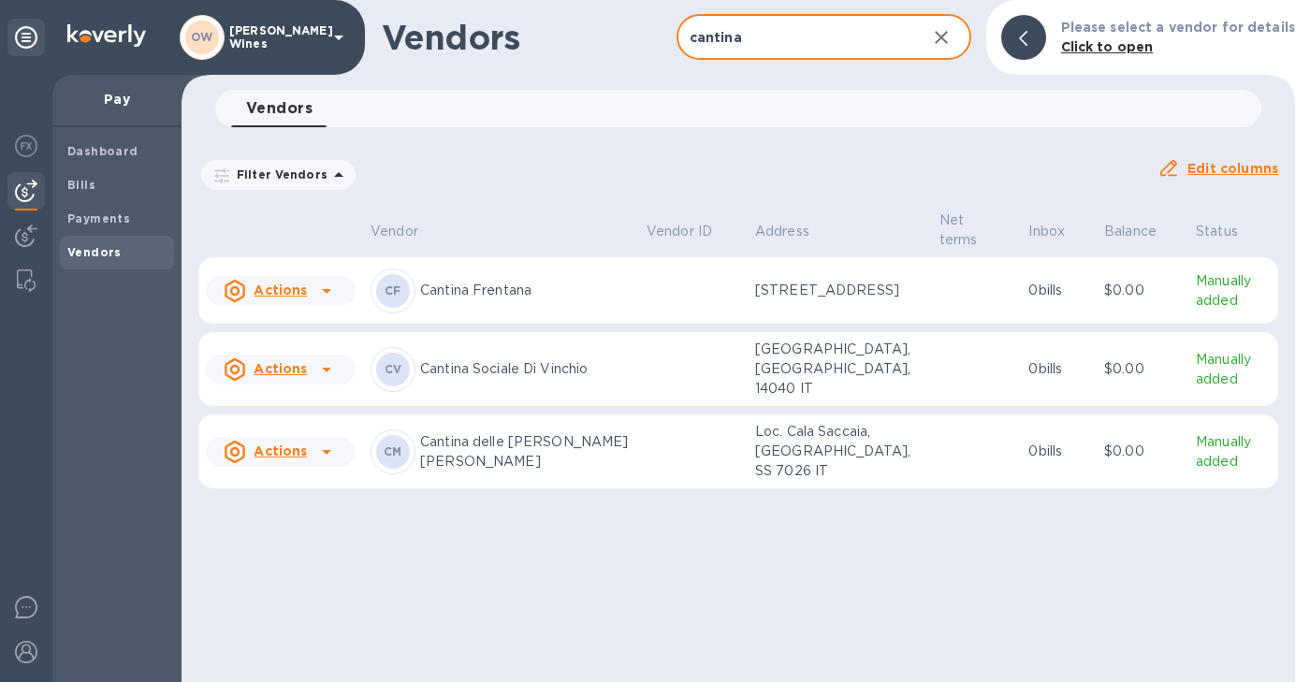
type input "cantina"
click at [325, 450] on icon at bounding box center [326, 452] width 9 height 5
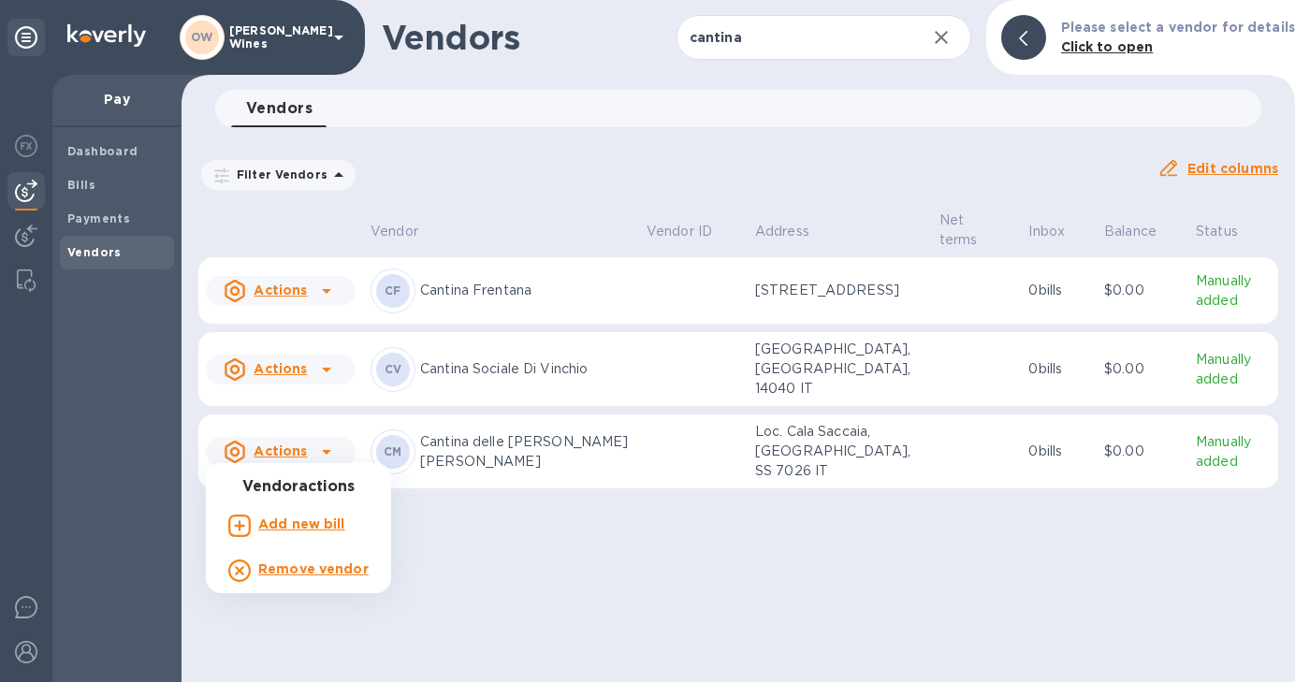
click at [300, 521] on b "Add new bill" at bounding box center [301, 524] width 87 height 15
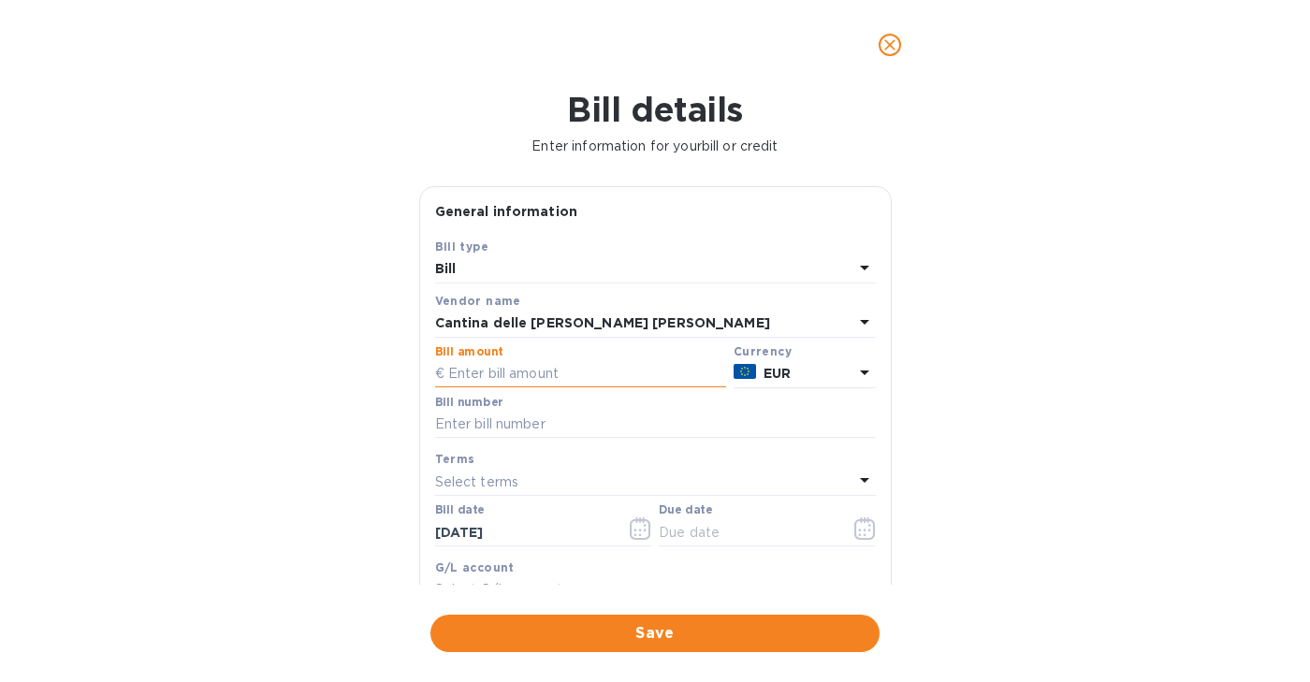
click at [512, 375] on input "text" at bounding box center [580, 374] width 291 height 28
type input "19,139.40"
click at [498, 436] on input "text" at bounding box center [655, 425] width 441 height 28
type input "391"
click at [639, 534] on icon "button" at bounding box center [641, 528] width 22 height 22
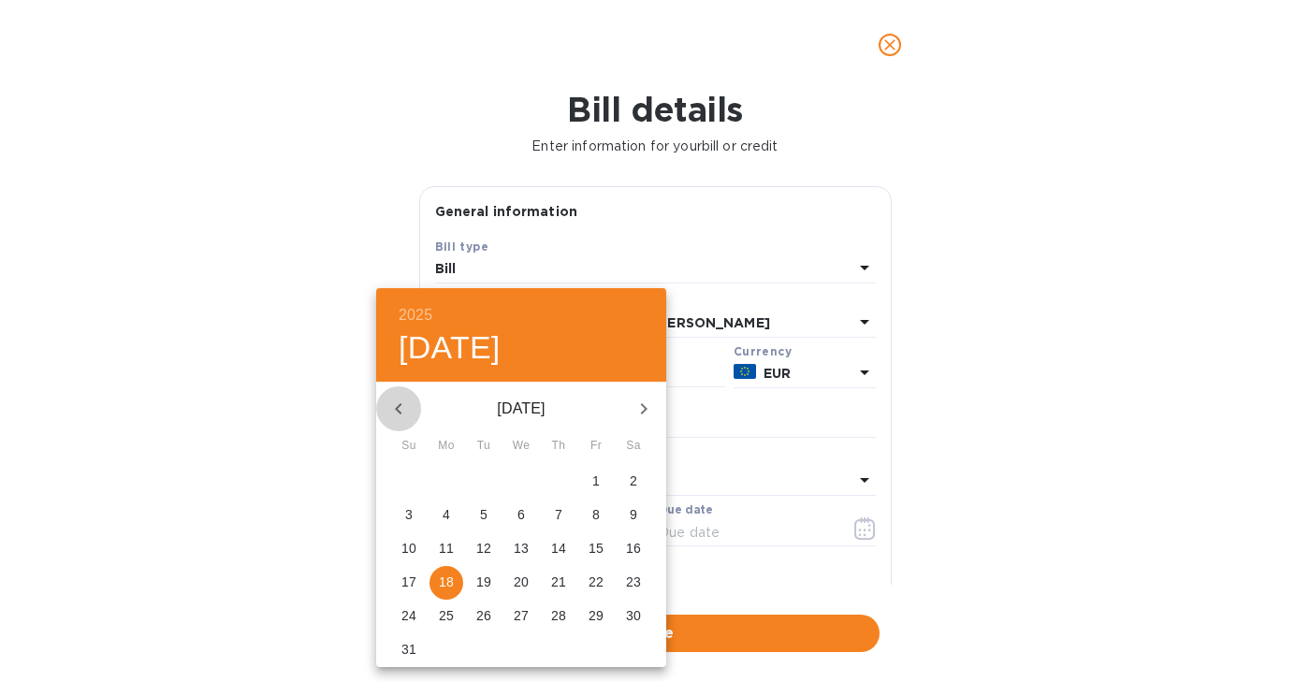
click at [388, 399] on icon "button" at bounding box center [398, 409] width 22 height 22
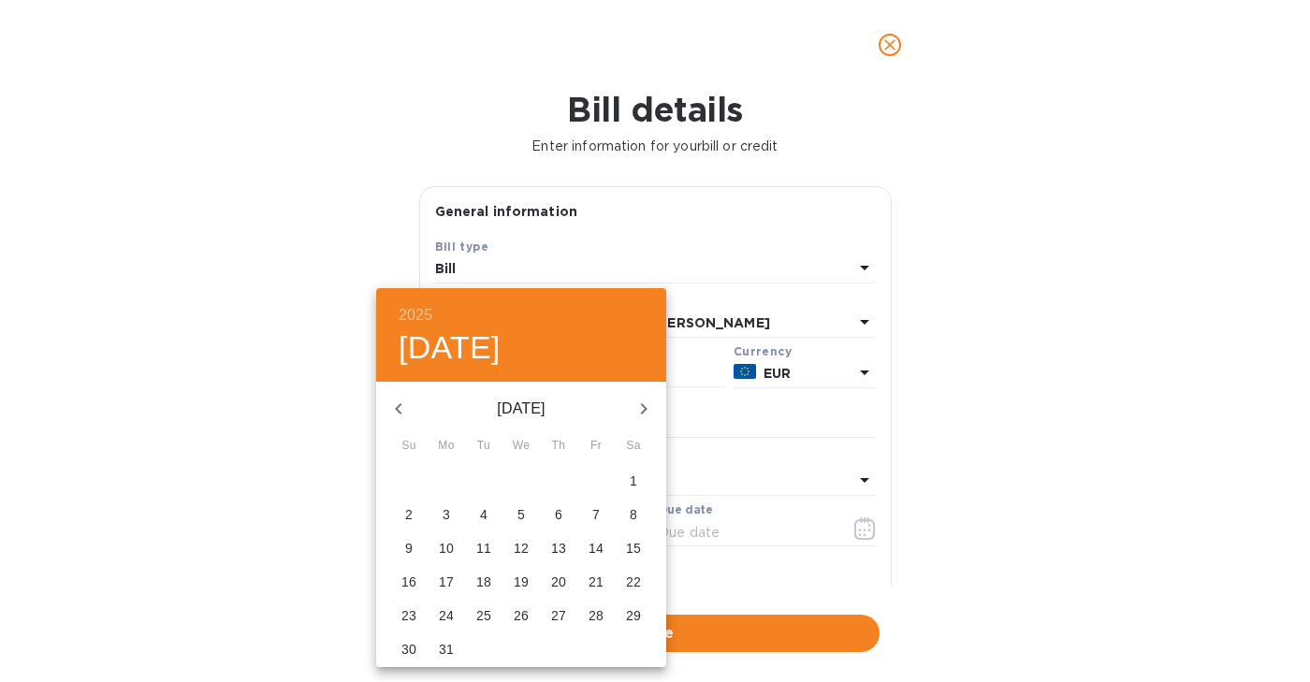
click at [594, 586] on p "21" at bounding box center [596, 582] width 15 height 19
type input "[DATE]"
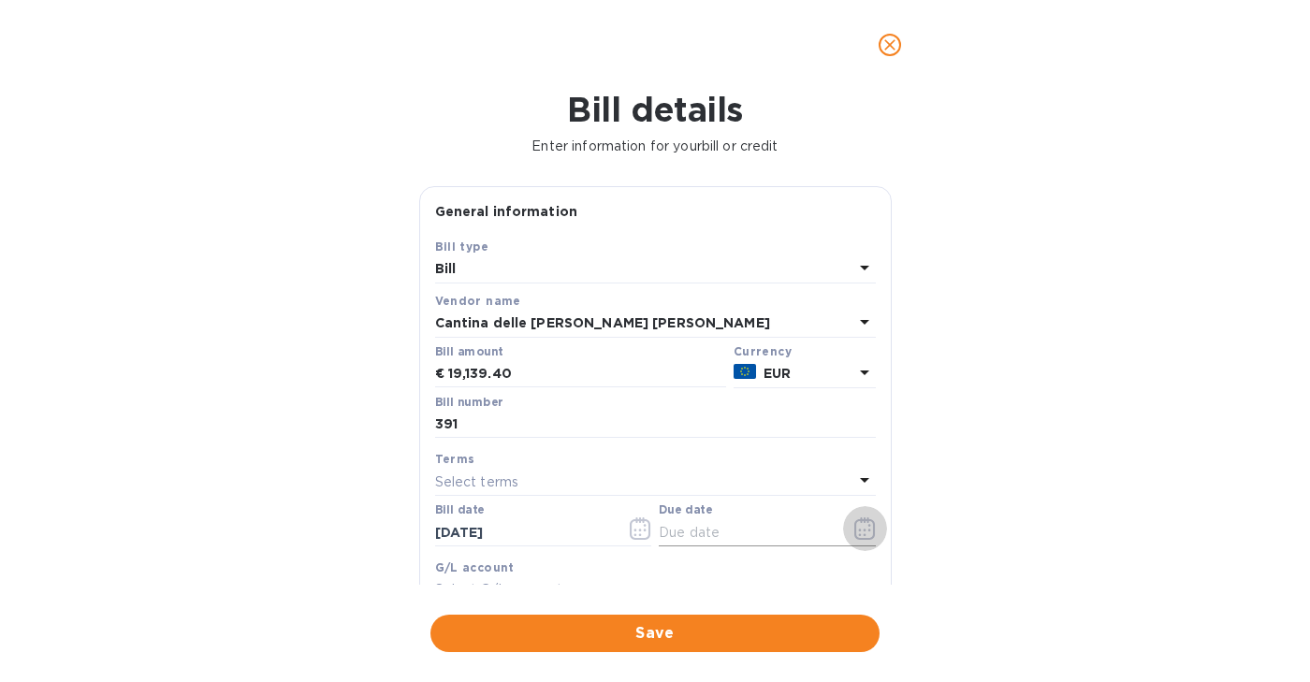
click at [858, 531] on icon "button" at bounding box center [865, 528] width 22 height 22
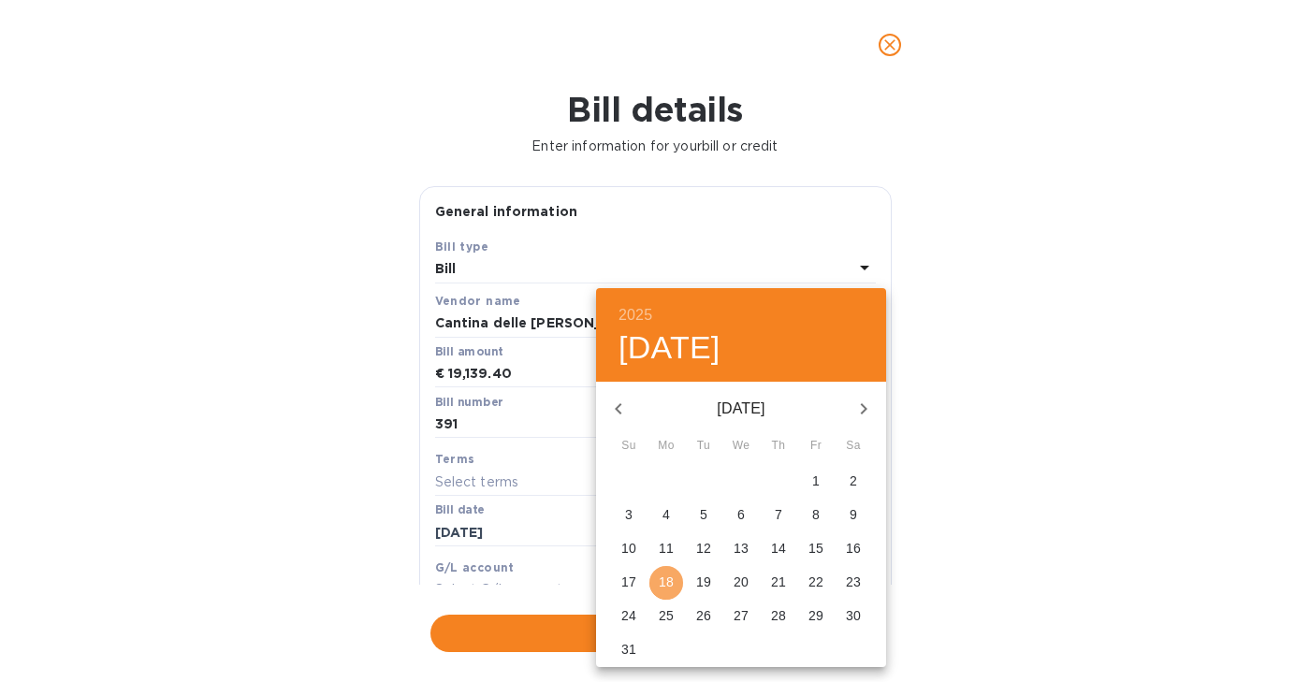
click at [671, 587] on p "18" at bounding box center [666, 582] width 15 height 19
type input "[DATE]"
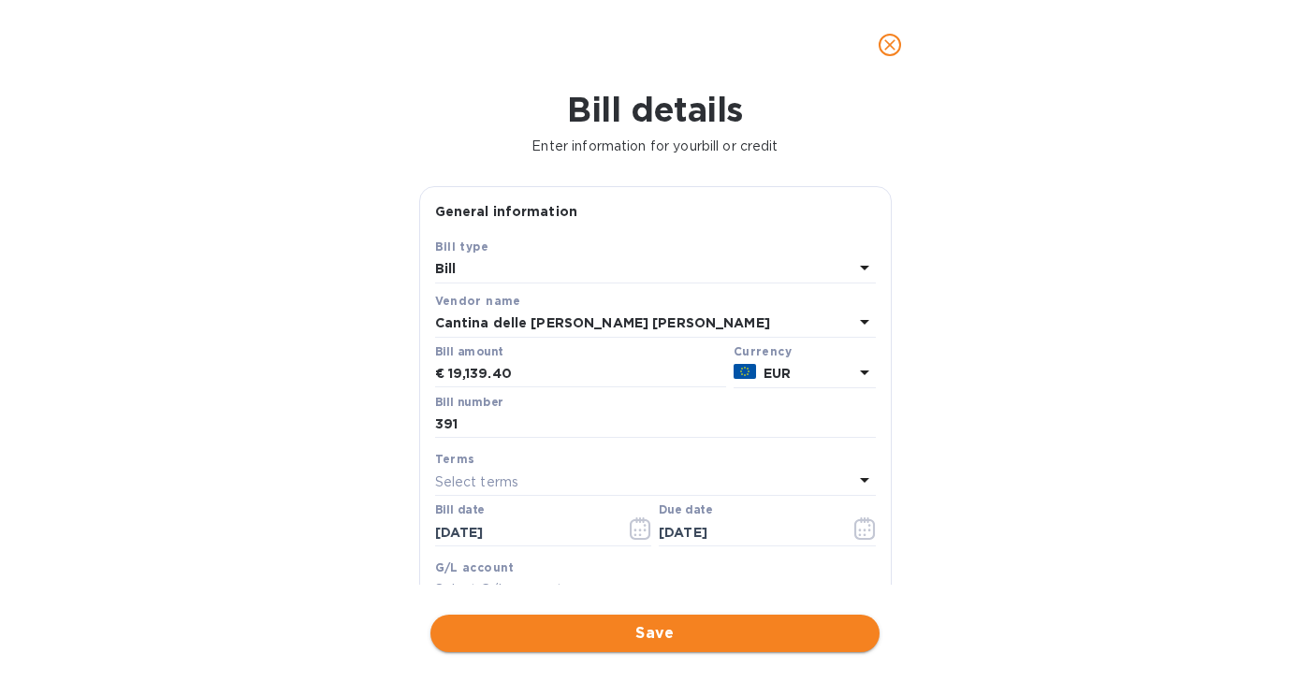
click at [658, 637] on span "Save" at bounding box center [654, 633] width 419 height 22
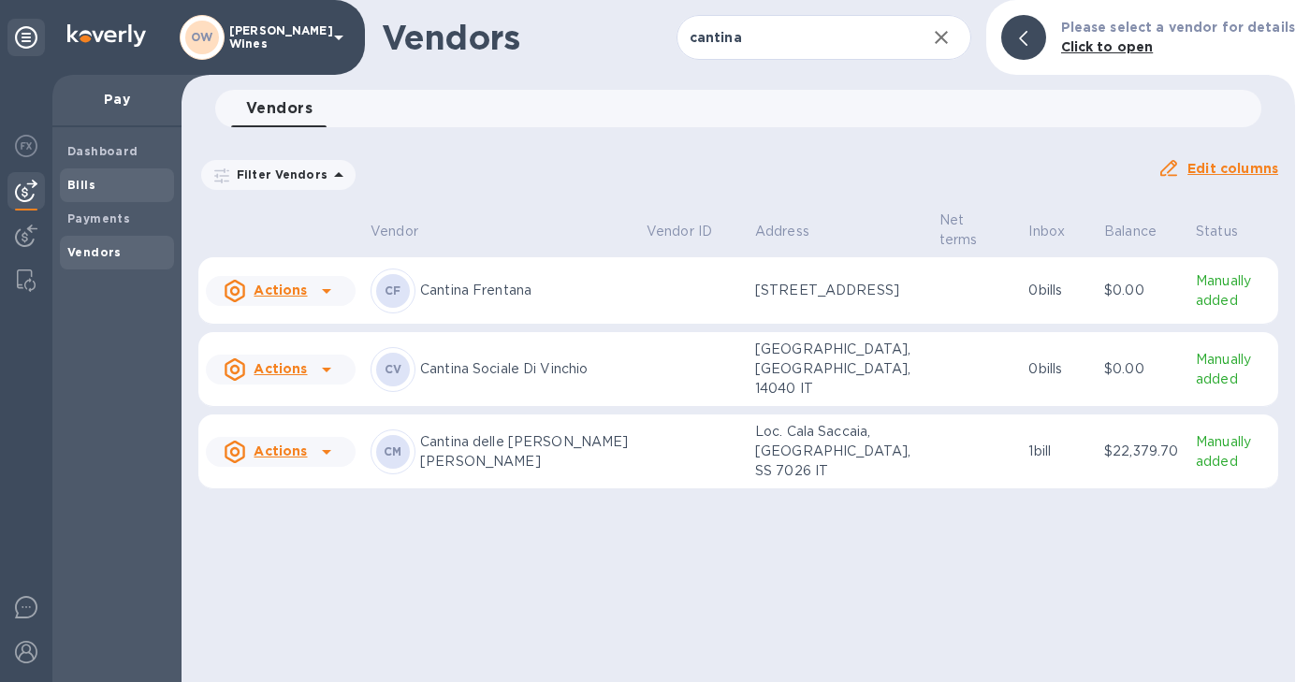
click at [91, 182] on b "Bills" at bounding box center [81, 185] width 28 height 14
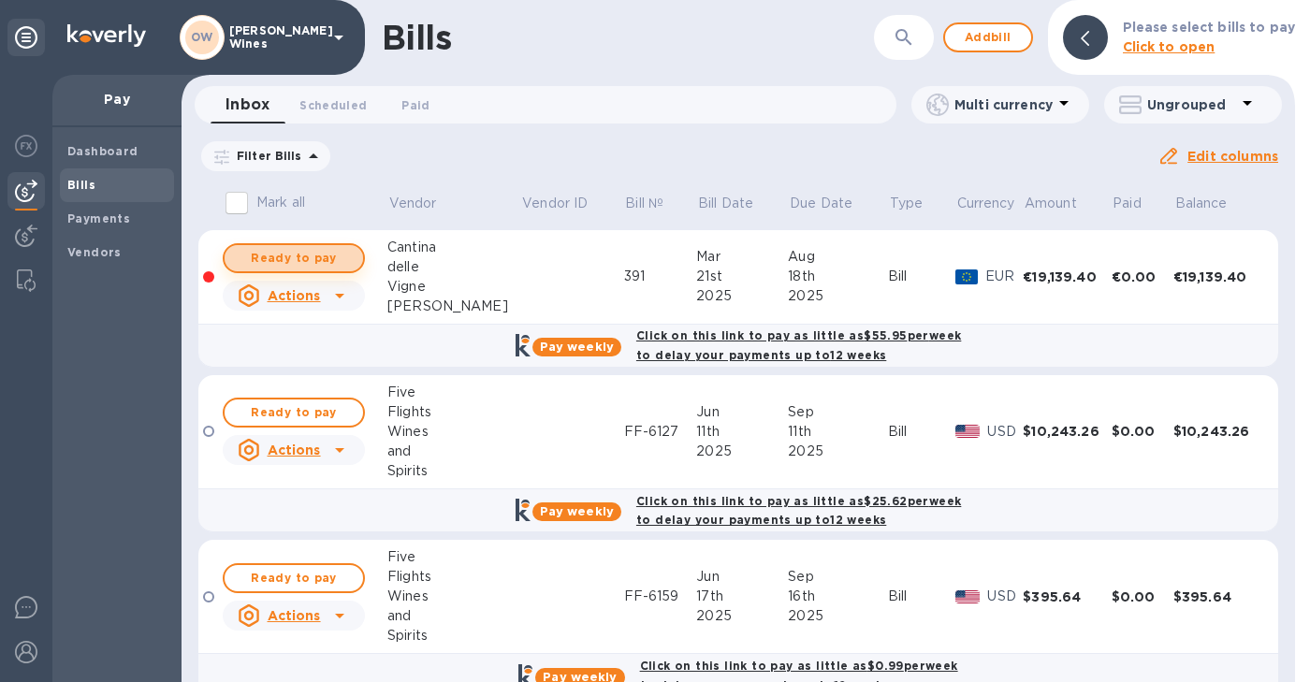
click at [304, 256] on span "Ready to pay" at bounding box center [294, 258] width 109 height 22
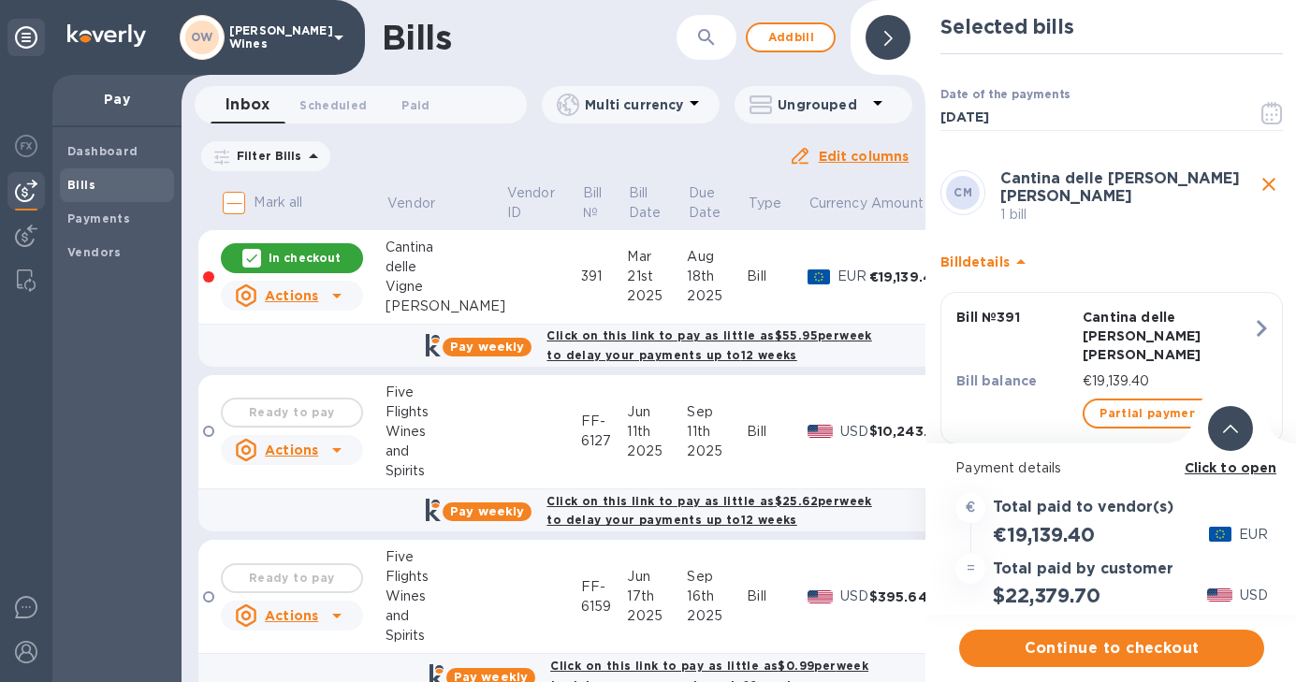
click at [1225, 468] on b "Click to open" at bounding box center [1231, 467] width 93 height 15
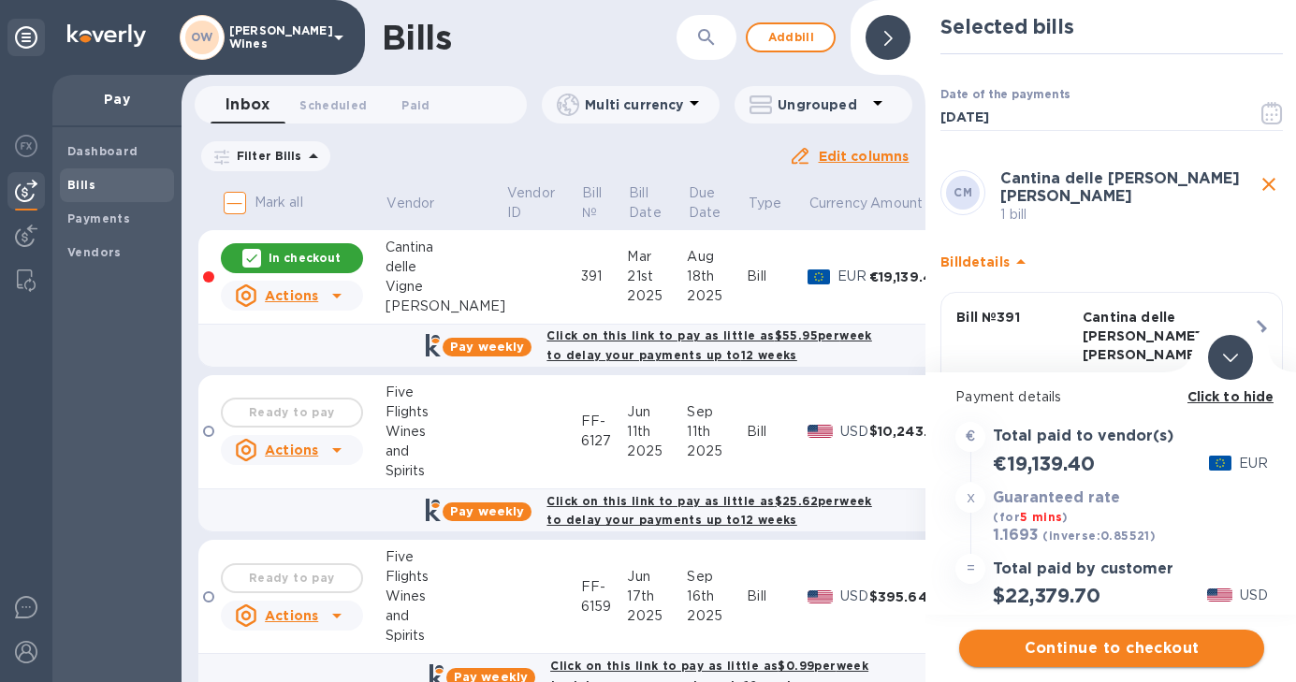
click at [1126, 653] on span "Continue to checkout" at bounding box center [1111, 648] width 275 height 22
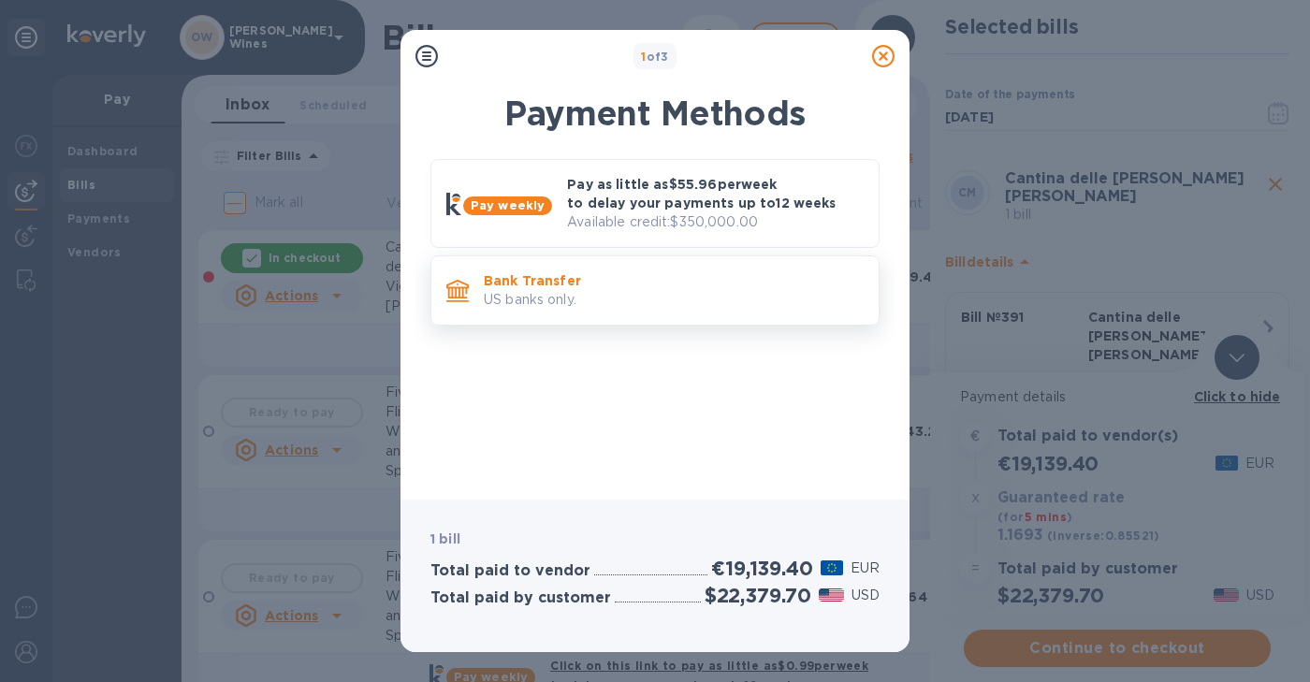
click at [524, 297] on p "US banks only." at bounding box center [674, 300] width 380 height 20
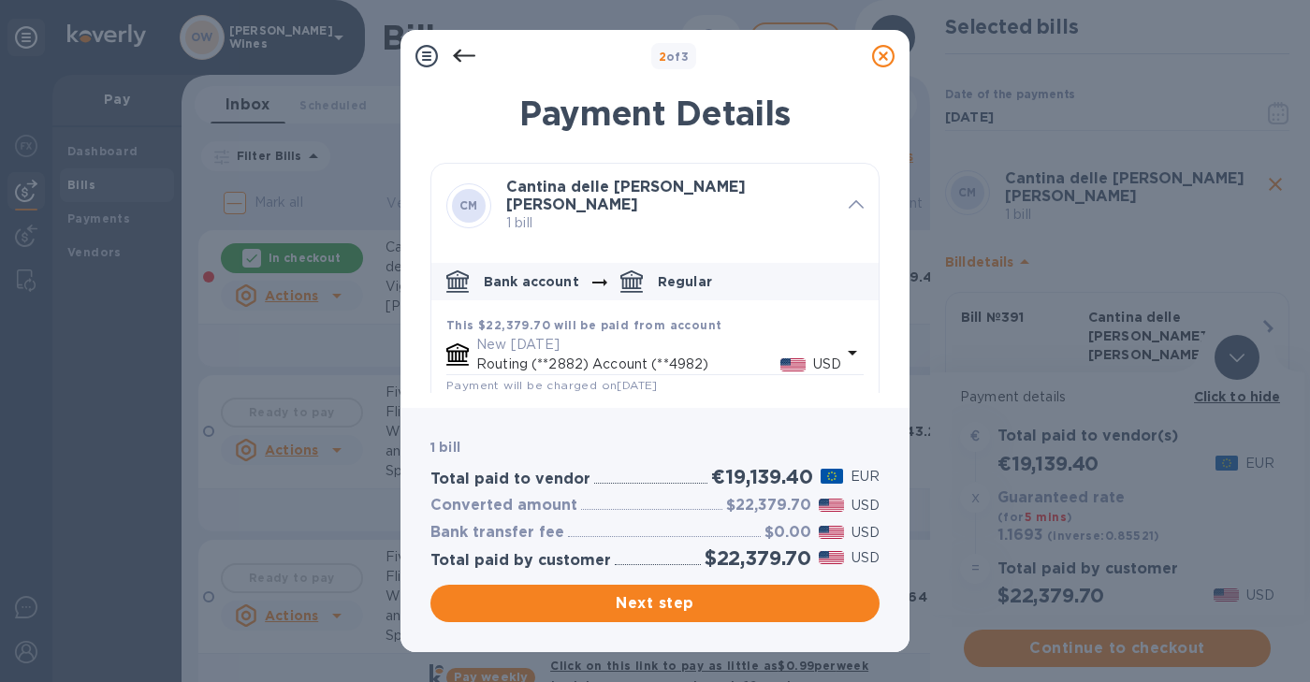
scroll to position [187, 0]
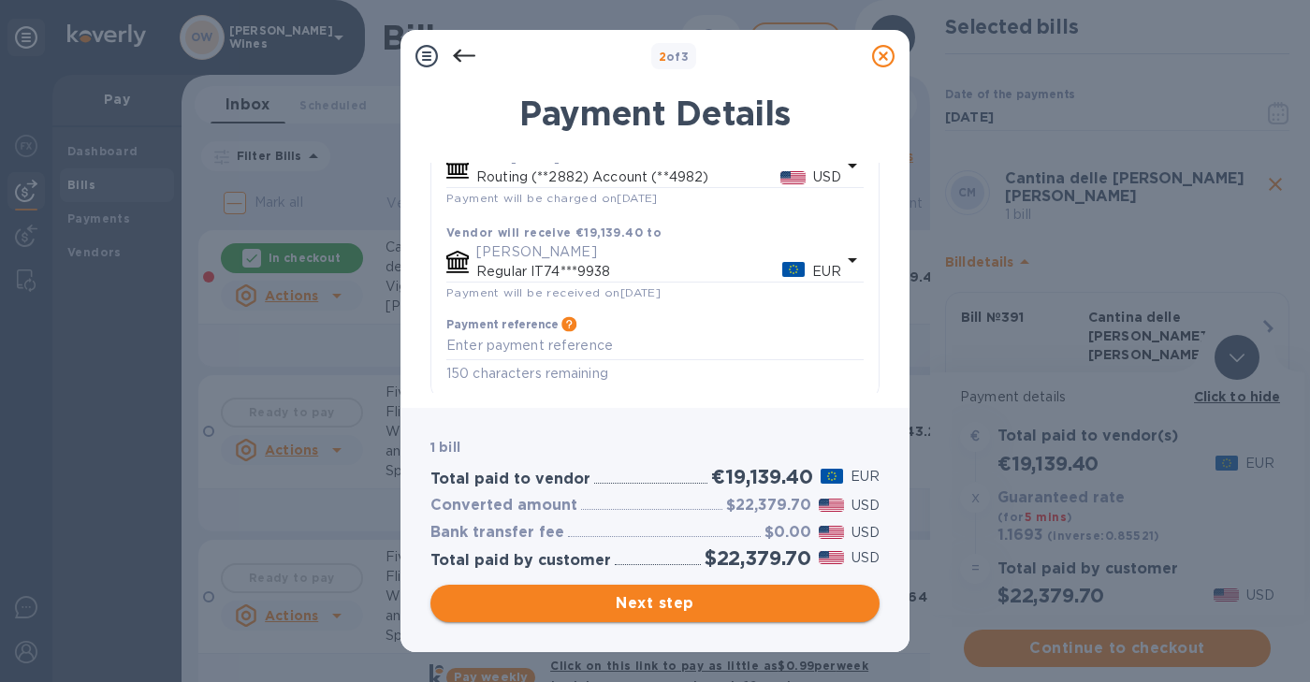
click at [629, 604] on span "Next step" at bounding box center [654, 603] width 419 height 22
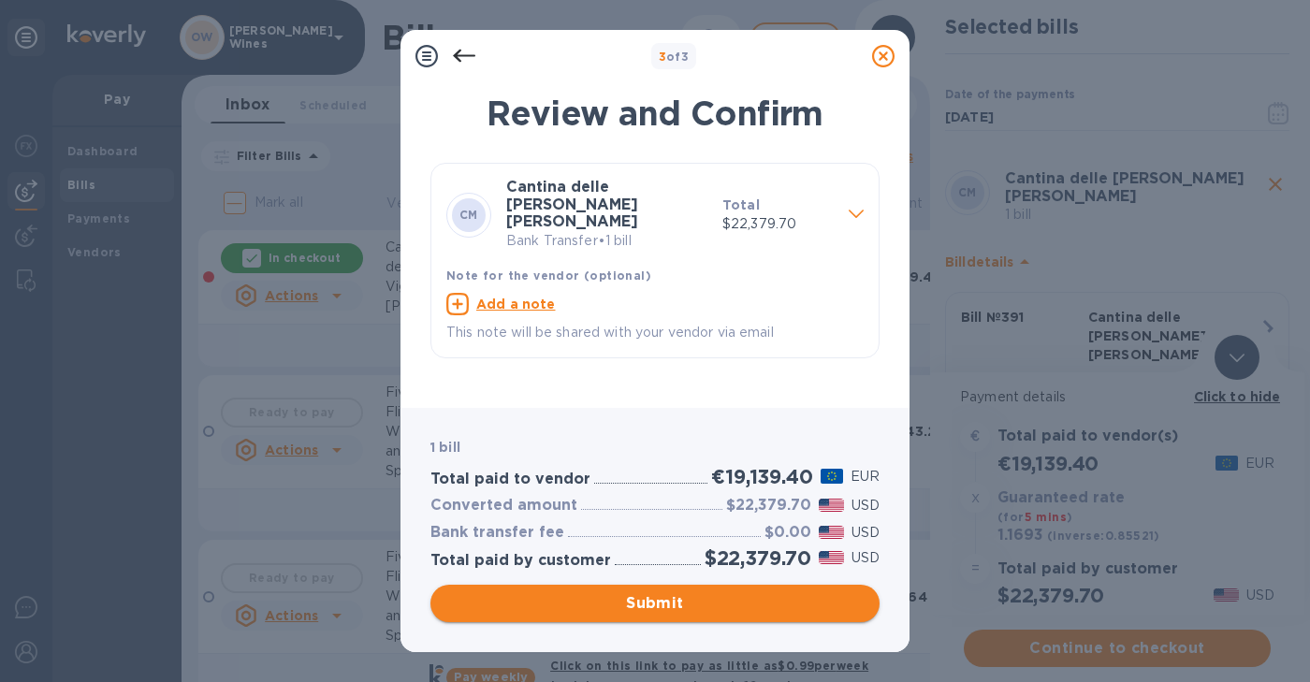
click at [659, 603] on span "Submit" at bounding box center [654, 603] width 419 height 22
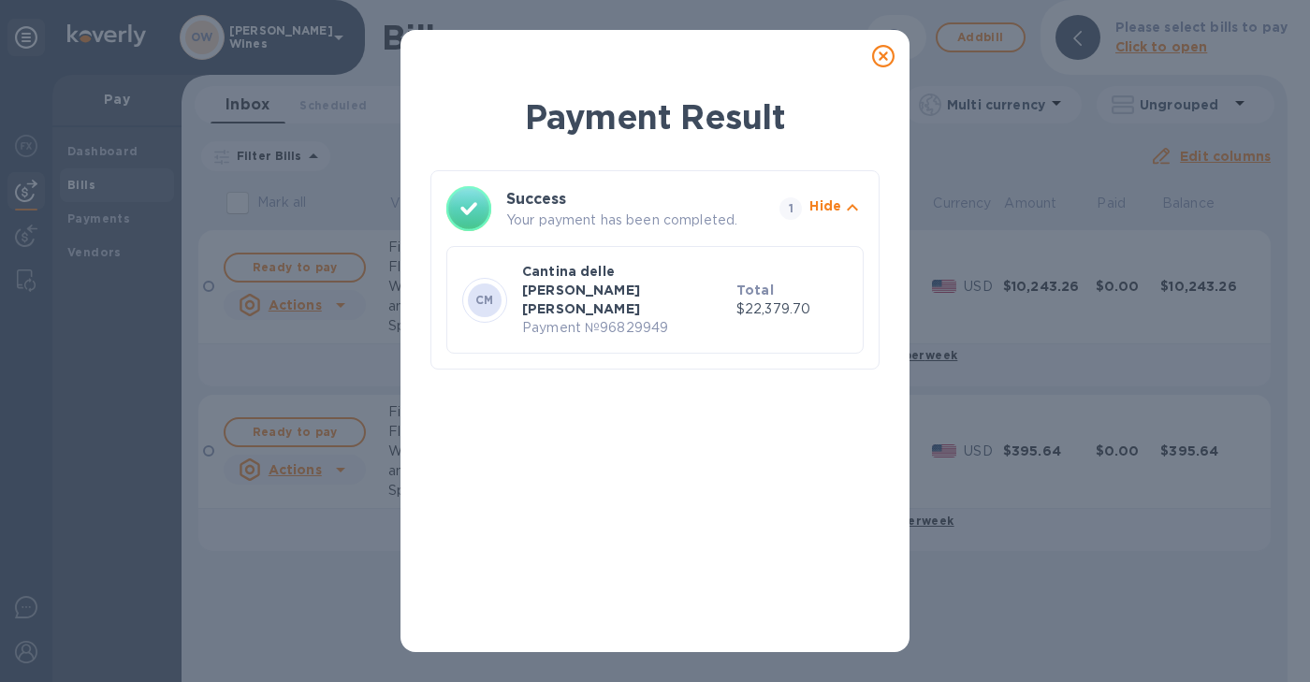
click at [882, 57] on icon at bounding box center [883, 56] width 22 height 22
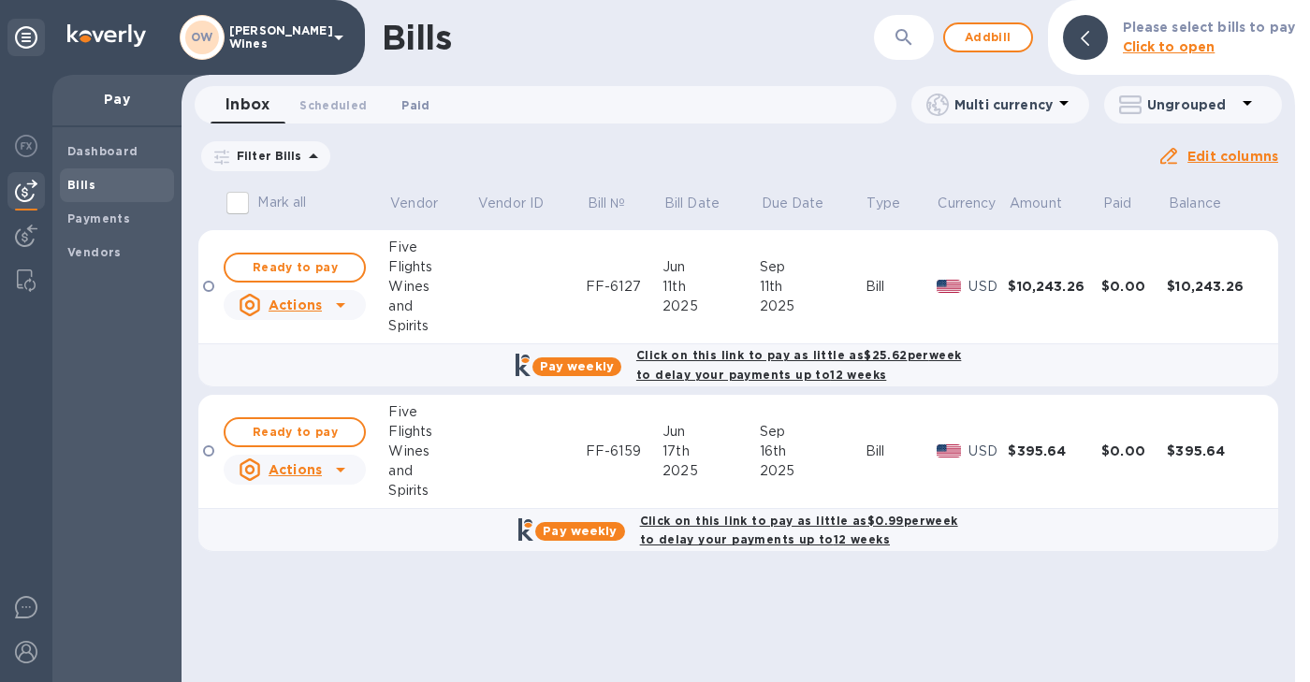
click at [417, 107] on span "Paid 0" at bounding box center [415, 105] width 28 height 20
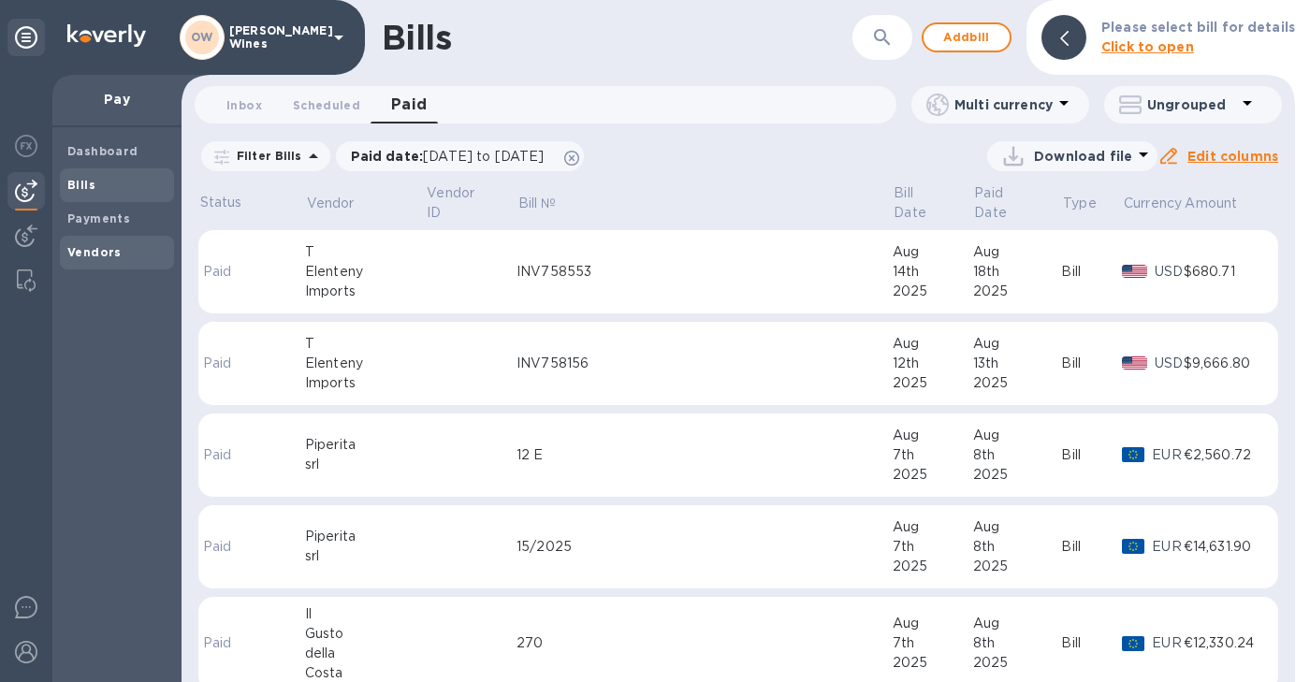
click at [80, 254] on b "Vendors" at bounding box center [94, 252] width 54 height 14
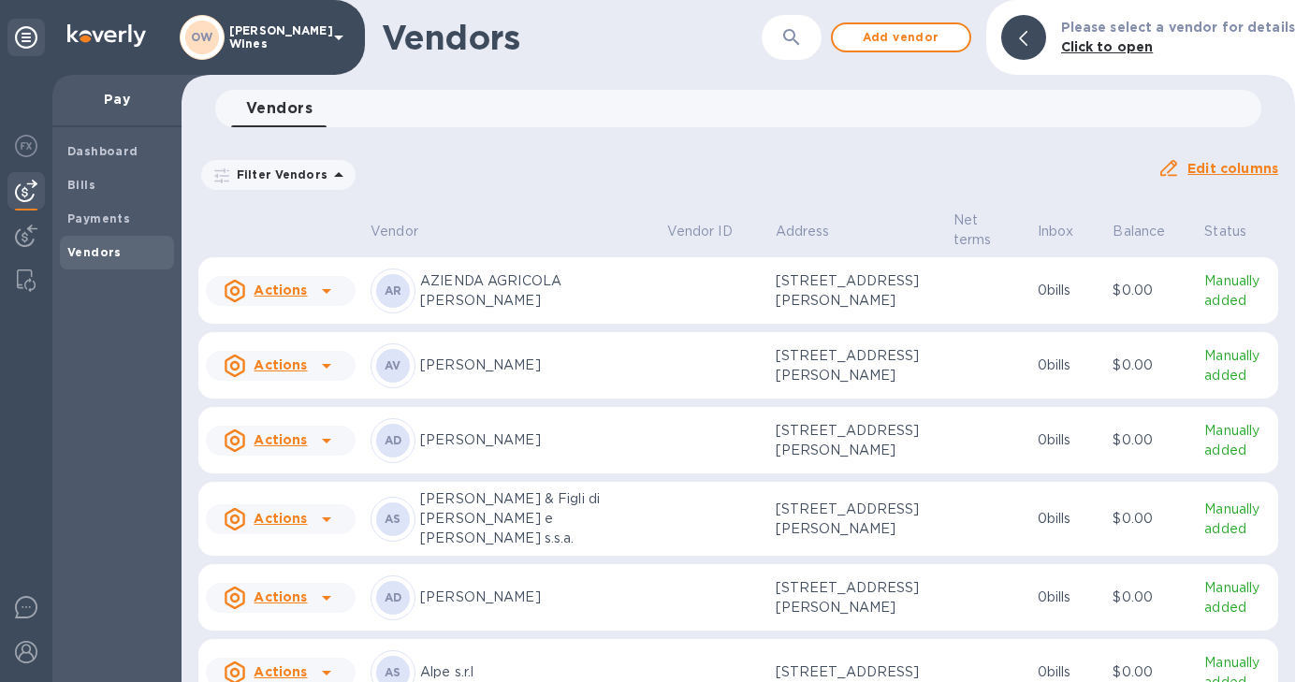
click at [803, 43] on icon "button" at bounding box center [791, 37] width 22 height 22
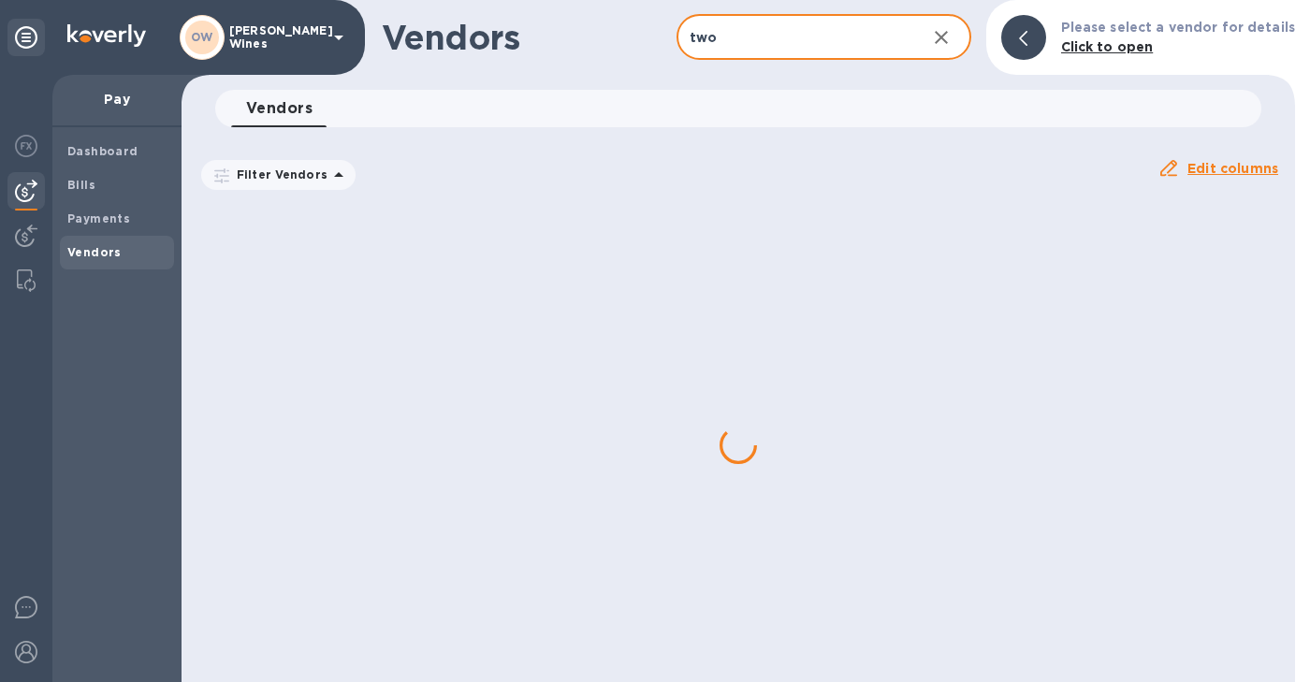
type input "two nine"
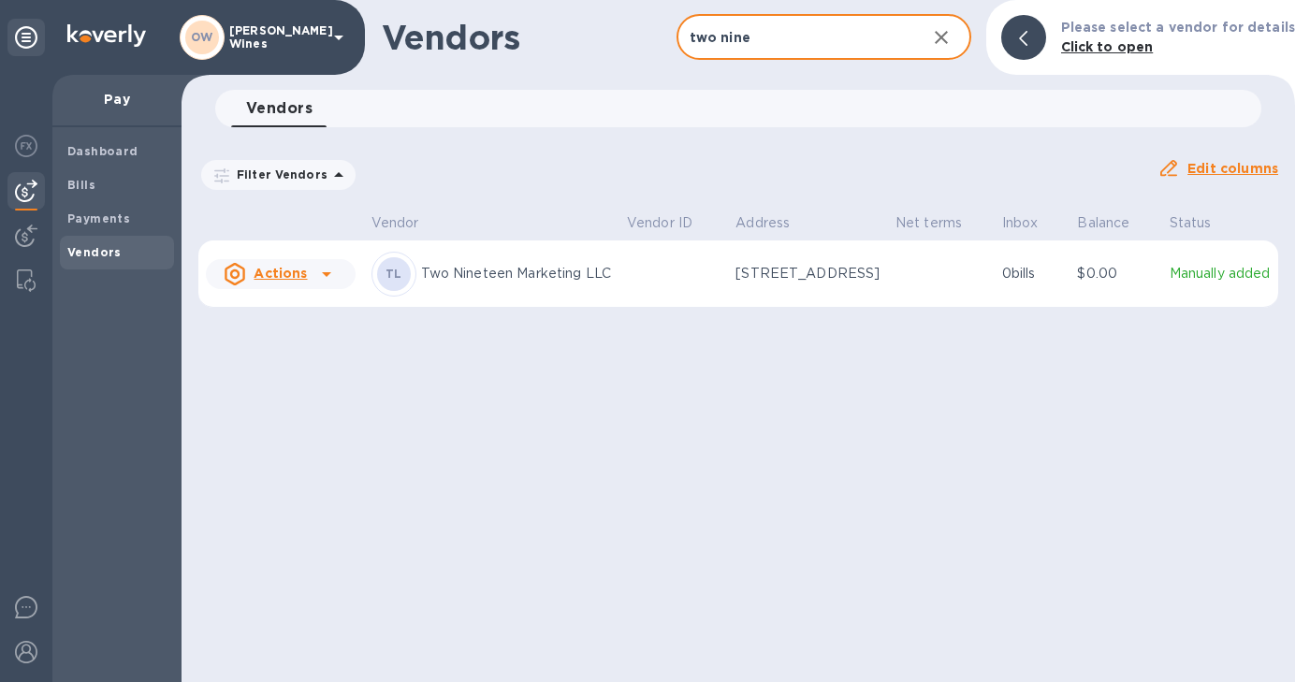
click at [323, 285] on icon at bounding box center [326, 274] width 22 height 22
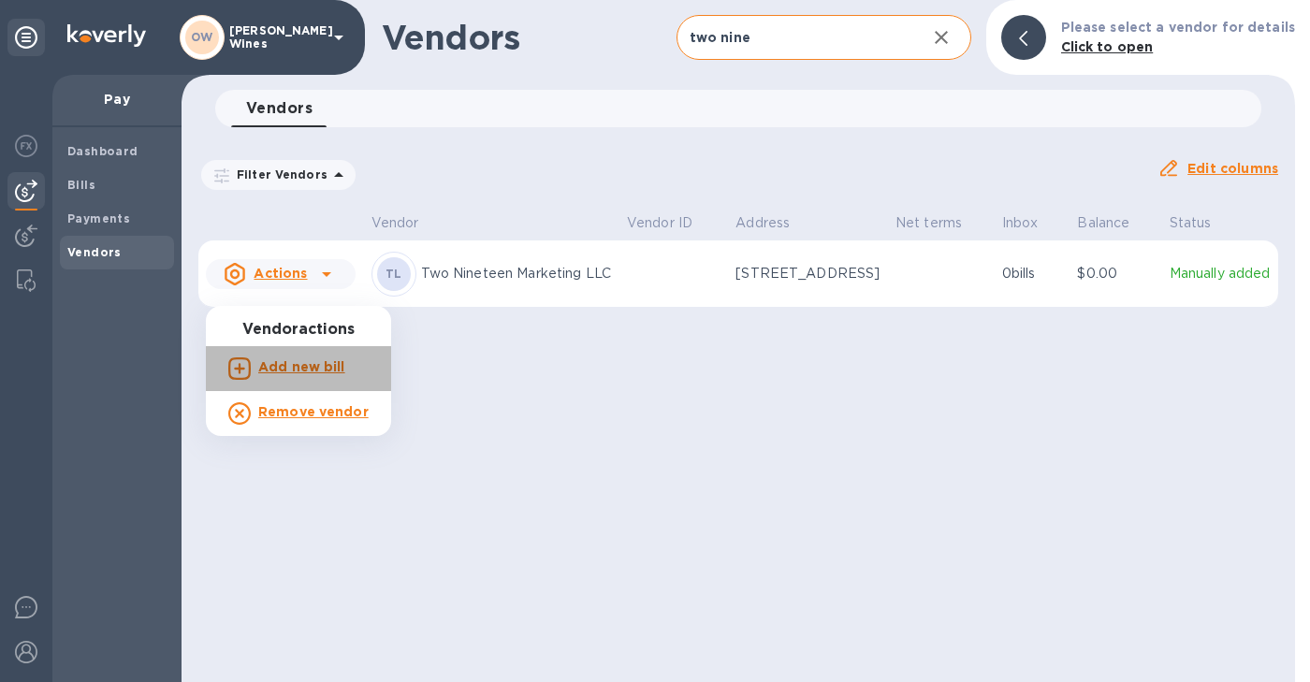
click at [310, 367] on b "Add new bill" at bounding box center [301, 366] width 87 height 15
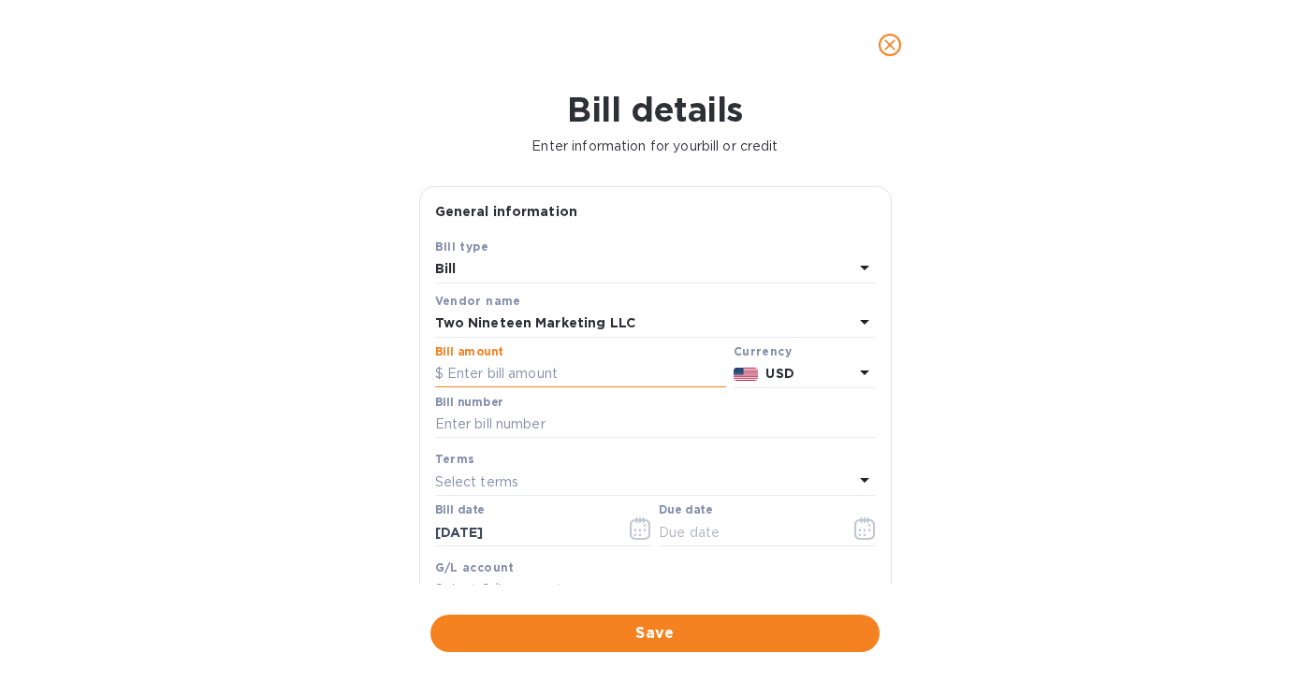
click at [540, 378] on input "text" at bounding box center [580, 374] width 291 height 28
type input "1,043.30"
click at [489, 431] on input "text" at bounding box center [655, 425] width 441 height 28
type input "1275"
click at [863, 531] on icon "button" at bounding box center [864, 530] width 3 height 3
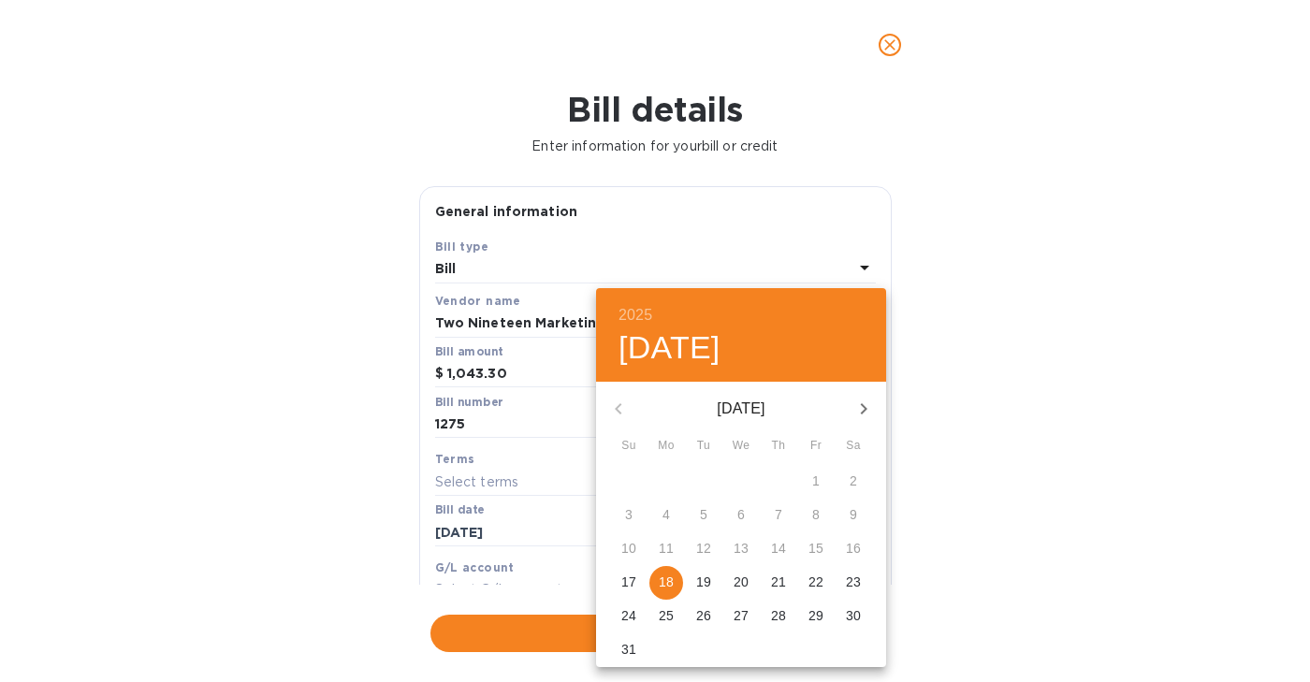
click at [662, 580] on p "18" at bounding box center [666, 582] width 15 height 19
type input "[DATE]"
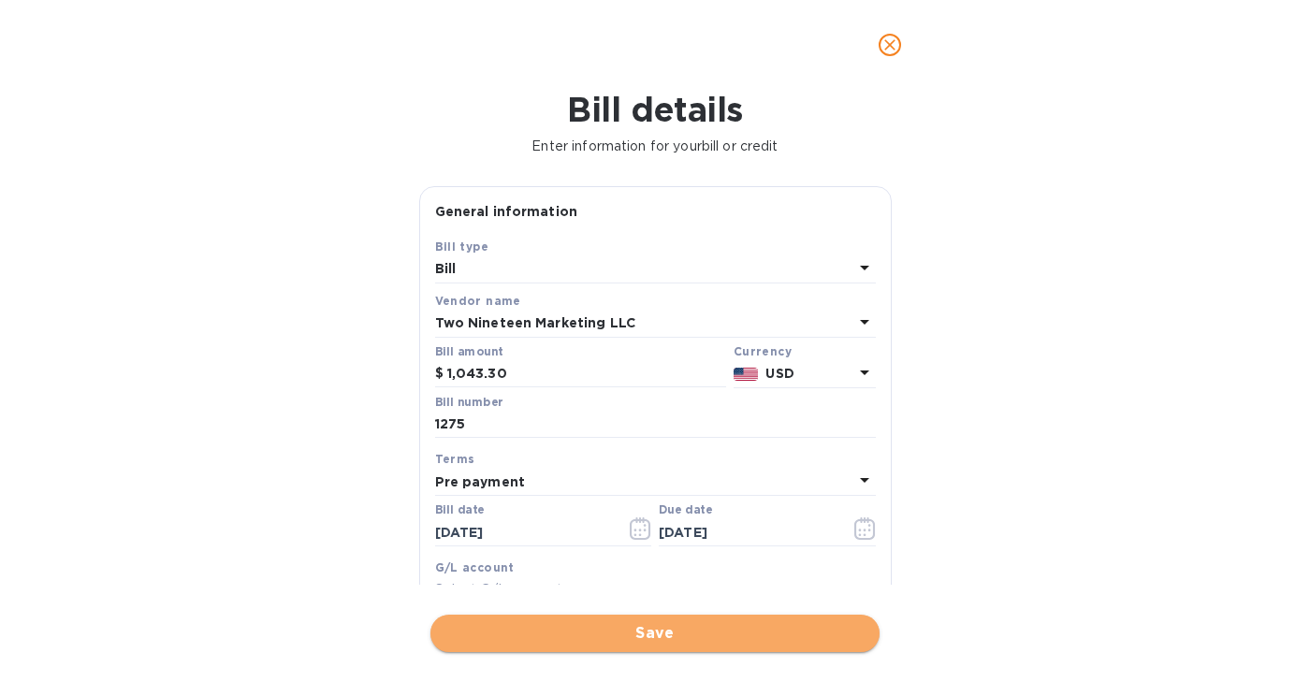
click at [672, 634] on span "Save" at bounding box center [654, 633] width 419 height 22
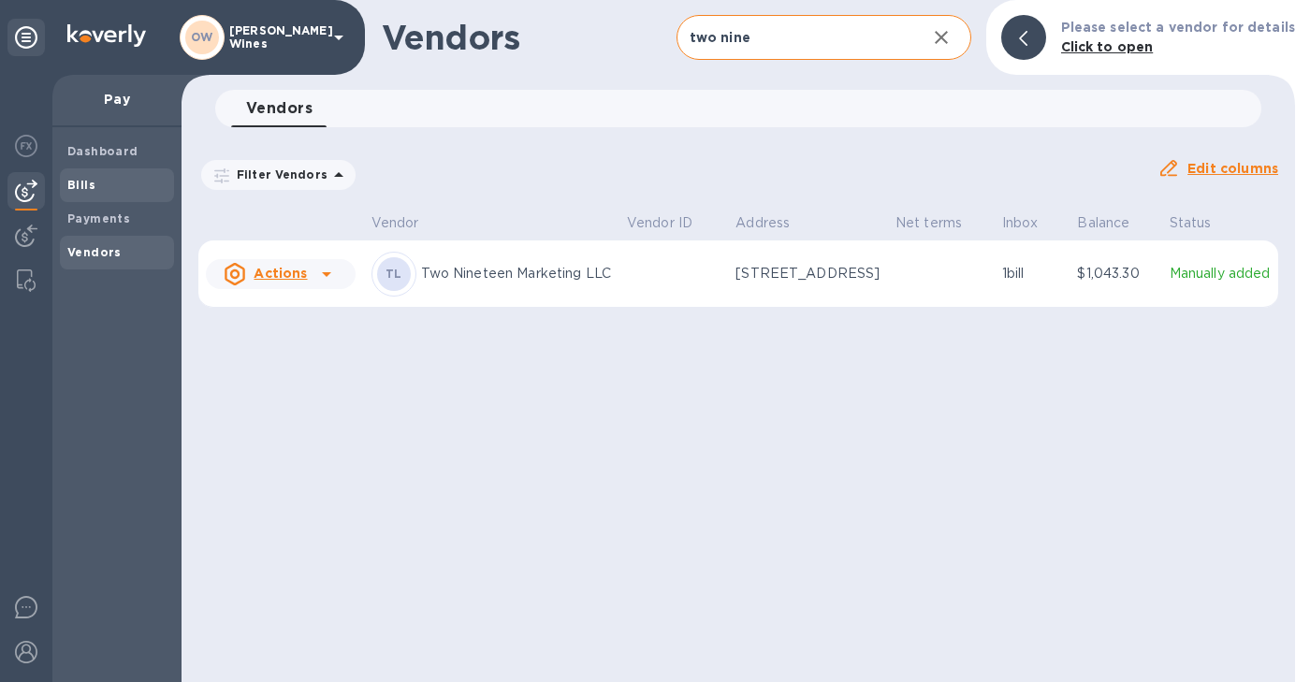
click at [106, 196] on div "Bills" at bounding box center [117, 185] width 114 height 34
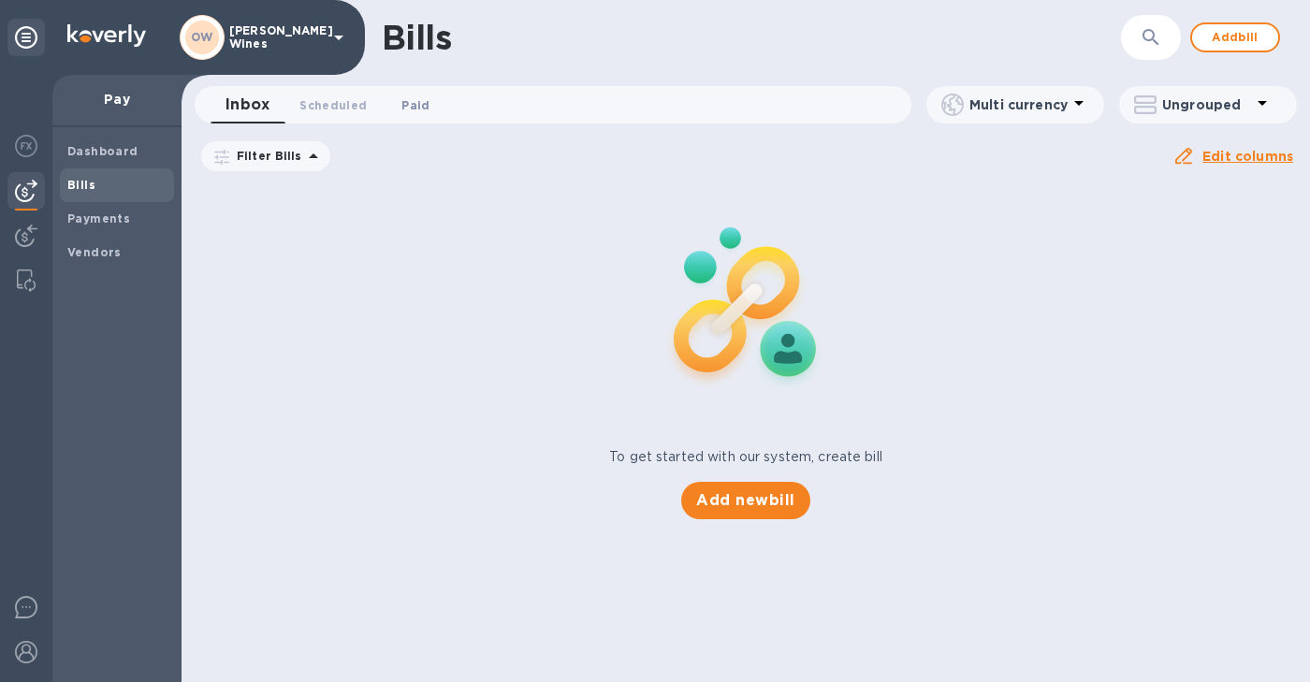
click at [420, 107] on span "Paid 0" at bounding box center [415, 105] width 28 height 20
